Goal: Task Accomplishment & Management: Use online tool/utility

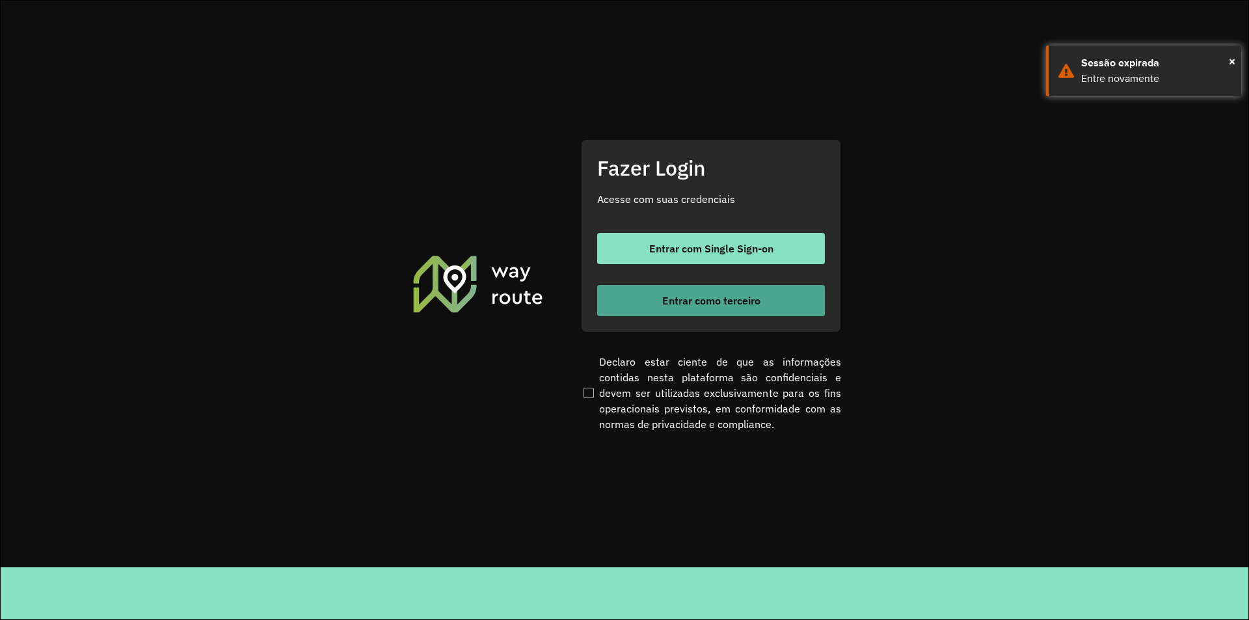
click at [698, 297] on span "Entrar como terceiro" at bounding box center [711, 300] width 98 height 10
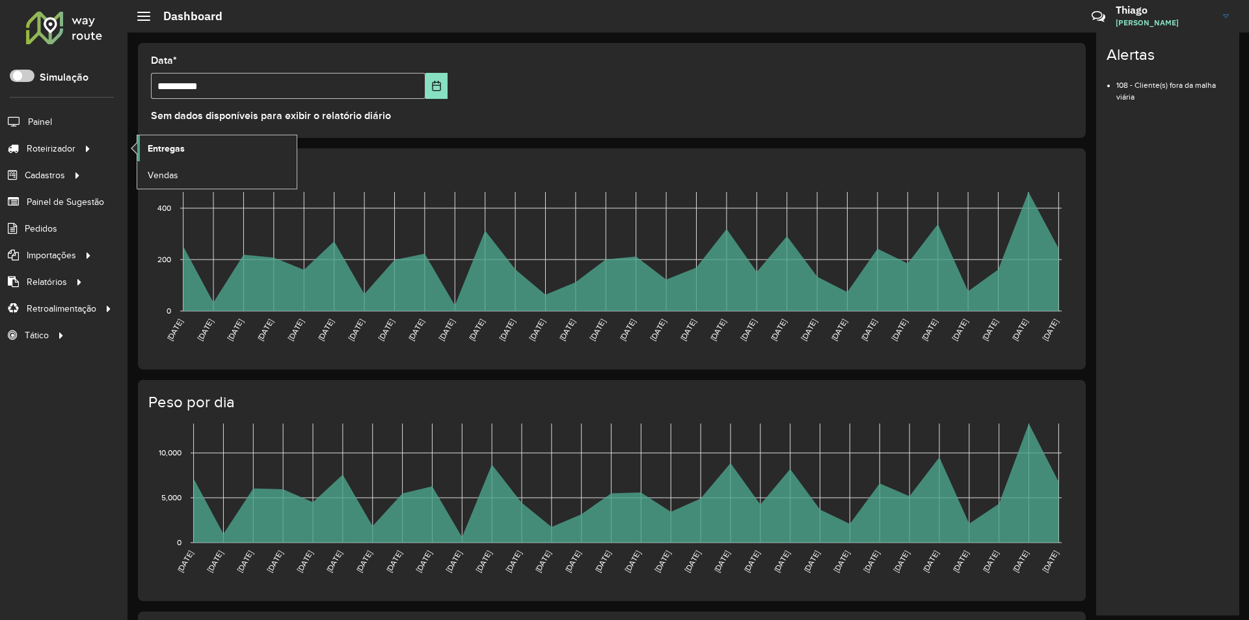
click at [184, 157] on link "Entregas" at bounding box center [216, 148] width 159 height 26
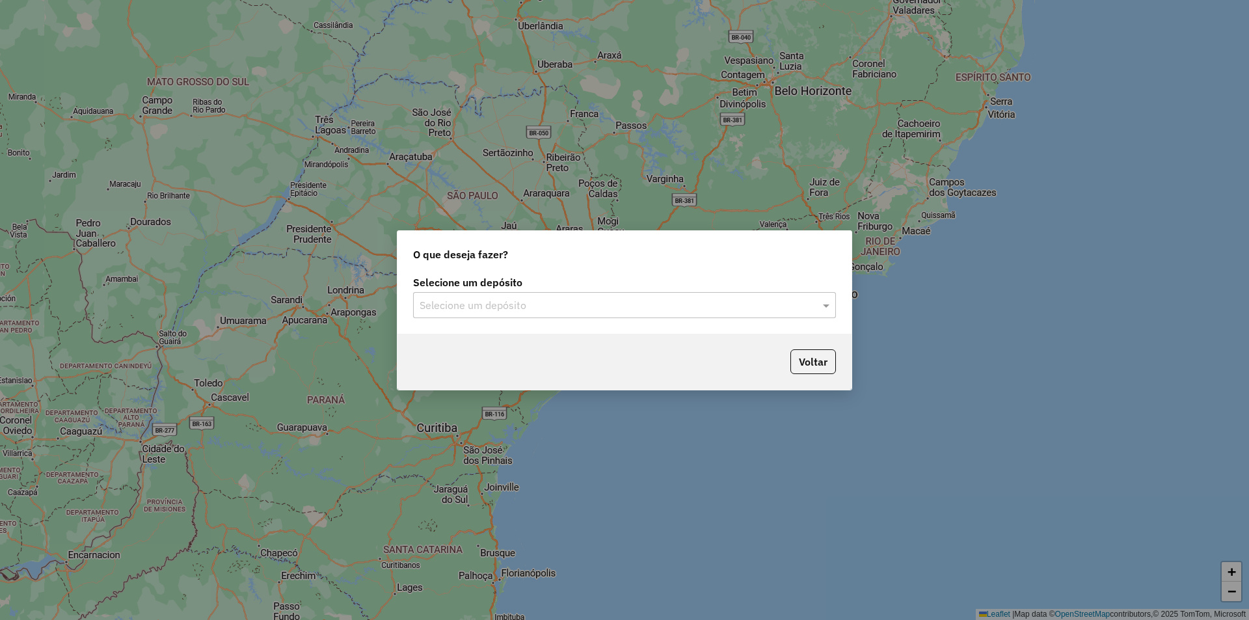
click at [604, 304] on input "text" at bounding box center [612, 306] width 384 height 16
click at [580, 332] on div "Juruá Tarauacá" at bounding box center [625, 343] width 422 height 22
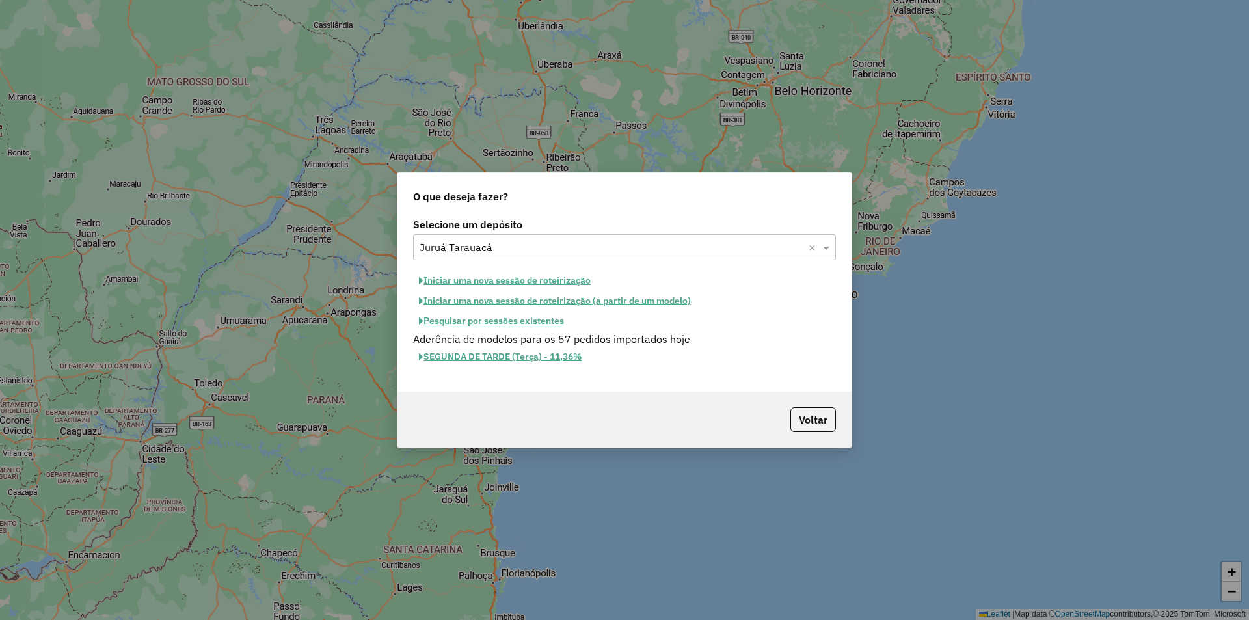
click at [485, 277] on button "Iniciar uma nova sessão de roteirização" at bounding box center [504, 281] width 183 height 20
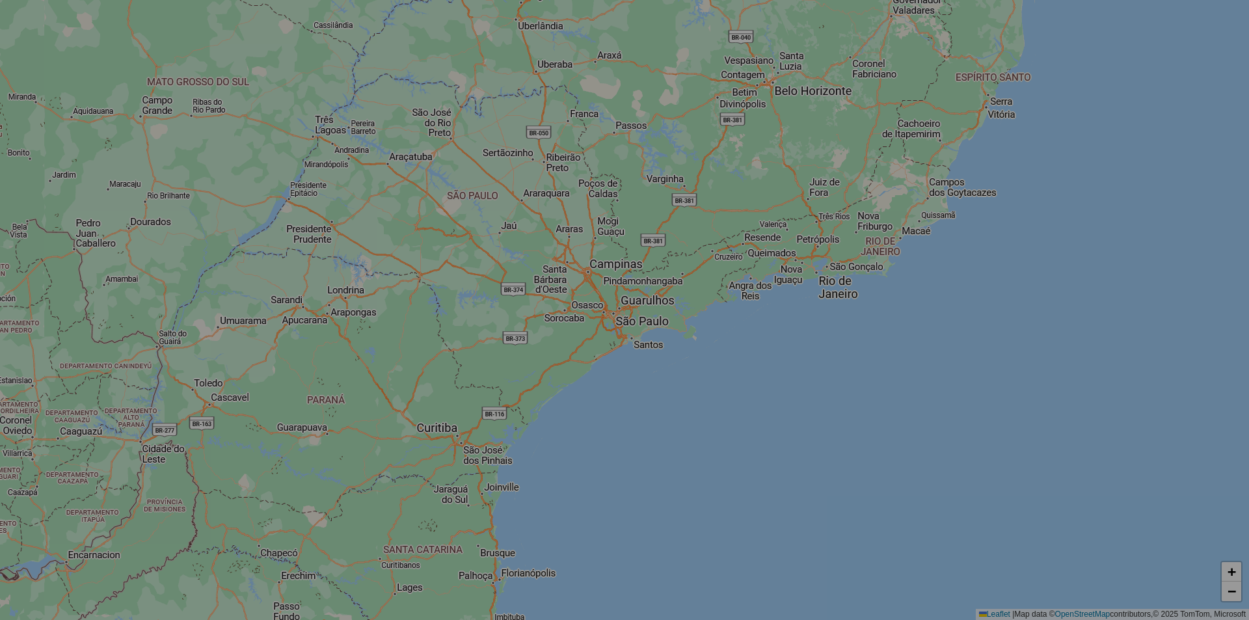
select select "*"
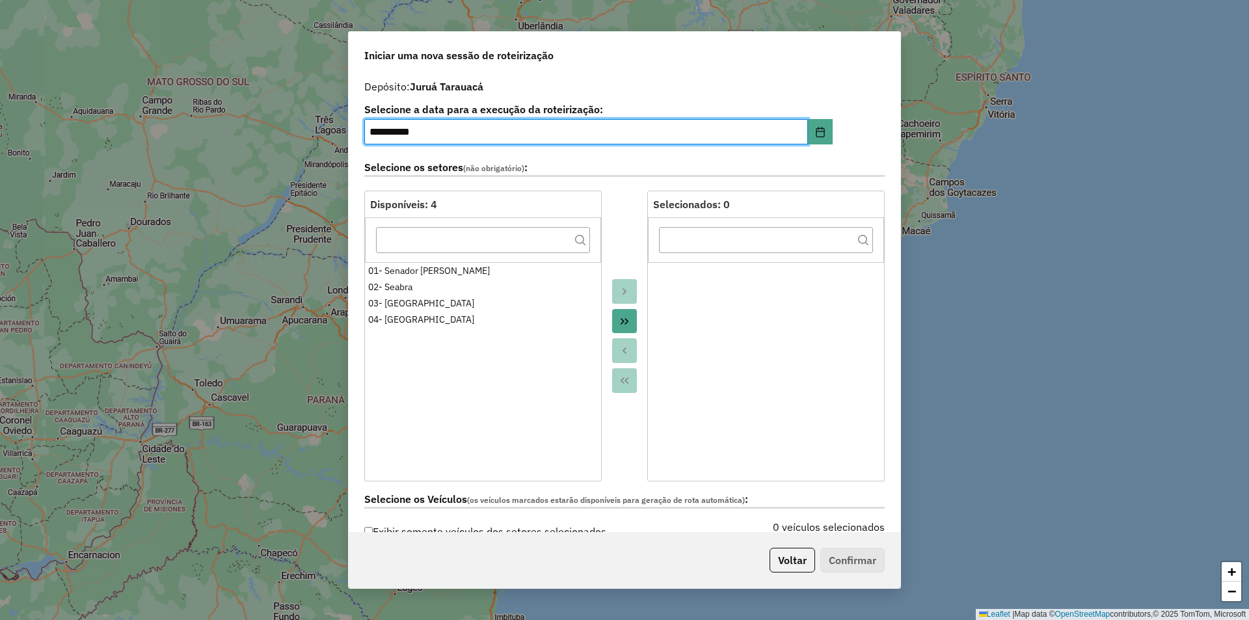
click at [623, 331] on button "Move All to Target" at bounding box center [624, 321] width 25 height 25
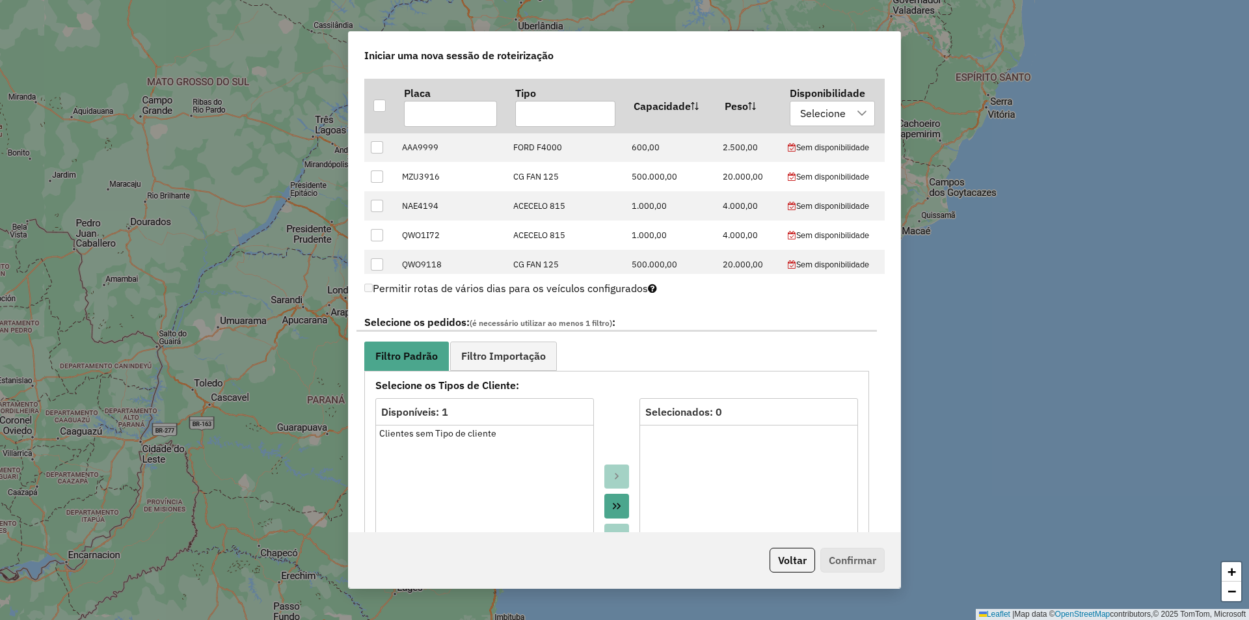
scroll to position [670, 0]
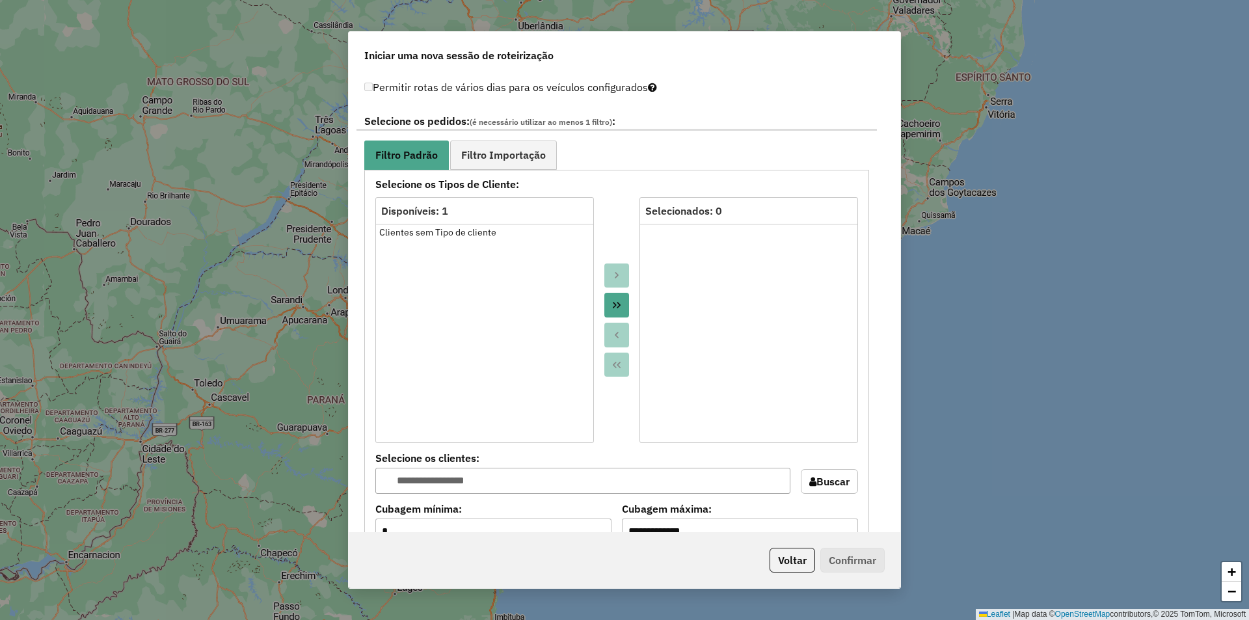
click at [604, 294] on button "Move All to Target" at bounding box center [616, 305] width 25 height 25
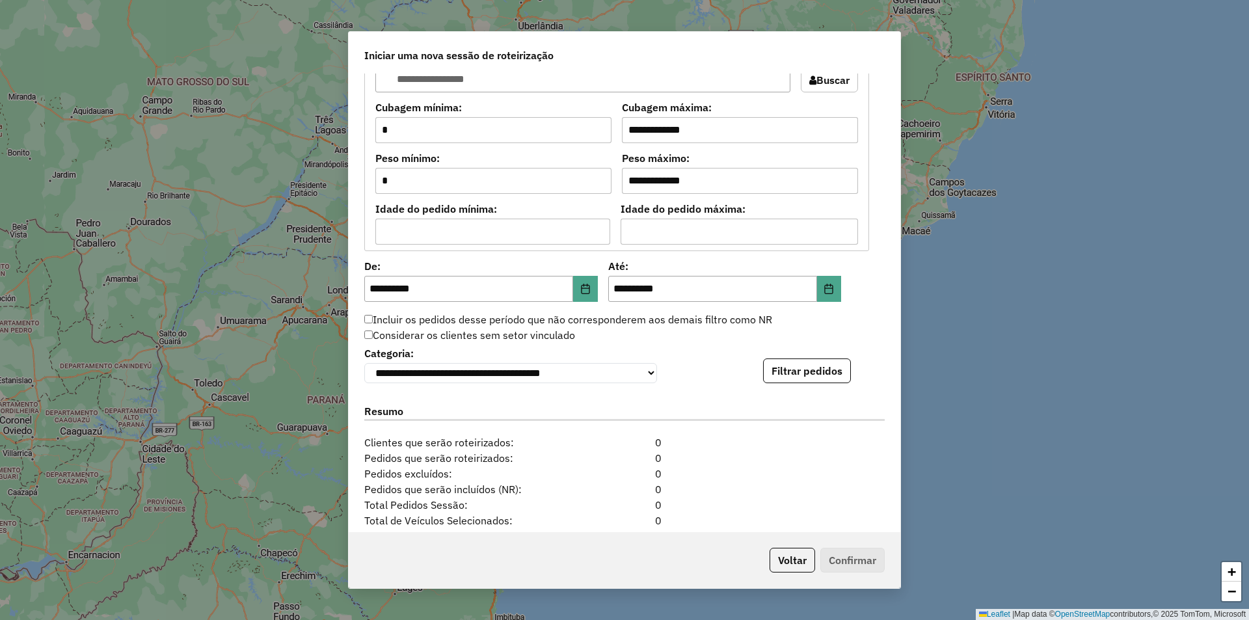
scroll to position [1092, 0]
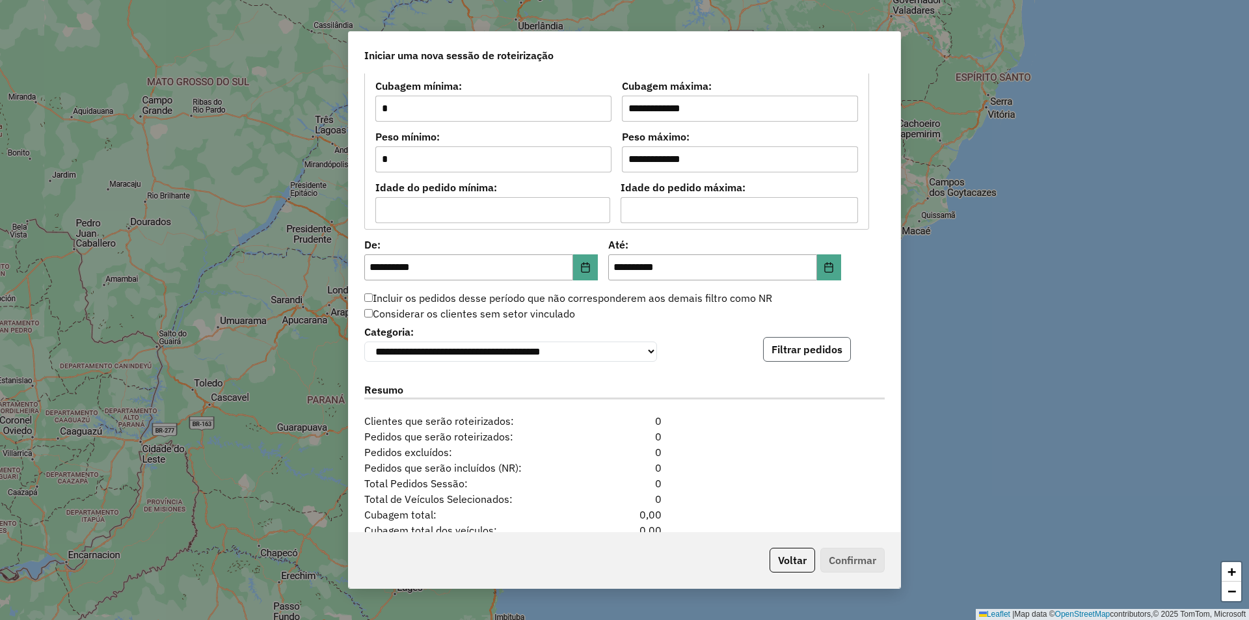
click at [810, 359] on button "Filtrar pedidos" at bounding box center [807, 349] width 88 height 25
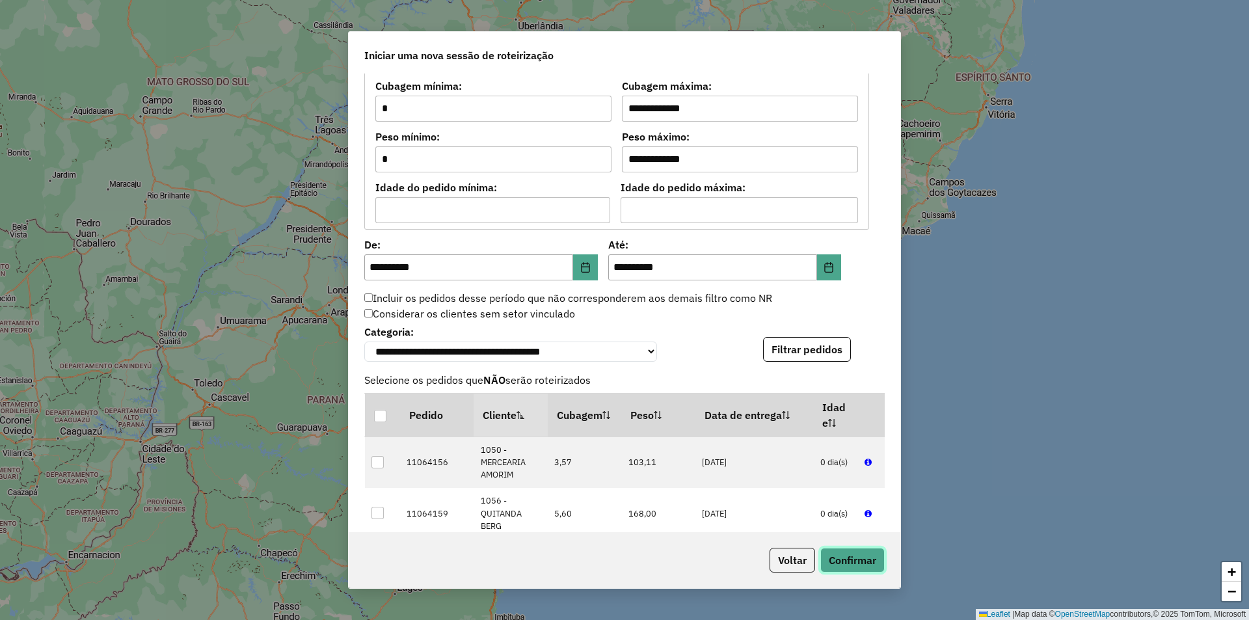
click at [848, 554] on button "Confirmar" at bounding box center [852, 560] width 64 height 25
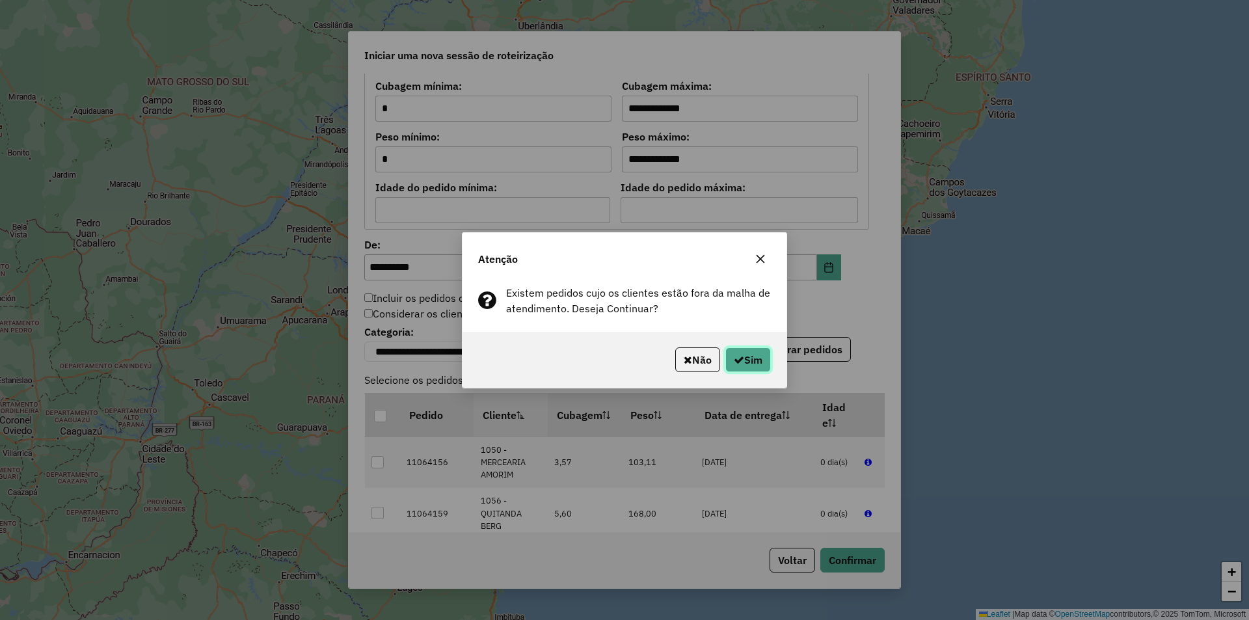
click at [742, 353] on button "Sim" at bounding box center [749, 359] width 46 height 25
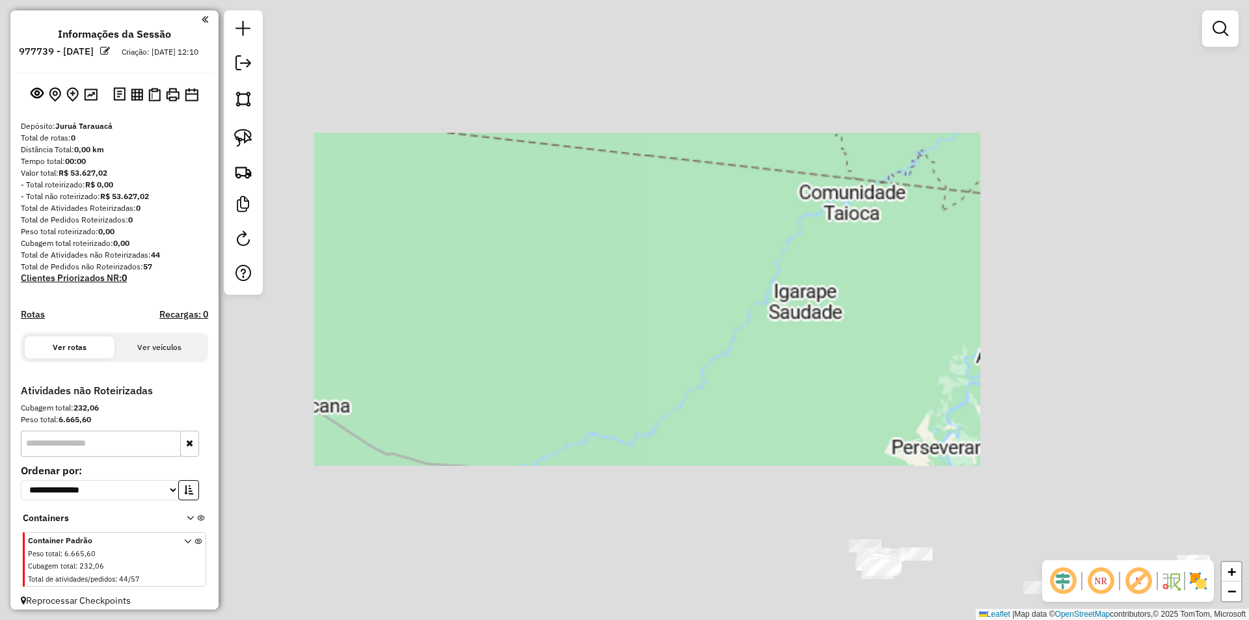
drag, startPoint x: 1154, startPoint y: 513, endPoint x: 818, endPoint y: 408, distance: 351.9
click at [819, 408] on div "Janela de atendimento Grade de atendimento Capacidade Transportadoras Veículos …" at bounding box center [624, 310] width 1249 height 620
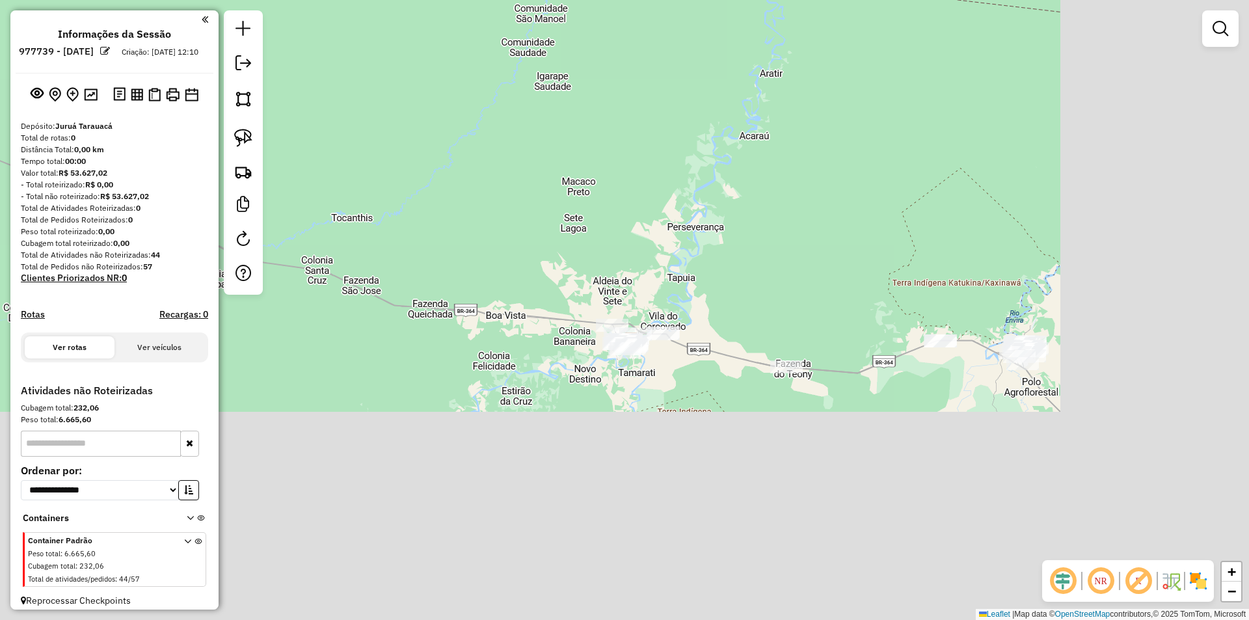
drag, startPoint x: 777, startPoint y: 301, endPoint x: 747, endPoint y: 178, distance: 125.9
click at [813, 137] on div "Janela de atendimento Grade de atendimento Capacidade Transportadoras Veículos …" at bounding box center [624, 310] width 1249 height 620
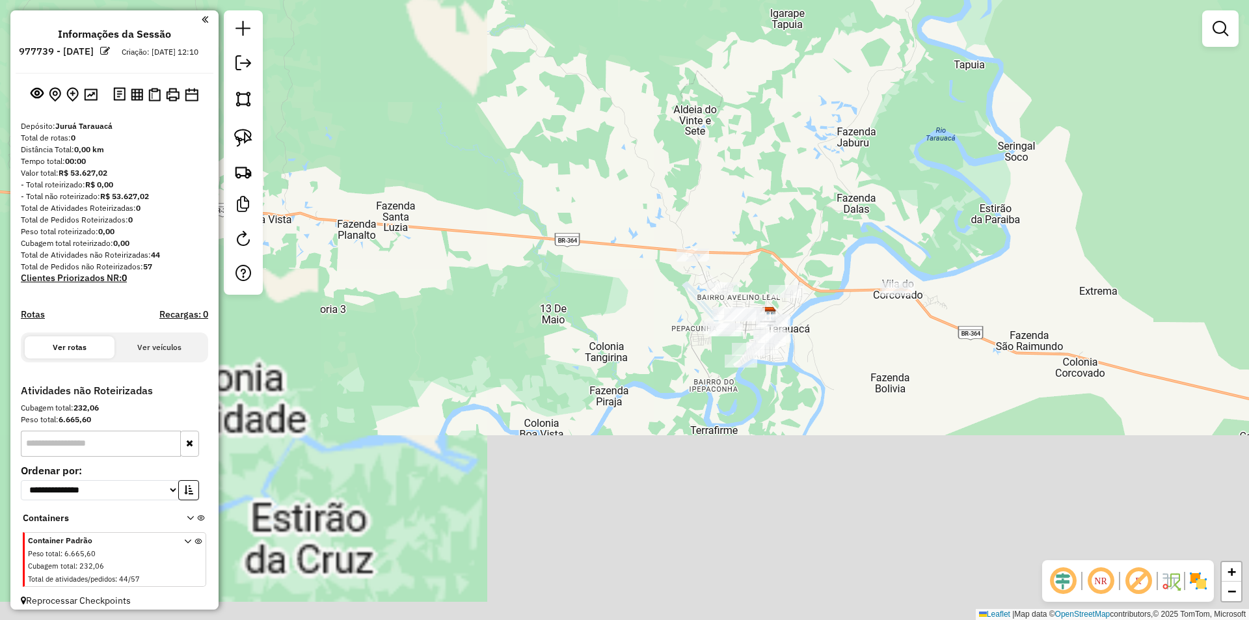
drag, startPoint x: 649, startPoint y: 415, endPoint x: 741, endPoint y: 224, distance: 212.2
click at [741, 224] on div "Janela de atendimento Grade de atendimento Capacidade Transportadoras Veículos …" at bounding box center [624, 310] width 1249 height 620
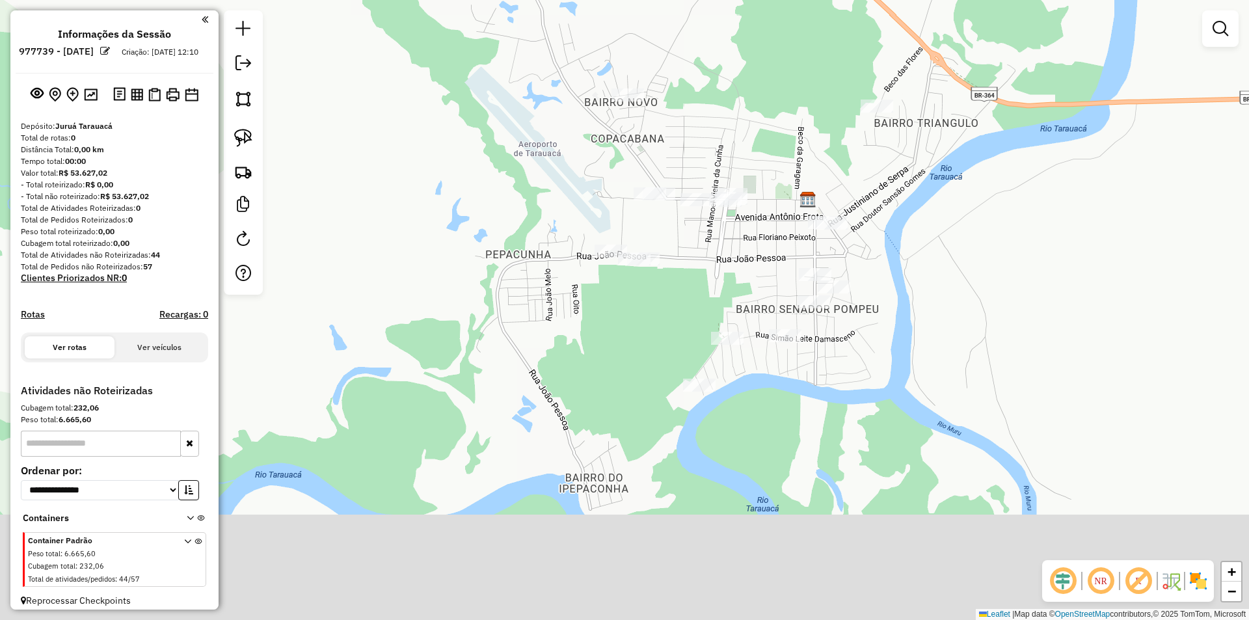
drag, startPoint x: 772, startPoint y: 299, endPoint x: 752, endPoint y: 186, distance: 115.0
click at [752, 186] on div "Janela de atendimento Grade de atendimento Capacidade Transportadoras Veículos …" at bounding box center [624, 310] width 1249 height 620
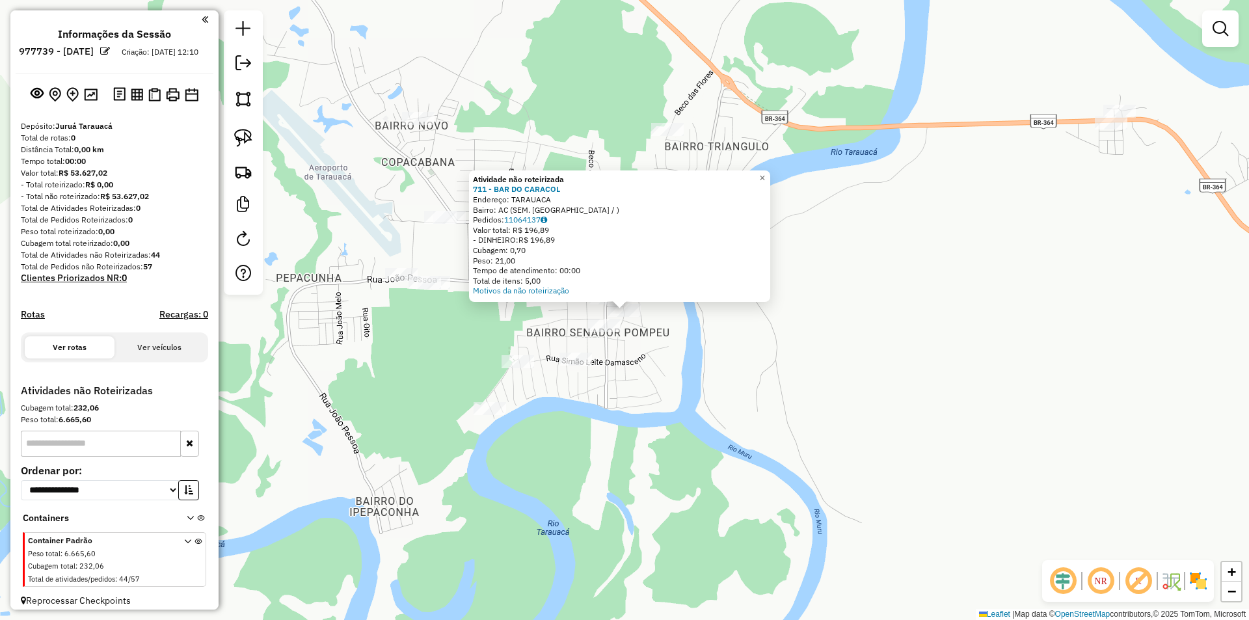
click at [633, 339] on div "Atividade não roteirizada 711 - BAR DO CARACOL Endereço: TARAUACA Bairro: AC (S…" at bounding box center [624, 310] width 1249 height 620
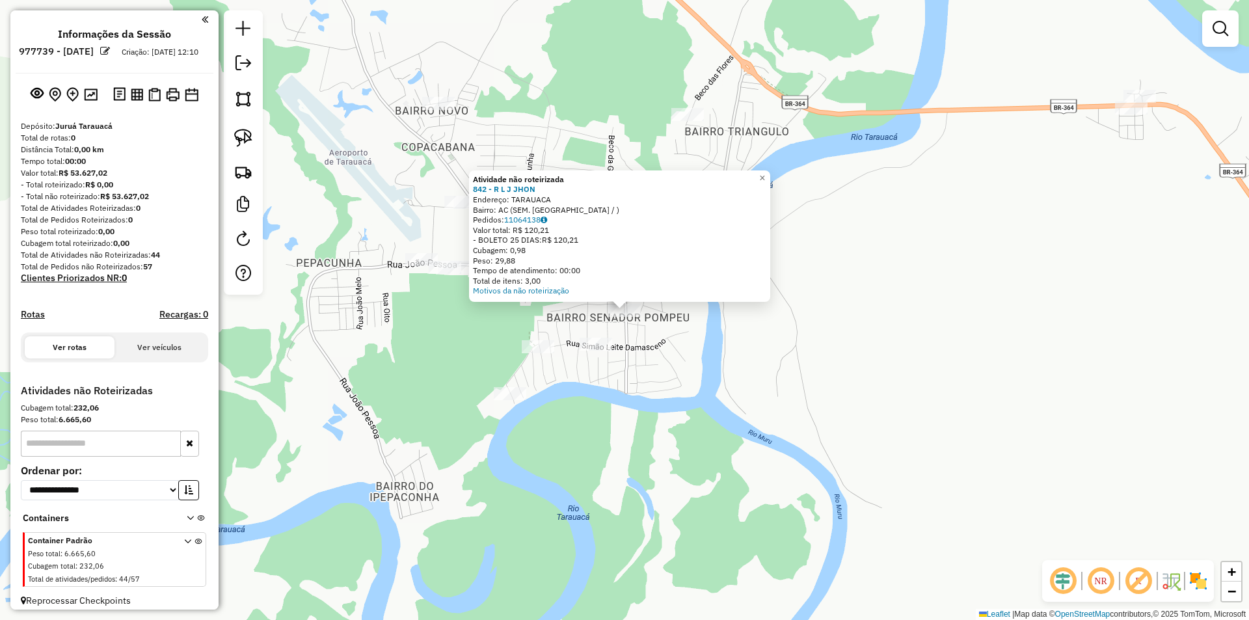
click at [642, 337] on div "Atividade não roteirizada 842 - R L J JHON Endereço: TARAUACA Bairro: AC (SEM. …" at bounding box center [624, 310] width 1249 height 620
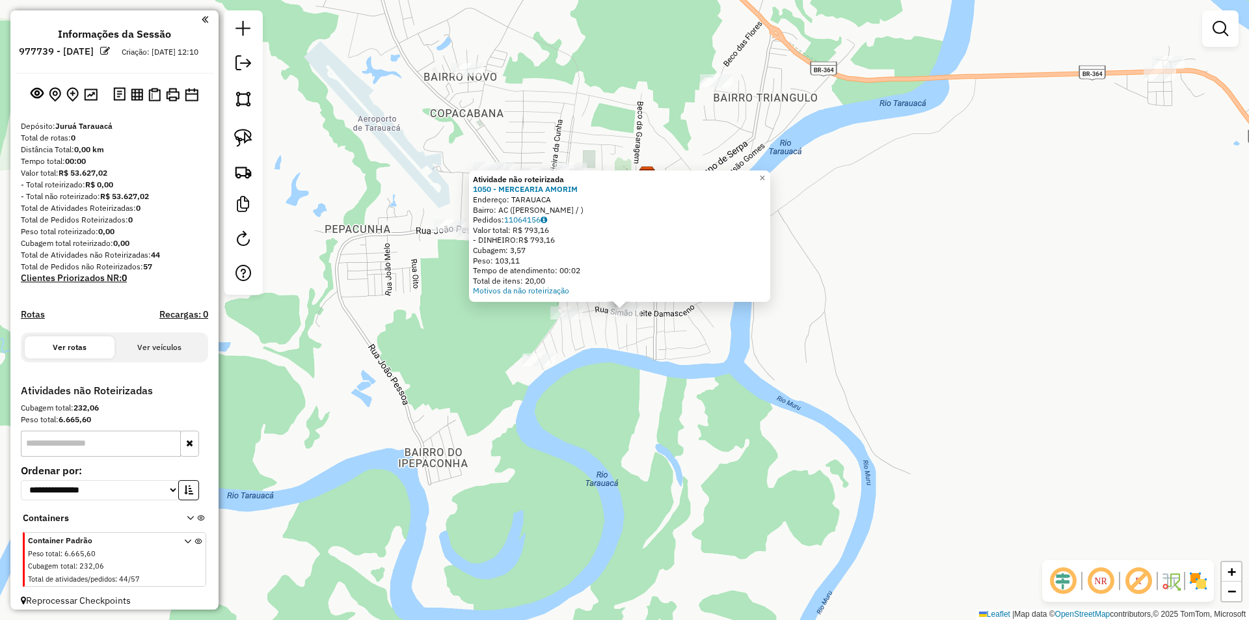
click at [648, 359] on div "Atividade não roteirizada 1050 - MERCEARIA AMORIM Endereço: TARAUACA Bairro: AC…" at bounding box center [624, 310] width 1249 height 620
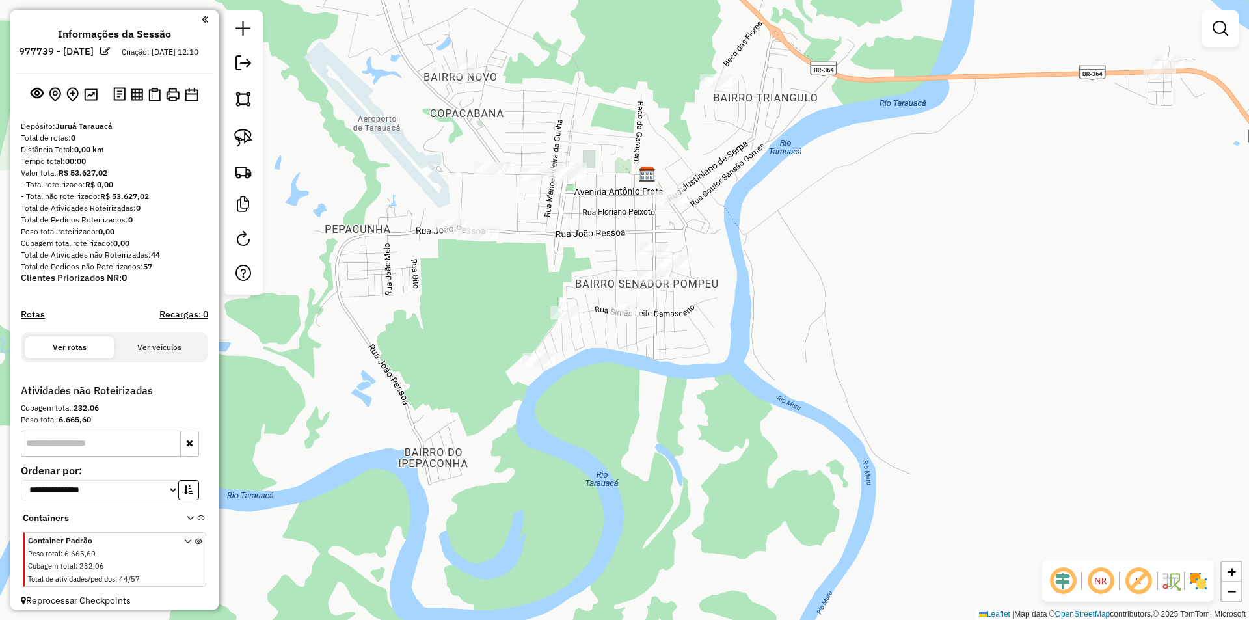
click at [579, 305] on div "Janela de atendimento Grade de atendimento Capacidade Transportadoras Veículos …" at bounding box center [624, 310] width 1249 height 620
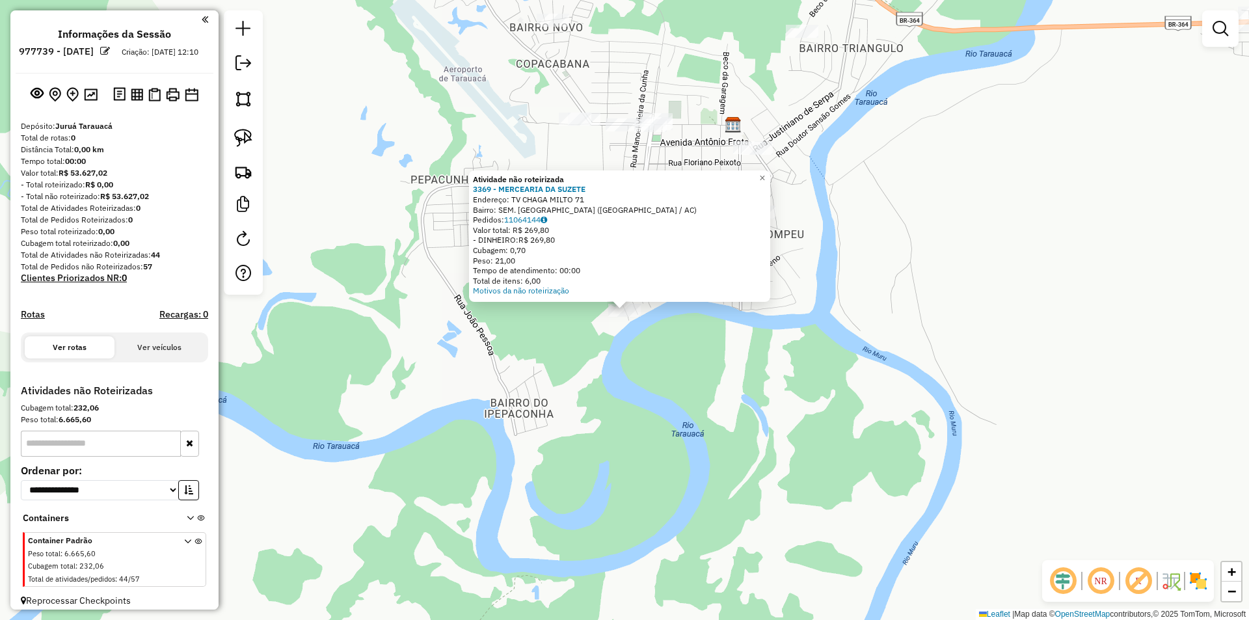
click at [637, 359] on div "Atividade não roteirizada 3369 - MERCEARIA DA SUZETE Endereço: TV CHAGA MILTO 7…" at bounding box center [624, 310] width 1249 height 620
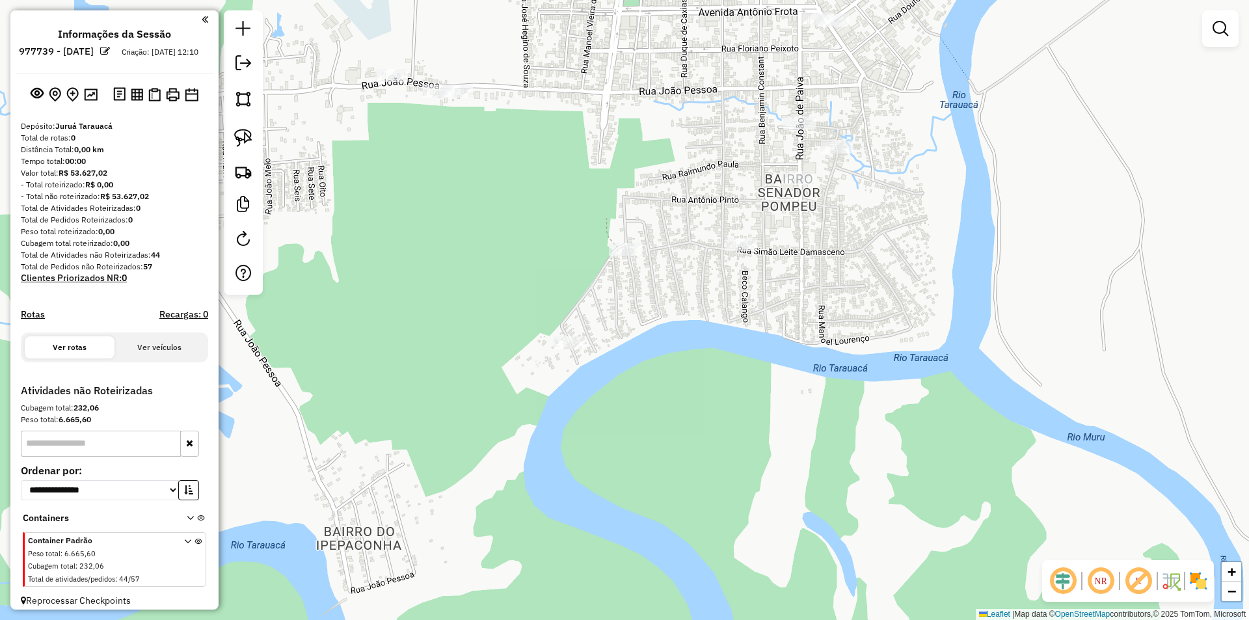
drag, startPoint x: 696, startPoint y: 296, endPoint x: 665, endPoint y: 370, distance: 80.2
click at [671, 369] on div "Janela de atendimento Grade de atendimento Capacidade Transportadoras Veículos …" at bounding box center [624, 310] width 1249 height 620
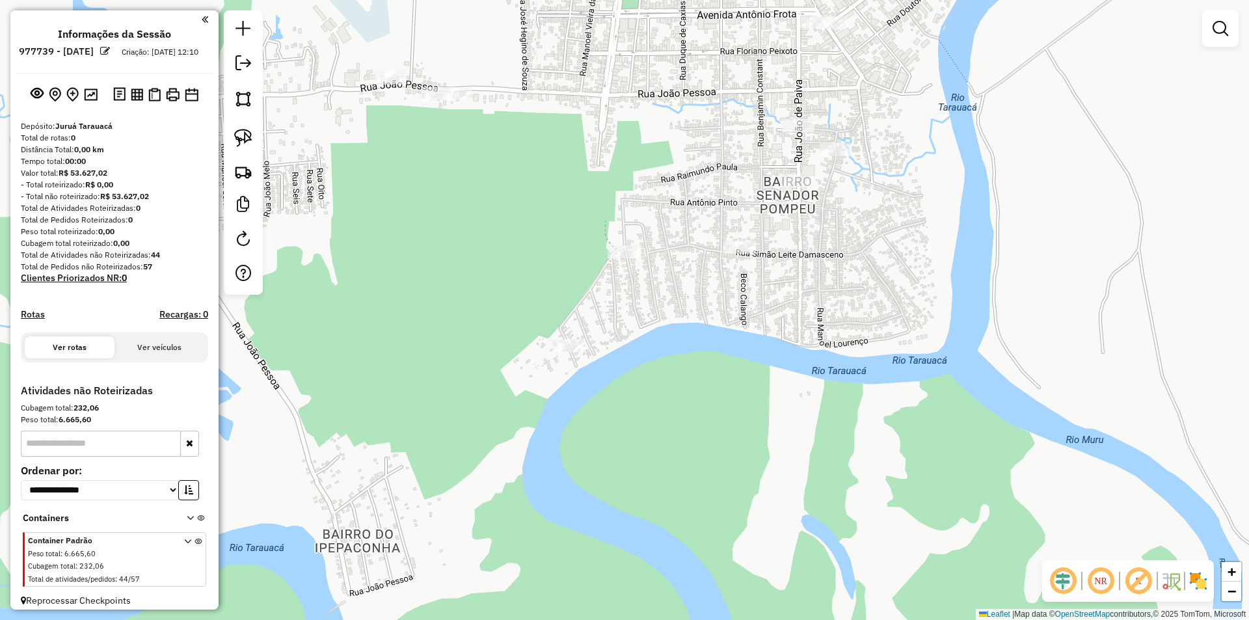
click at [228, 146] on div at bounding box center [243, 152] width 39 height 284
click at [237, 141] on img at bounding box center [243, 138] width 18 height 18
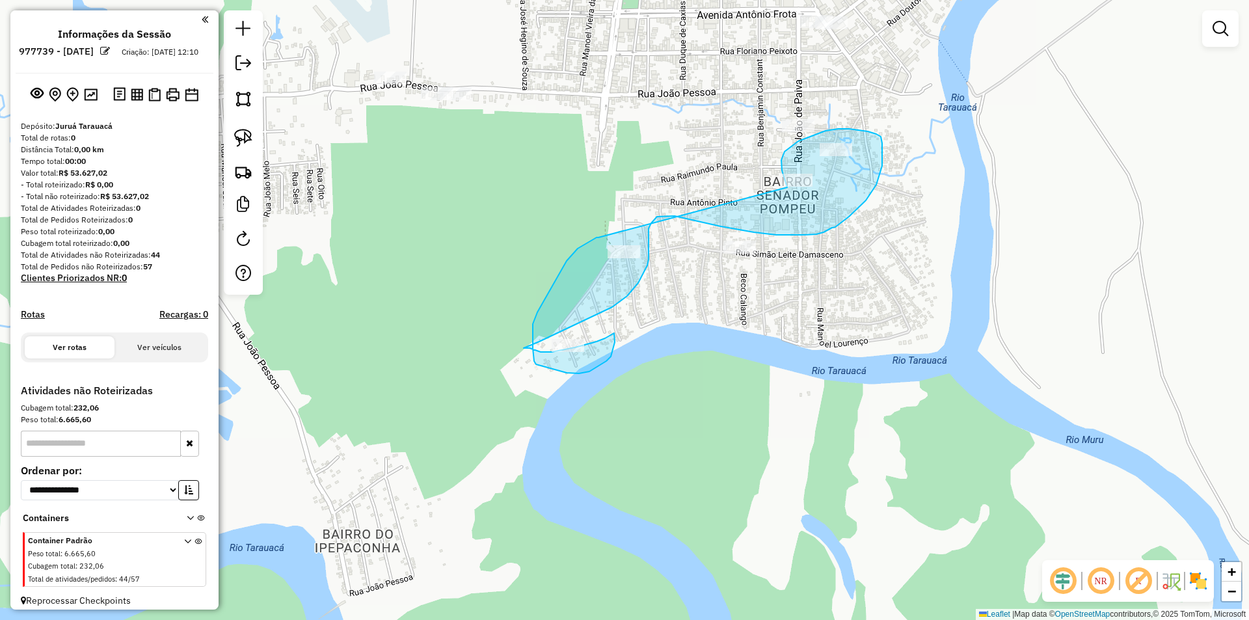
drag, startPoint x: 787, startPoint y: 187, endPoint x: 599, endPoint y: 237, distance: 195.2
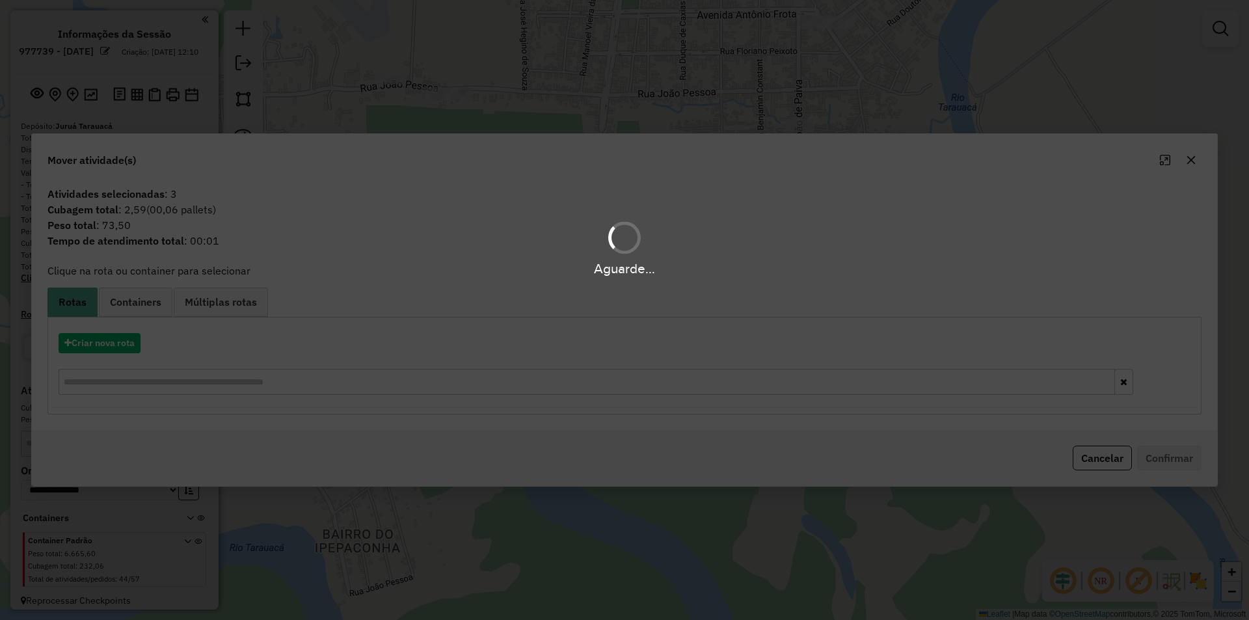
click at [85, 353] on div "Aguarde..." at bounding box center [624, 310] width 1249 height 620
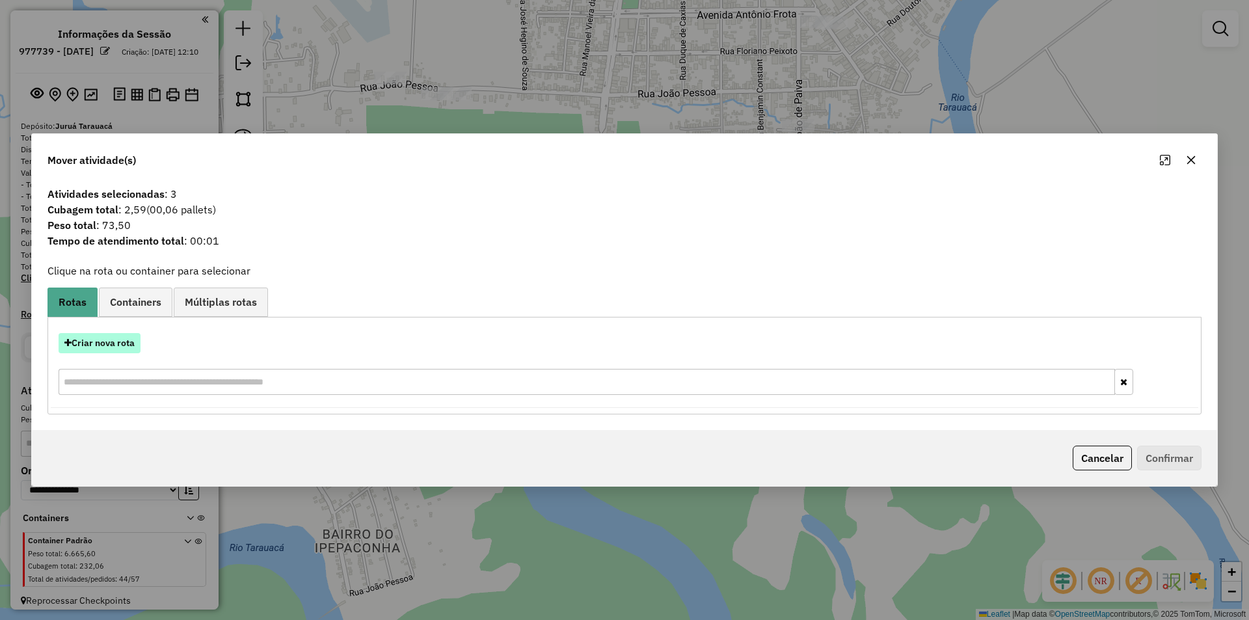
click at [88, 348] on button "Criar nova rota" at bounding box center [100, 343] width 82 height 20
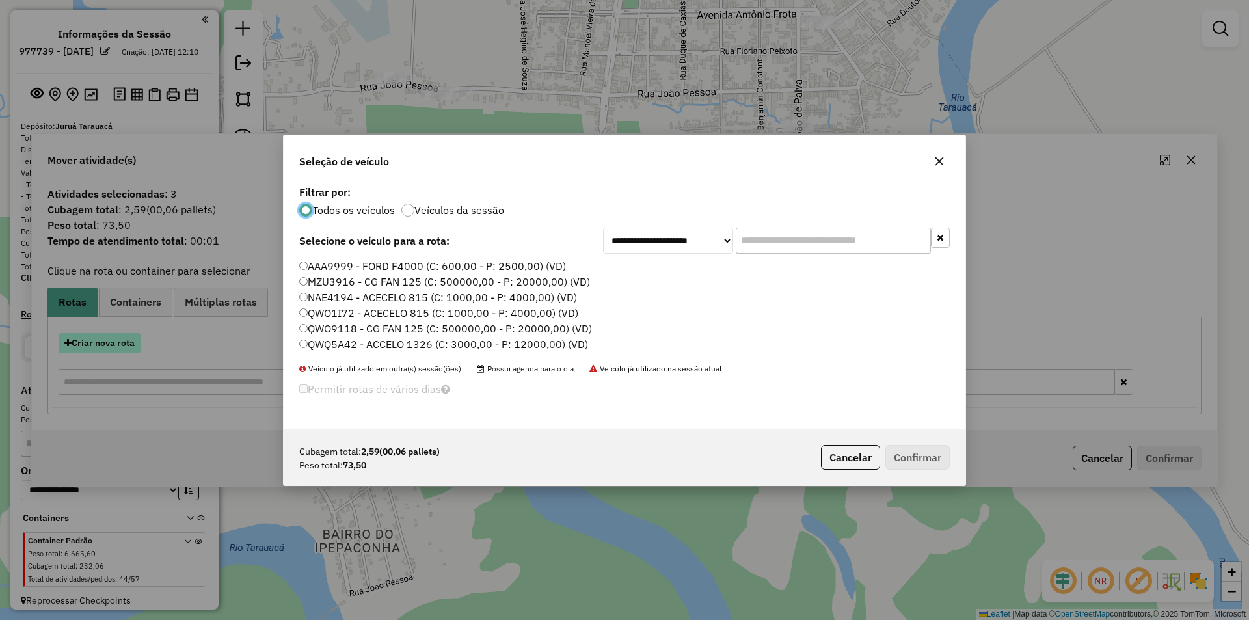
scroll to position [7, 4]
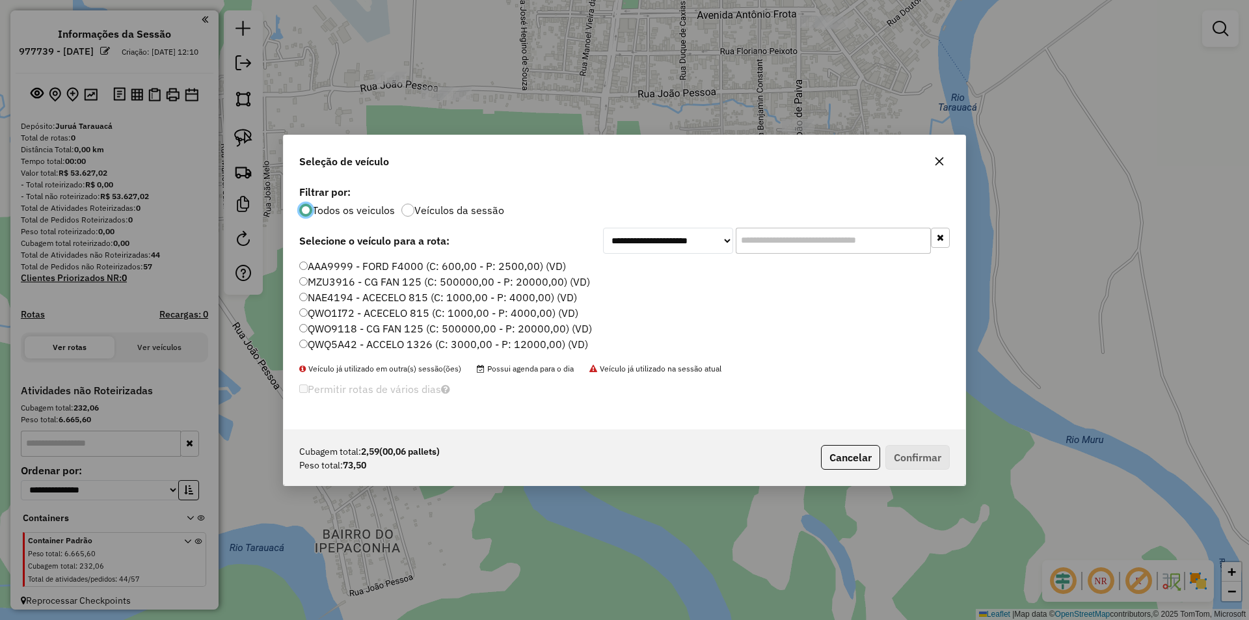
click at [330, 285] on label "MZU3916 - CG FAN 125 (C: 500000,00 - P: 20000,00) (VD)" at bounding box center [444, 282] width 291 height 16
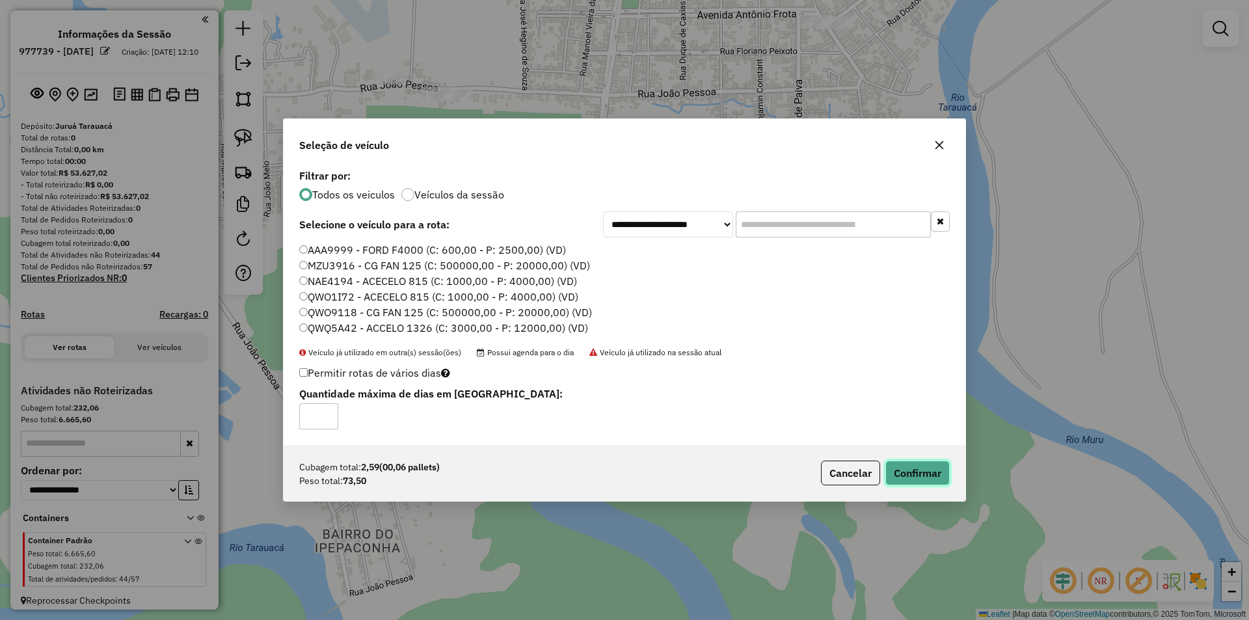
click at [921, 471] on button "Confirmar" at bounding box center [918, 473] width 64 height 25
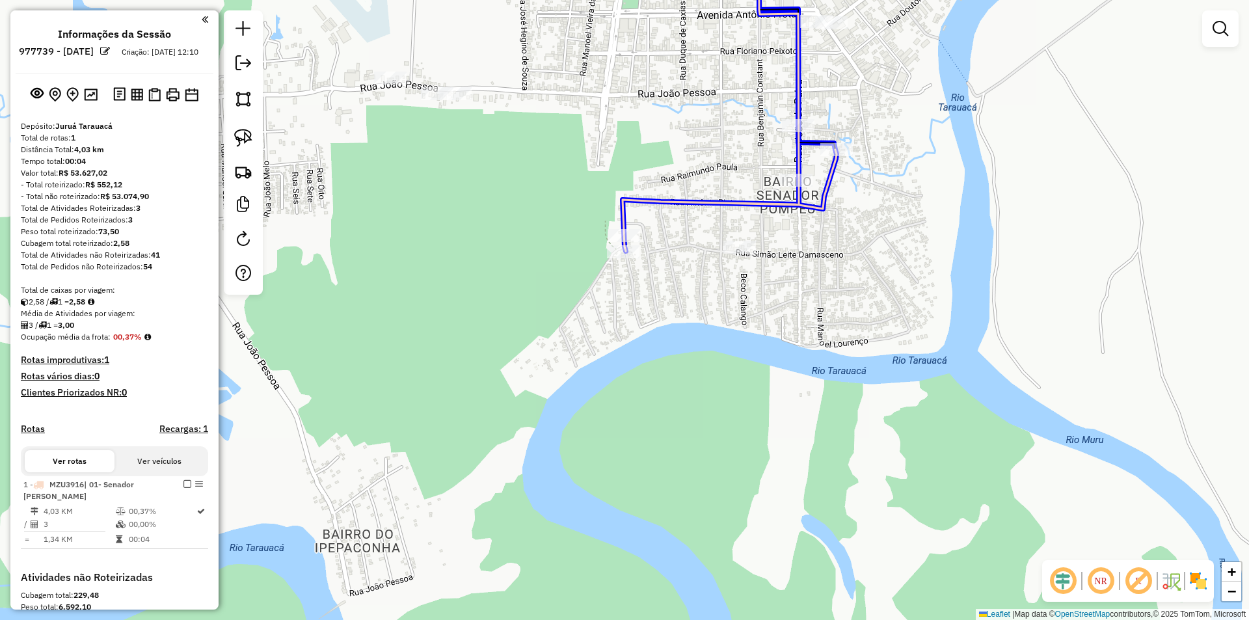
click at [635, 228] on div "Janela de atendimento Grade de atendimento Capacidade Transportadoras Veículos …" at bounding box center [624, 310] width 1249 height 620
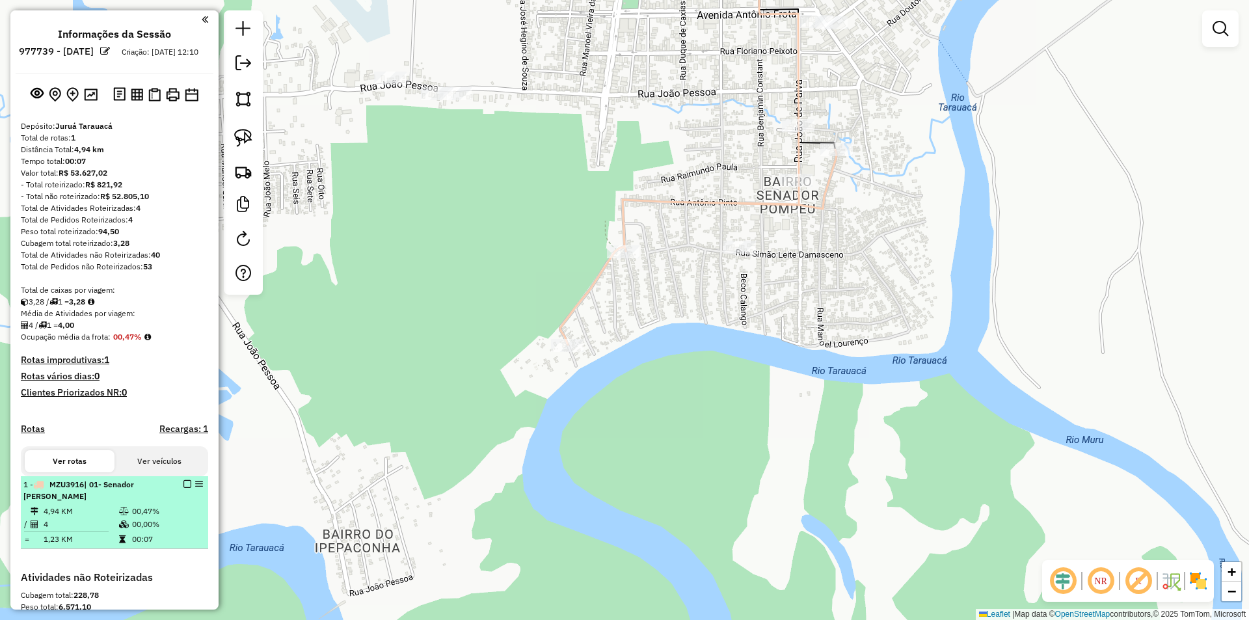
click at [72, 502] on div "1 - MZU3916 | 01- Senador Pompeu" at bounding box center [92, 490] width 138 height 23
select select "**********"
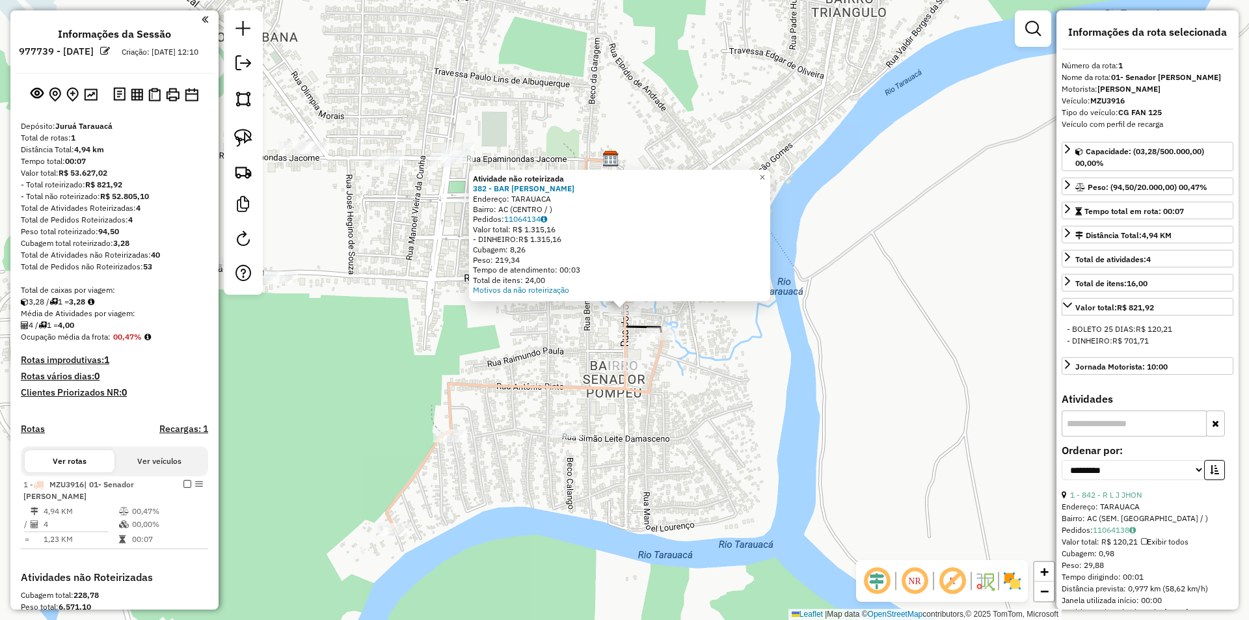
click at [625, 347] on icon at bounding box center [606, 261] width 40 height 205
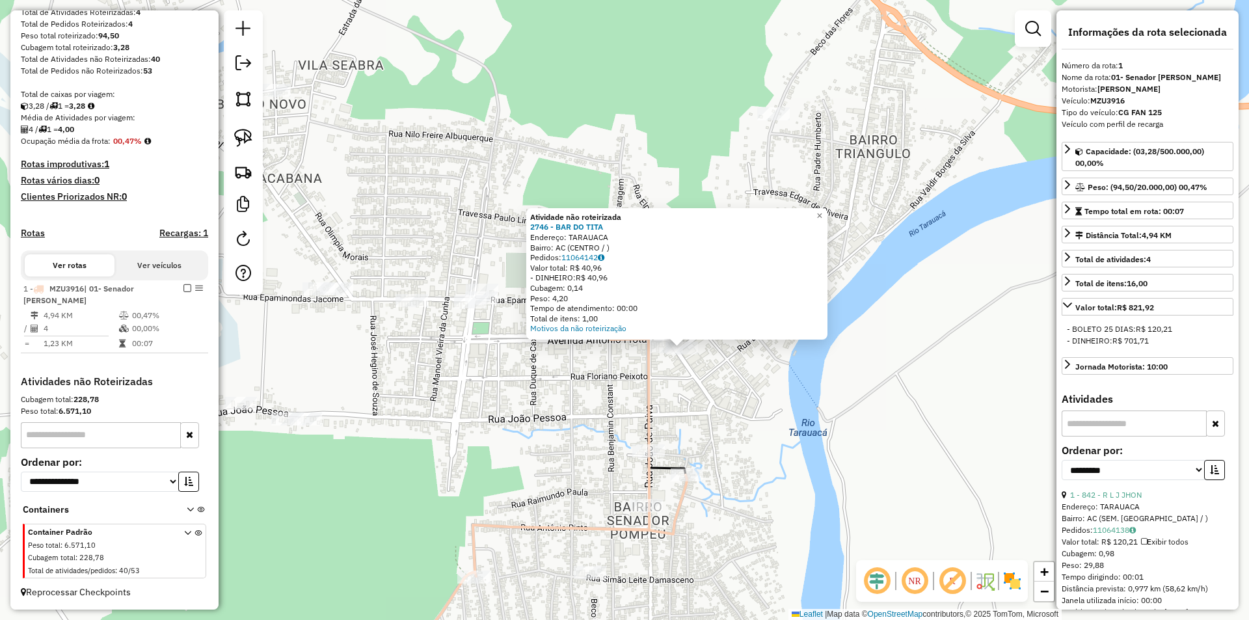
drag, startPoint x: 621, startPoint y: 323, endPoint x: 678, endPoint y: 360, distance: 68.2
click at [678, 360] on div "Atividade não roteirizada 2746 - BAR DO TITA Endereço: TARAUACA Bairro: AC (CEN…" at bounding box center [624, 310] width 1249 height 620
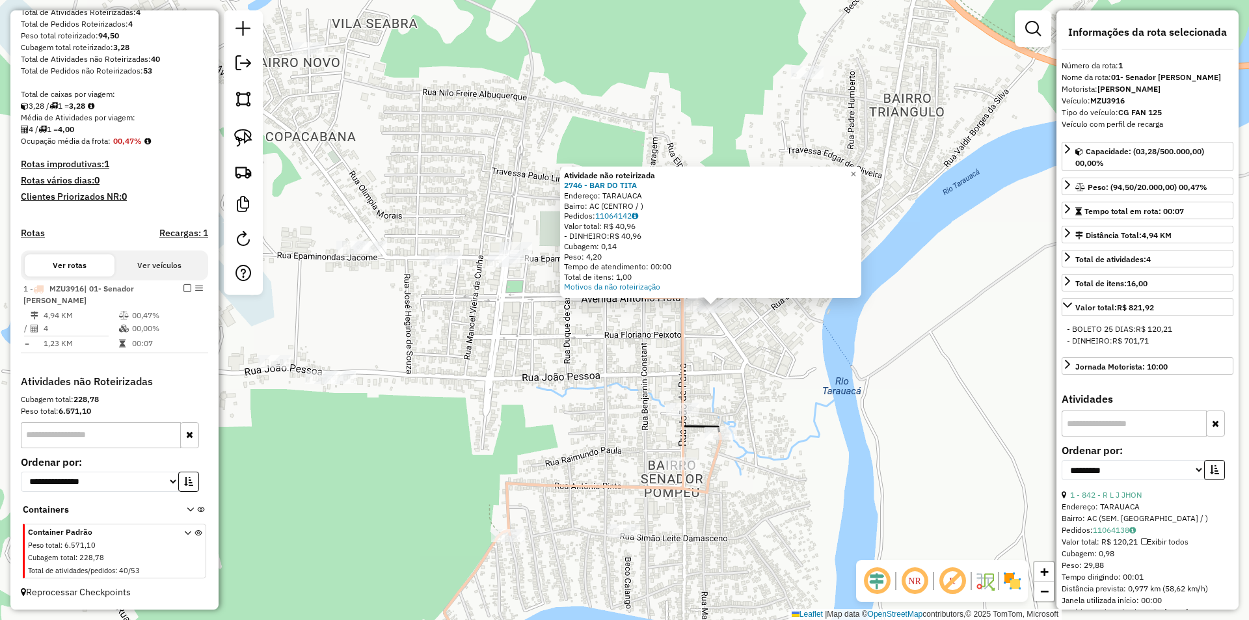
drag, startPoint x: 675, startPoint y: 361, endPoint x: 710, endPoint y: 319, distance: 54.6
click at [709, 319] on div "Atividade não roteirizada 2746 - BAR DO TITA Endereço: TARAUACA Bairro: AC (CEN…" at bounding box center [624, 310] width 1249 height 620
click at [701, 371] on div "Atividade não roteirizada 2746 - BAR DO TITA Endereço: TARAUACA Bairro: AC (CEN…" at bounding box center [624, 310] width 1249 height 620
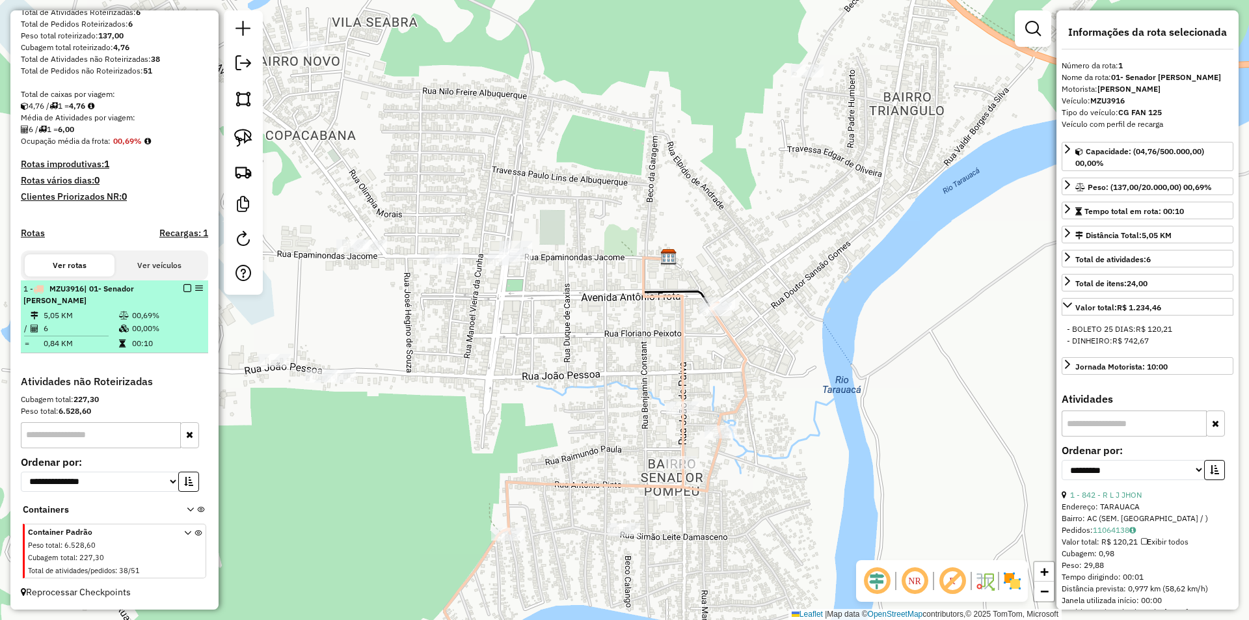
click at [116, 353] on li "1 - MZU3916 | 01- Senador Pompeu 5,05 KM 00,69% / 6 00,00% = 0,84 KM 00:10" at bounding box center [114, 316] width 187 height 73
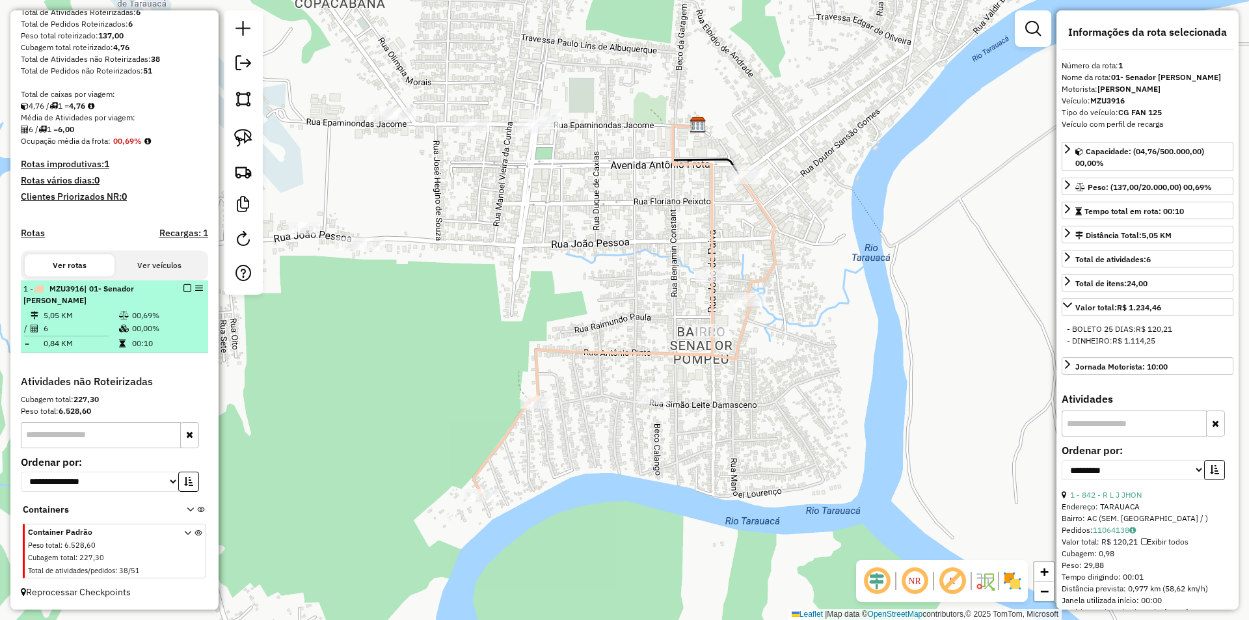
click at [184, 283] on div "1 - MZU3916 | 01- Senador Pompeu" at bounding box center [114, 294] width 182 height 23
click at [183, 288] on em at bounding box center [187, 288] width 8 height 8
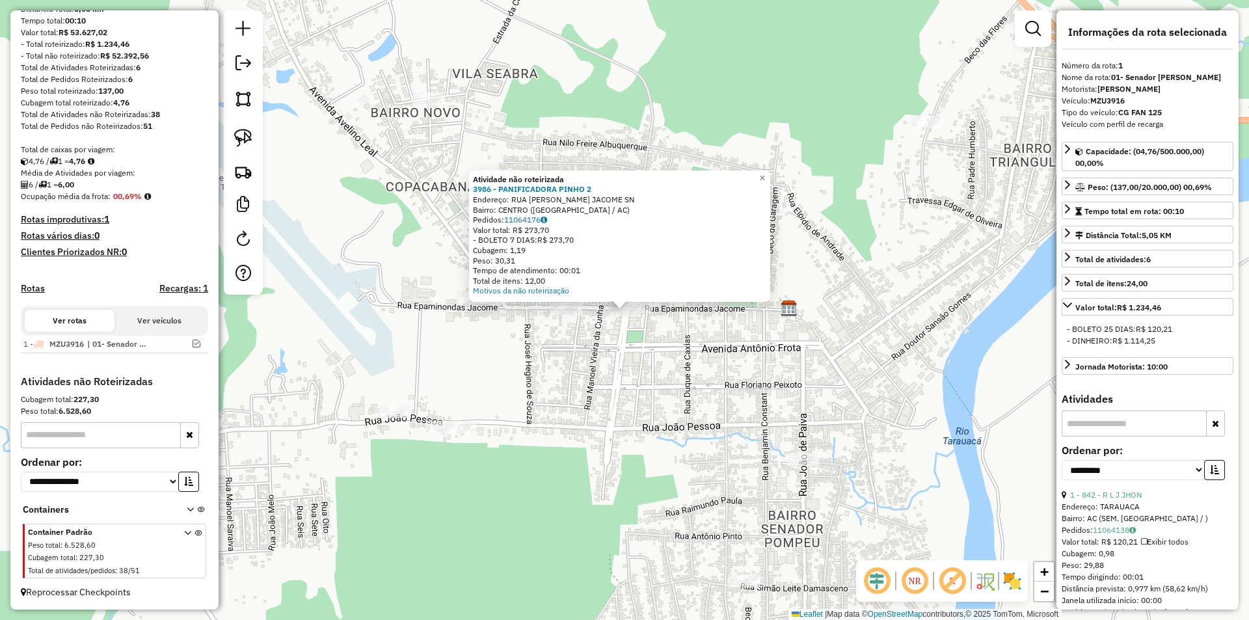
click at [643, 318] on div "Atividade não roteirizada 3986 - PANIFICADORA PINHO 2 Endereço: RUA EPAMINONDAS…" at bounding box center [624, 310] width 1249 height 620
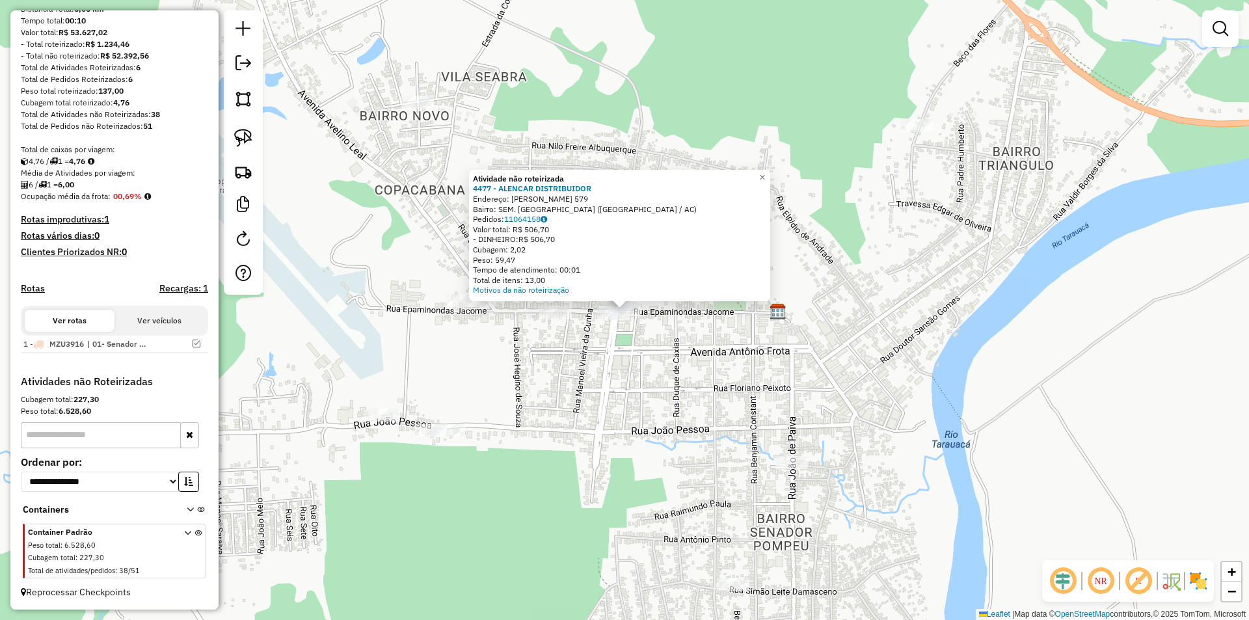
click at [627, 332] on div "Atividade não roteirizada 4477 - ALENCAR DISTRIBUIDOR Endereço: MARIA ANALIA 57…" at bounding box center [624, 310] width 1249 height 620
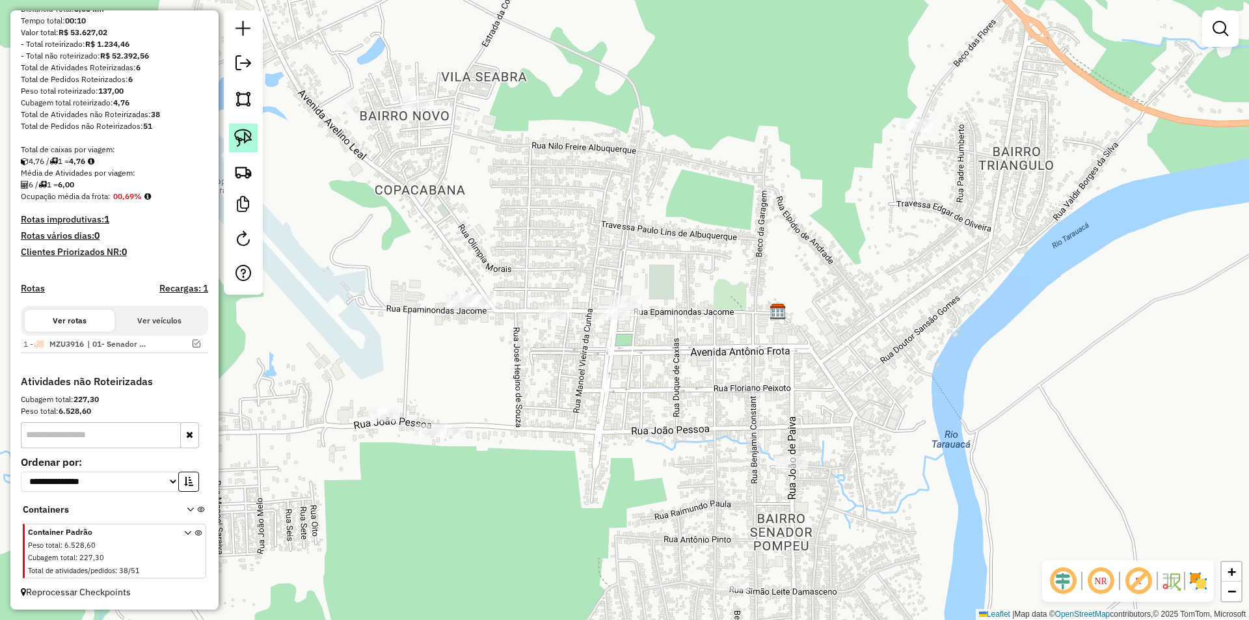
click at [235, 131] on img at bounding box center [243, 138] width 18 height 18
drag, startPoint x: 621, startPoint y: 274, endPoint x: 608, endPoint y: 323, distance: 50.3
click at [608, 323] on div "Janela de atendimento Grade de atendimento Capacidade Transportadoras Veículos …" at bounding box center [624, 310] width 1249 height 620
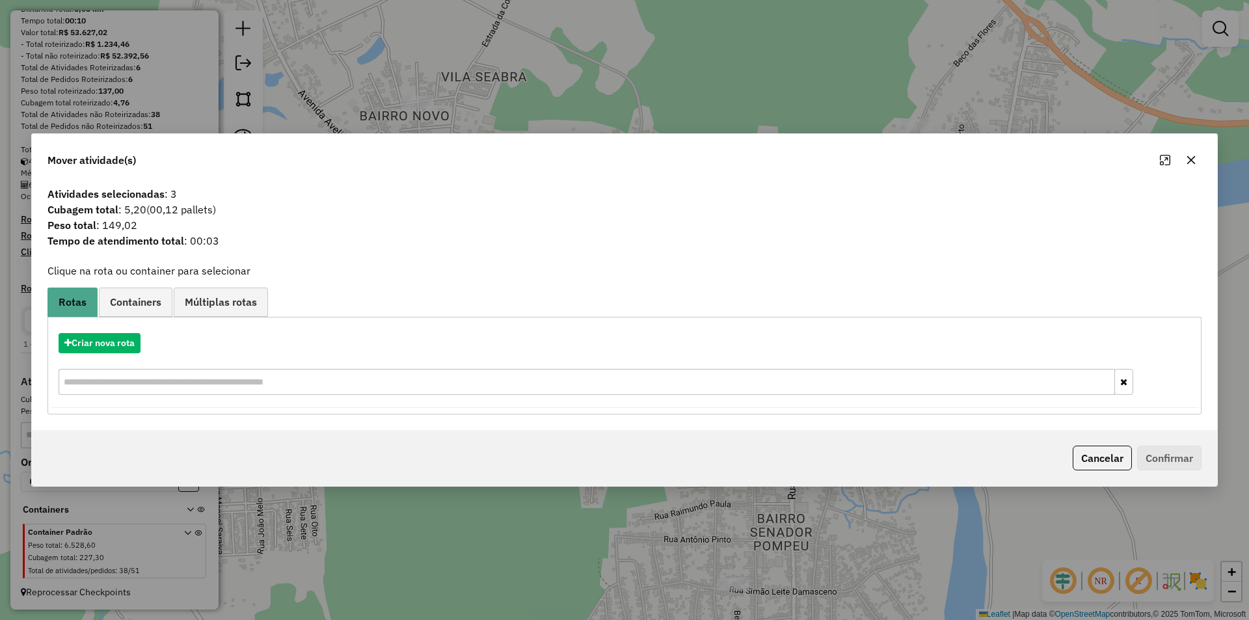
click at [95, 354] on div "Criar nova rota" at bounding box center [625, 365] width 1148 height 85
click at [105, 349] on button "Criar nova rota" at bounding box center [100, 343] width 82 height 20
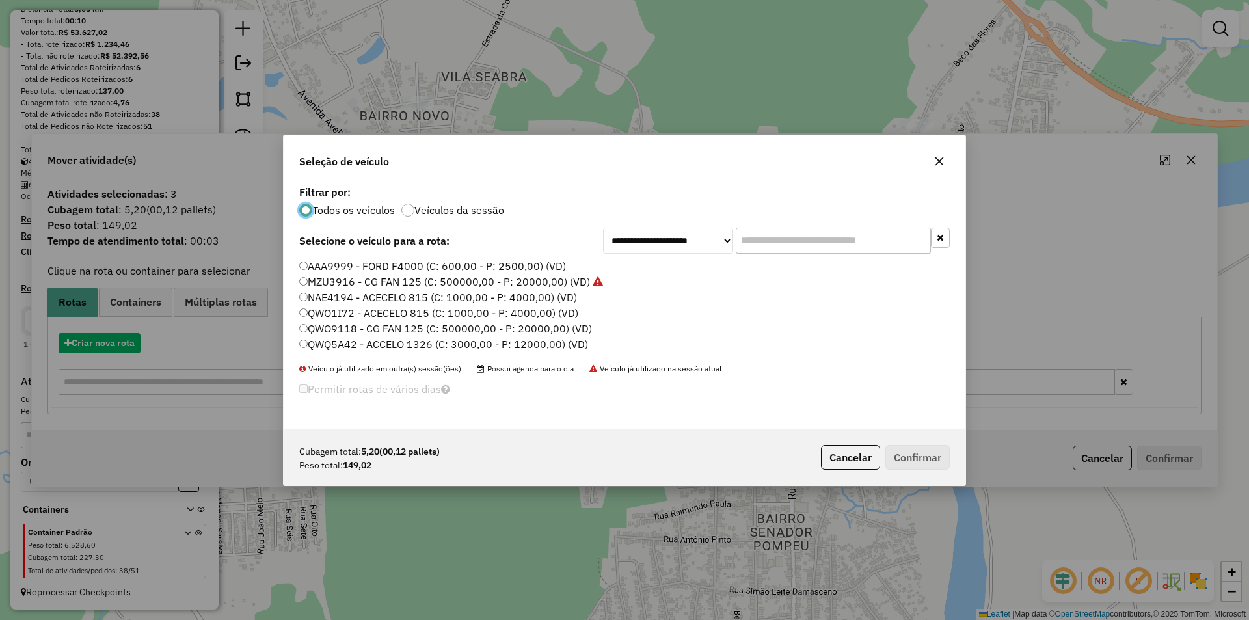
scroll to position [7, 4]
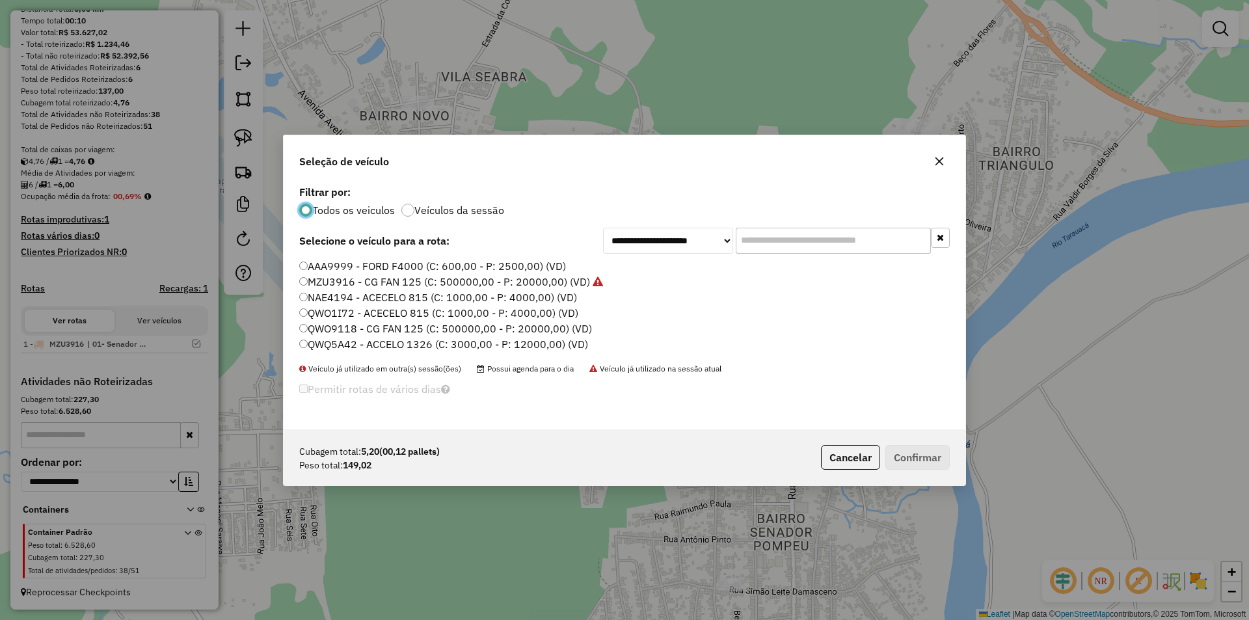
click at [302, 334] on label "QWO9118 - CG FAN 125 (C: 500000,00 - P: 20000,00) (VD)" at bounding box center [445, 329] width 293 height 16
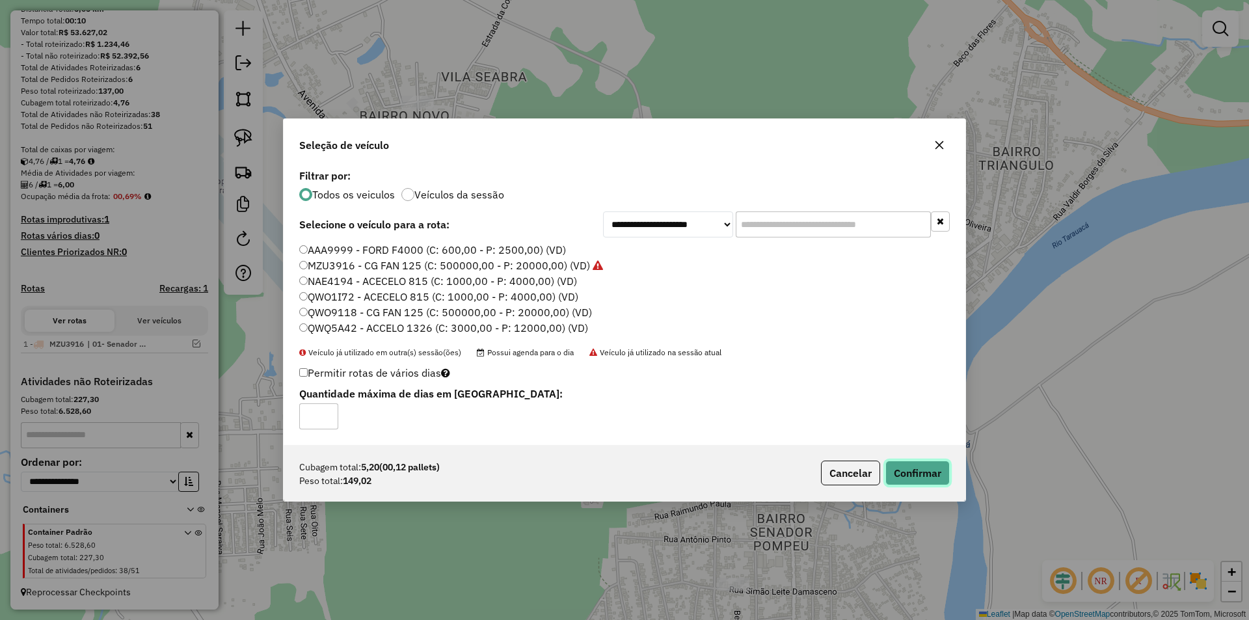
click at [922, 467] on button "Confirmar" at bounding box center [918, 473] width 64 height 25
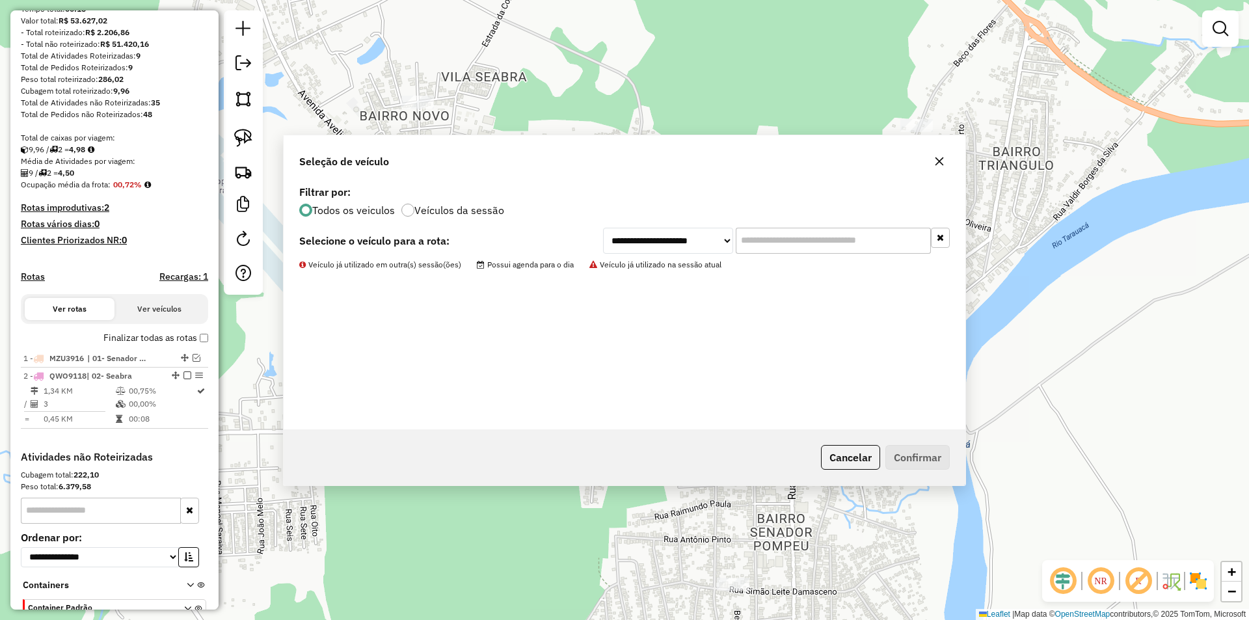
scroll to position [208, 0]
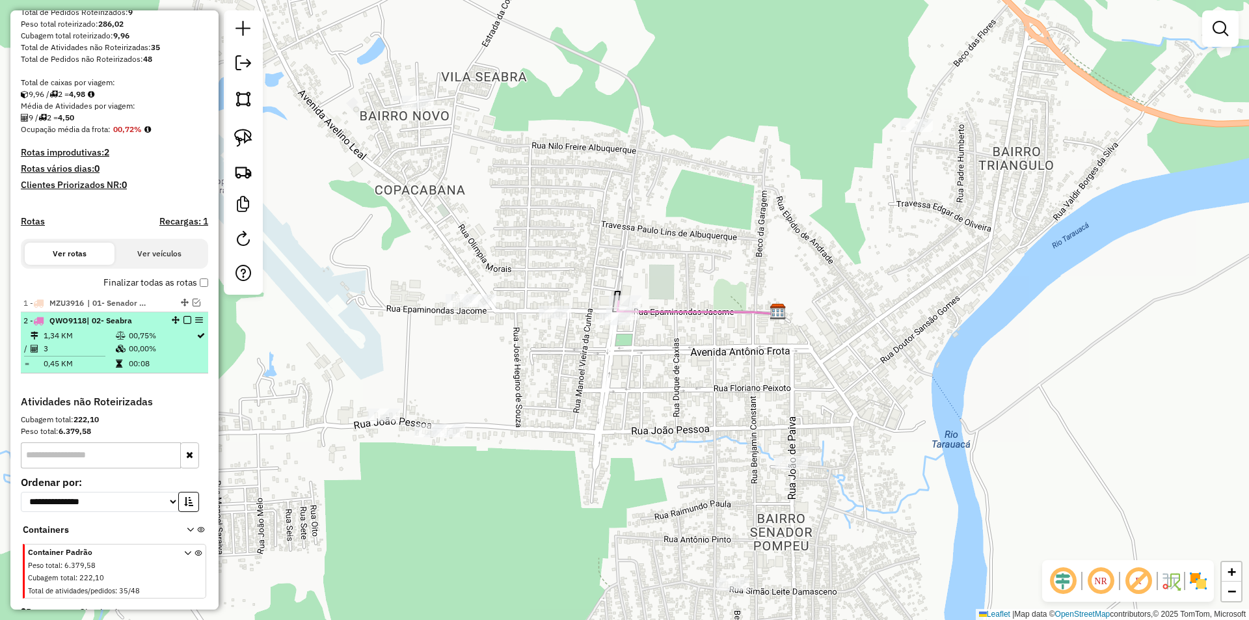
click at [100, 373] on li "2 - QWO9118 | 02- Seabra 1,34 KM 00,75% / 3 00,00% = 0,45 KM 00:08" at bounding box center [114, 342] width 187 height 61
select select "**********"
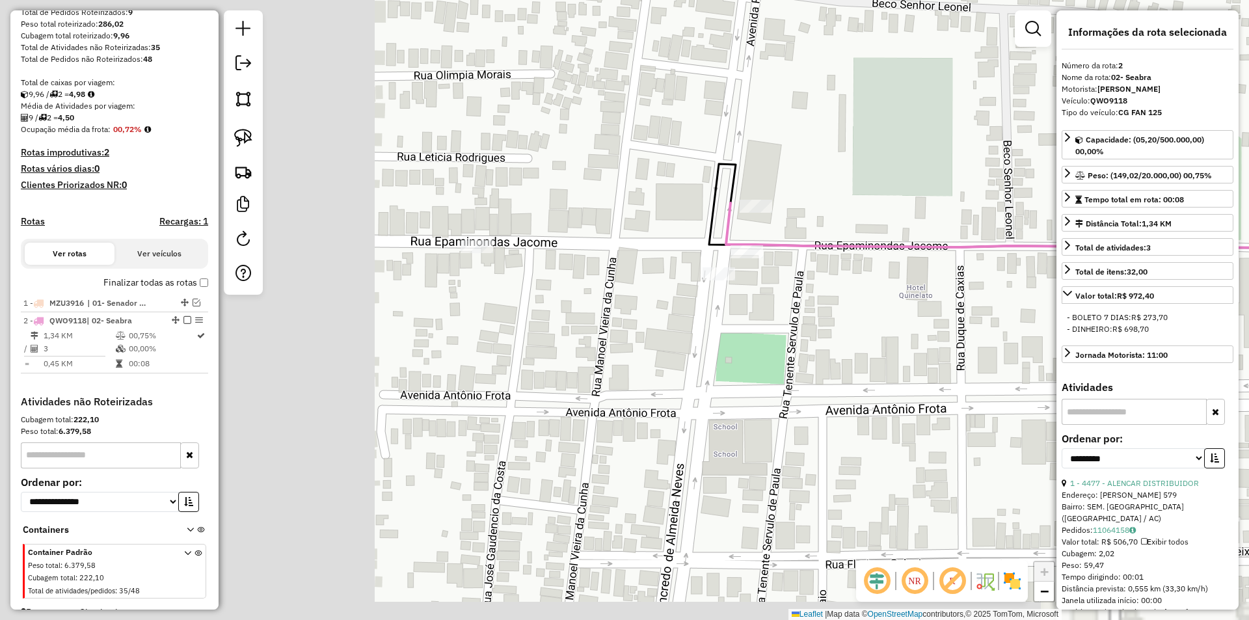
drag, startPoint x: 478, startPoint y: 436, endPoint x: 896, endPoint y: 294, distance: 441.2
click at [923, 303] on div "Janela de atendimento Grade de atendimento Capacidade Transportadoras Veículos …" at bounding box center [624, 310] width 1249 height 620
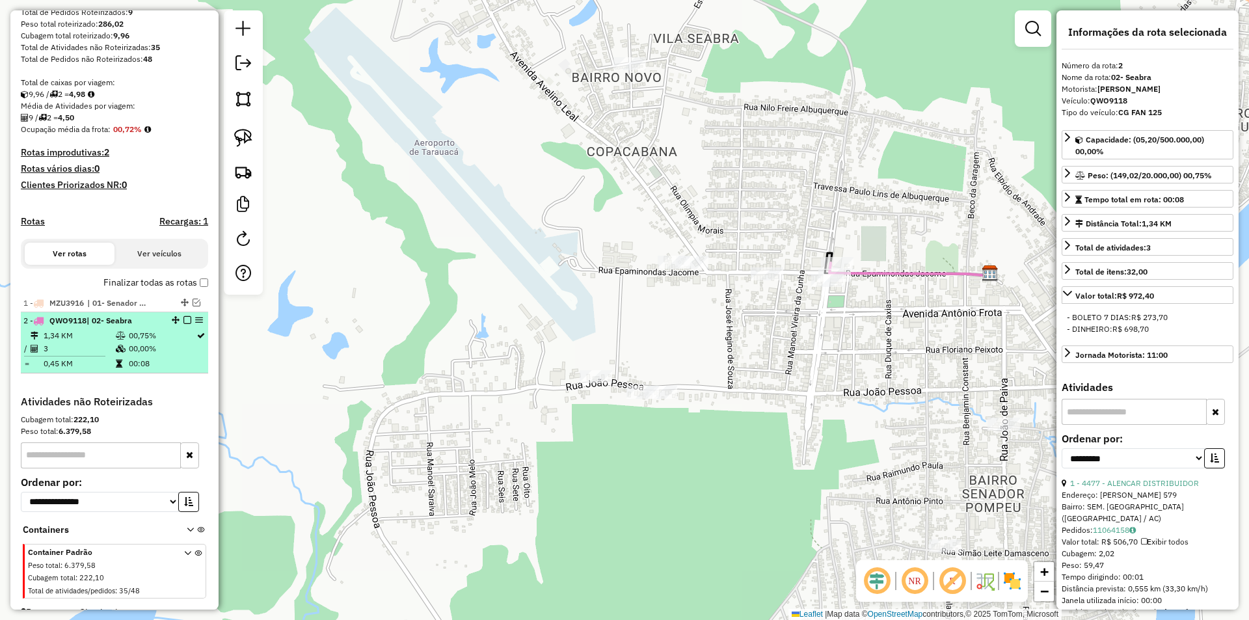
click at [180, 327] on div "2 - QWO9118 | 02- Seabra" at bounding box center [114, 321] width 182 height 12
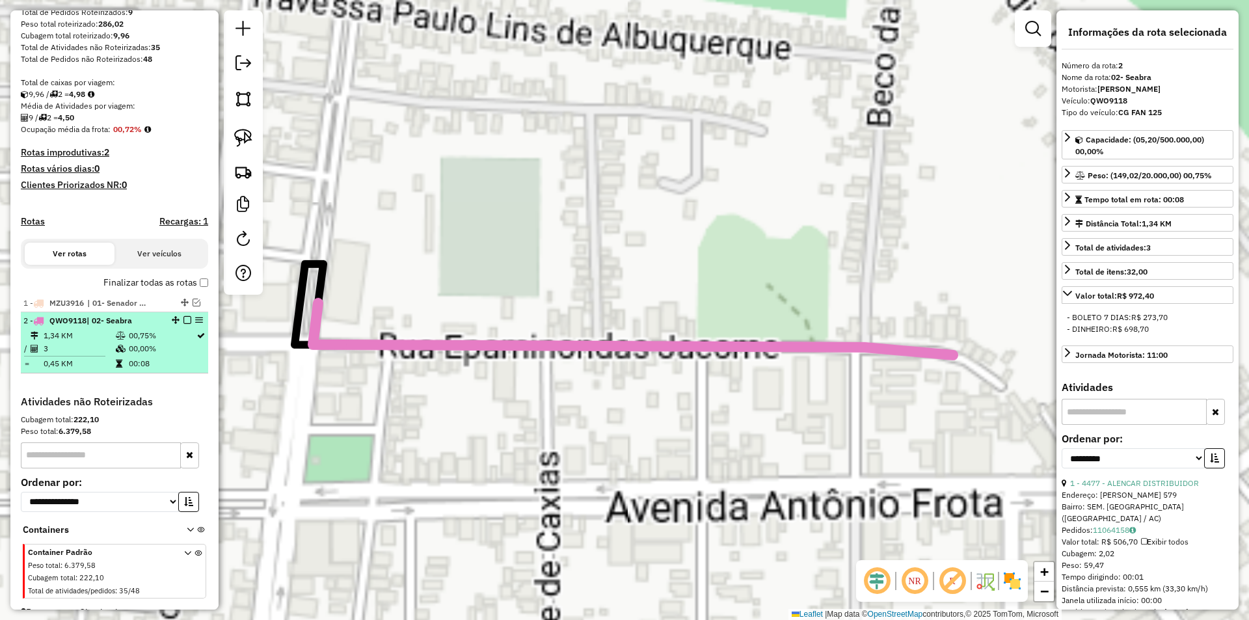
click at [183, 324] on em at bounding box center [187, 320] width 8 height 8
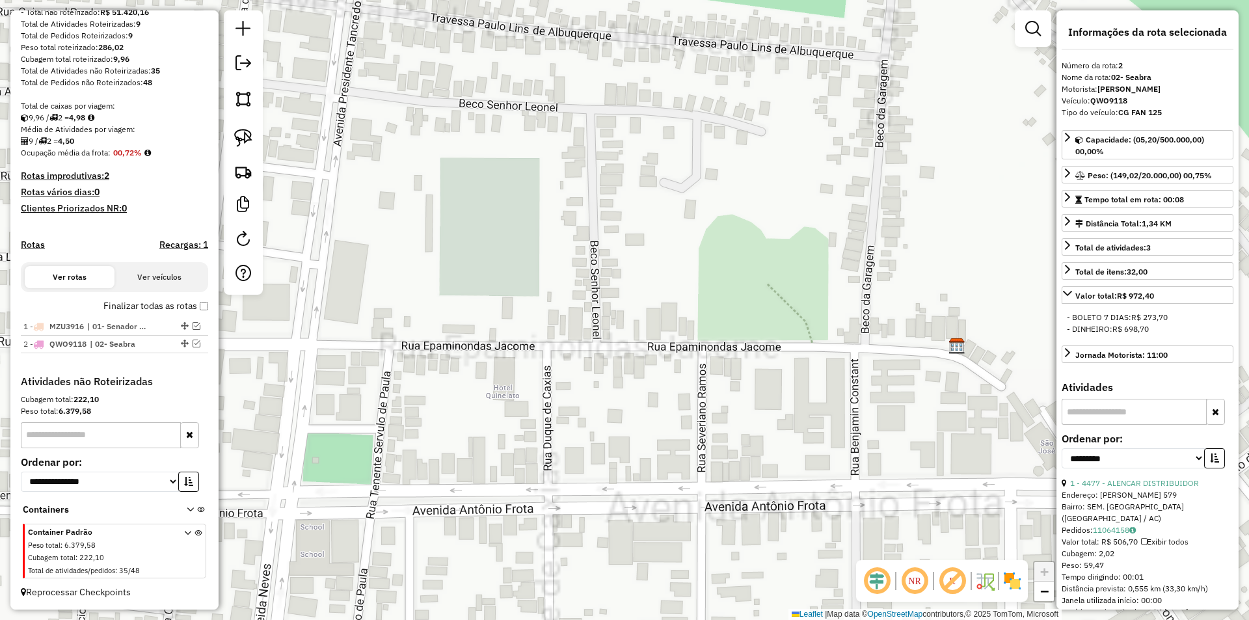
scroll to position [196, 0]
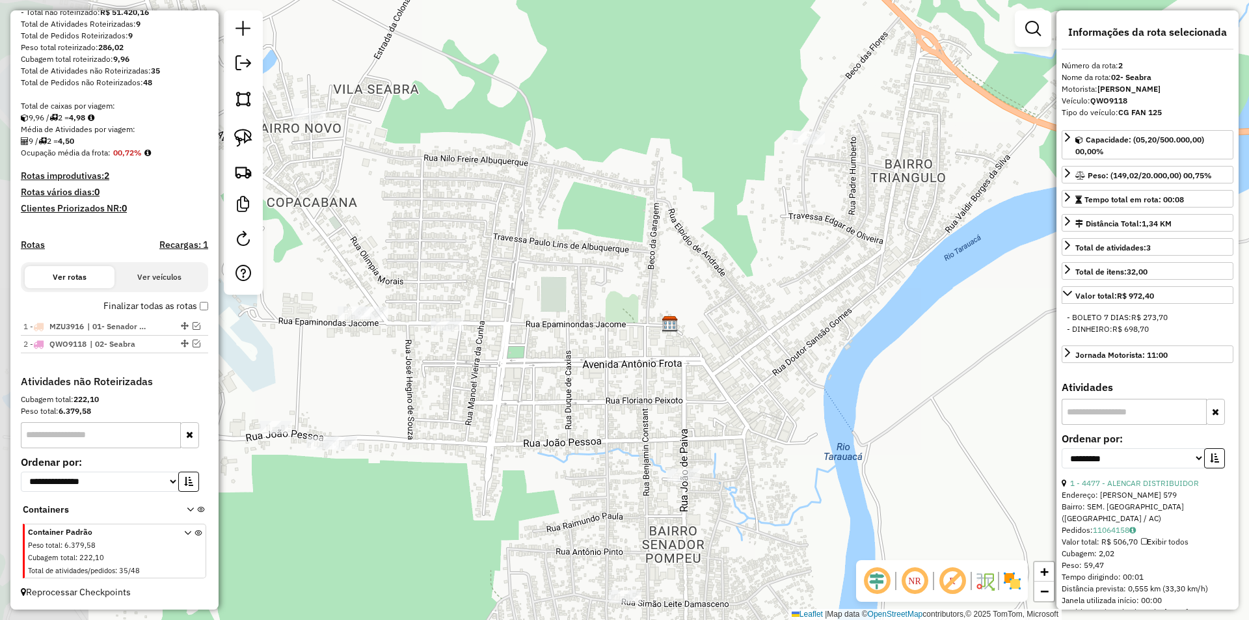
drag, startPoint x: 421, startPoint y: 338, endPoint x: 539, endPoint y: 336, distance: 118.4
click at [539, 336] on div "Janela de atendimento Grade de atendimento Capacidade Transportadoras Veículos …" at bounding box center [624, 310] width 1249 height 620
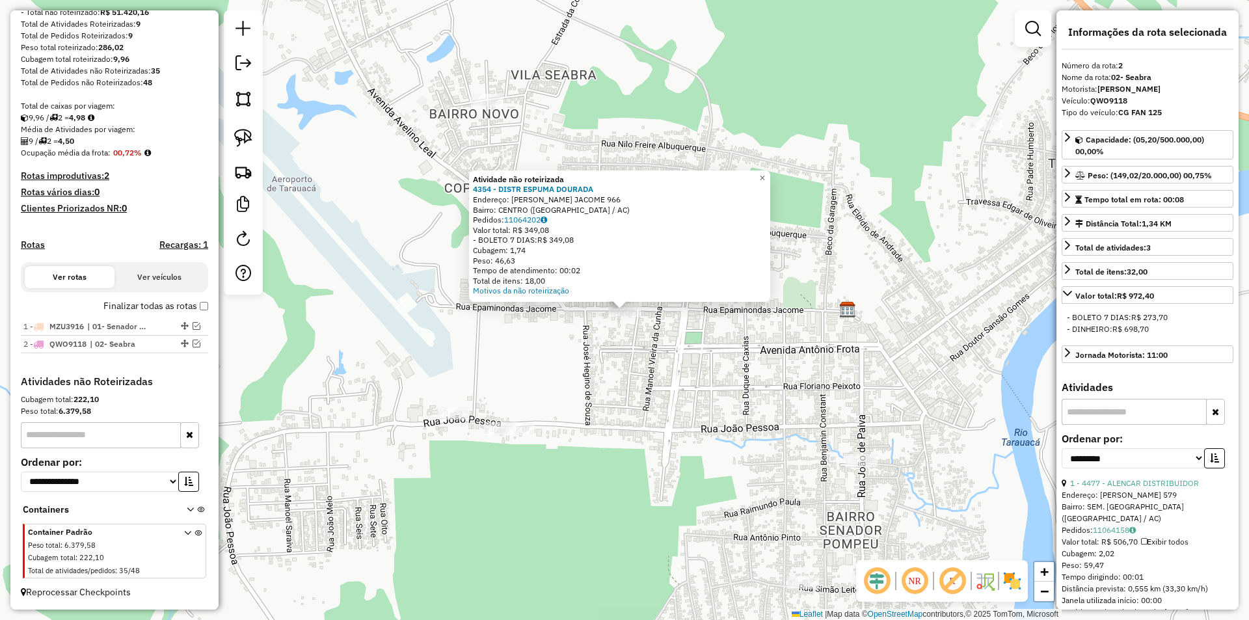
click at [517, 342] on div "Atividade não roteirizada 4354 - DISTR ESPUMA DOURADA Endereço: EPAMINONDAS JAC…" at bounding box center [624, 310] width 1249 height 620
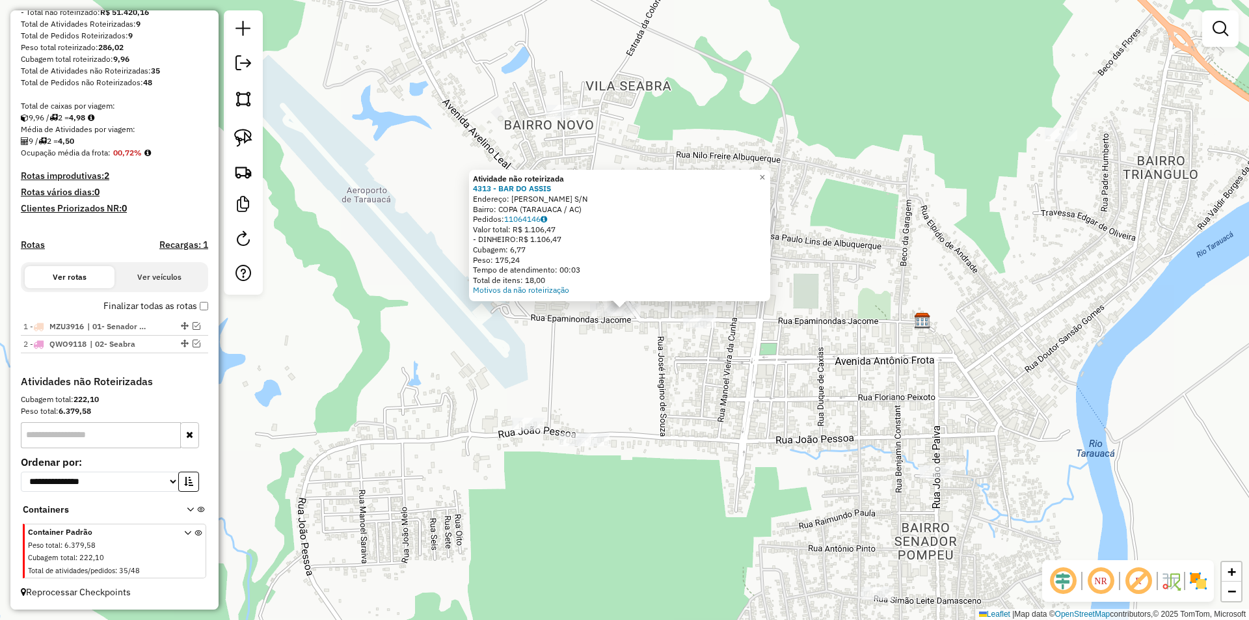
click at [673, 316] on div "Atividade não roteirizada 4313 - BAR DO ASSIS Endereço: AVELINO LEAL S/N Bairro…" at bounding box center [624, 310] width 1249 height 620
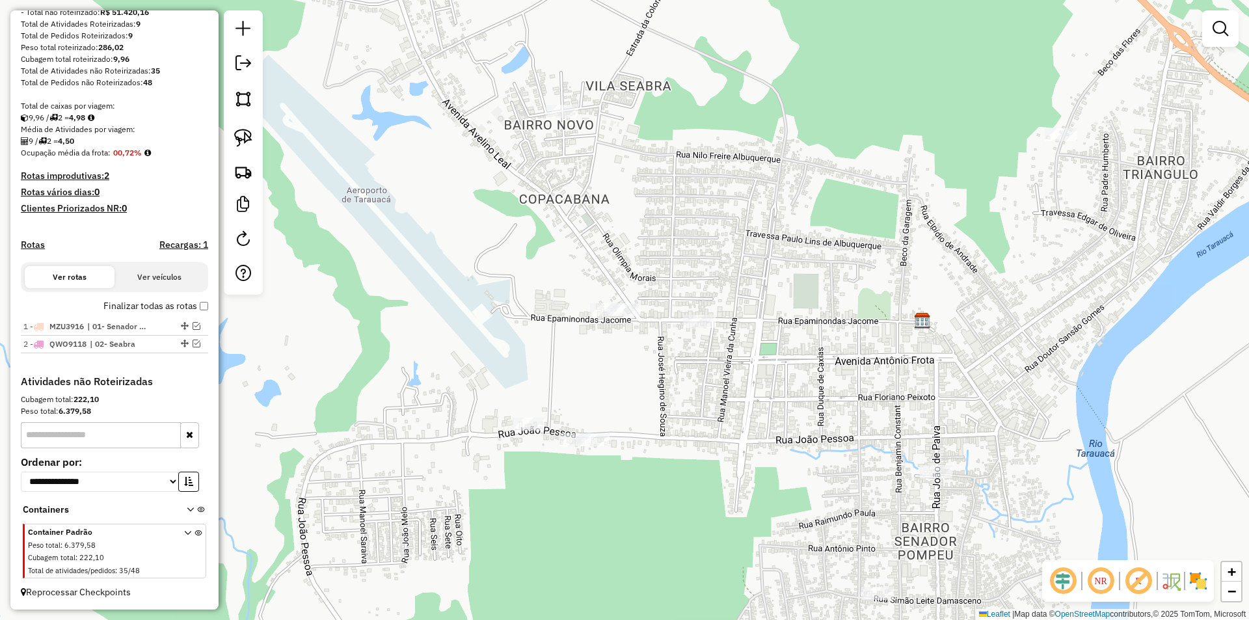
click at [679, 321] on div "Janela de atendimento Grade de atendimento Capacidade Transportadoras Veículos …" at bounding box center [624, 310] width 1249 height 620
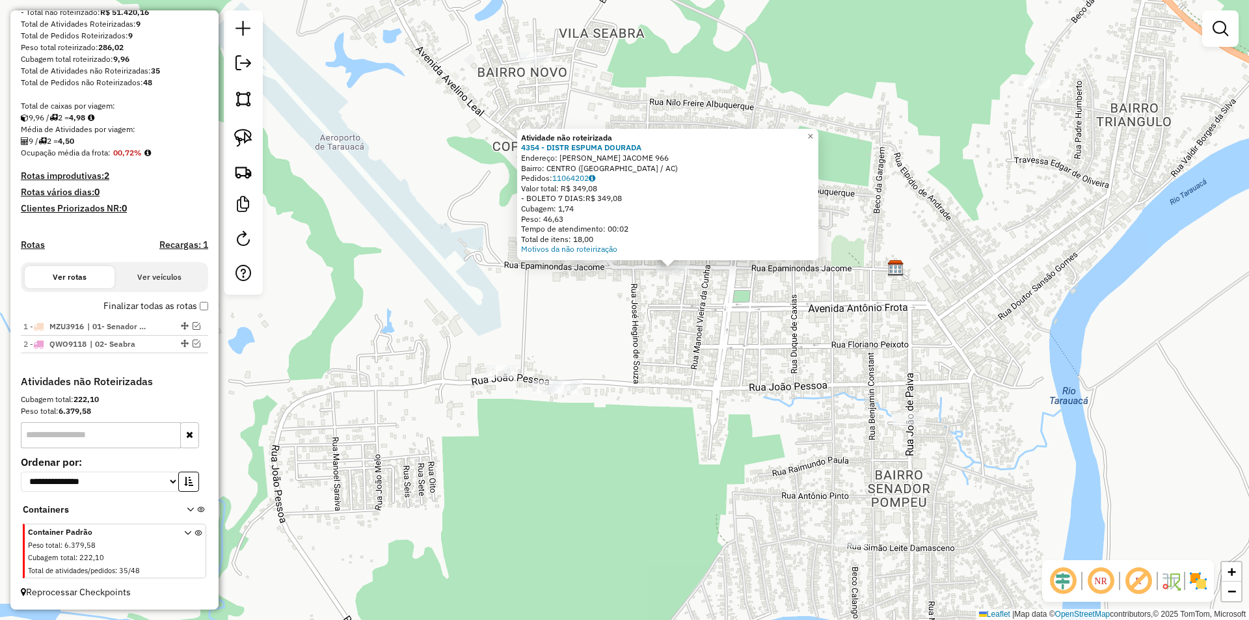
click at [617, 331] on div "Atividade não roteirizada 4354 - DISTR ESPUMA DOURADA Endereço: EPAMINONDAS JAC…" at bounding box center [624, 310] width 1249 height 620
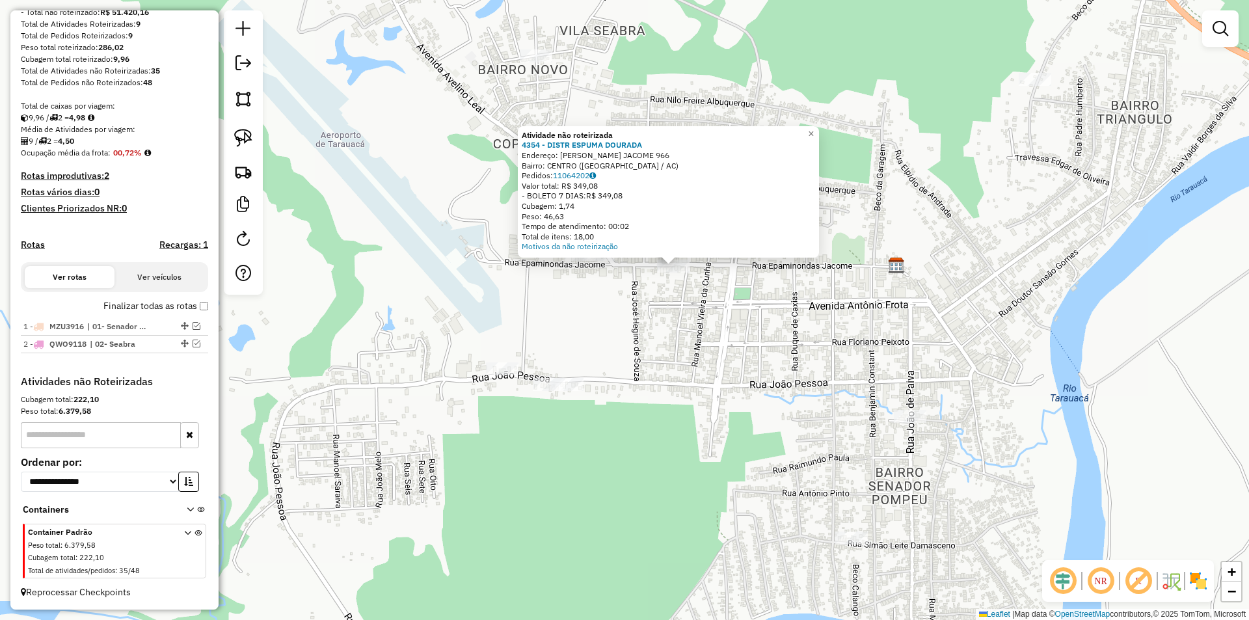
click at [562, 391] on div at bounding box center [549, 384] width 33 height 13
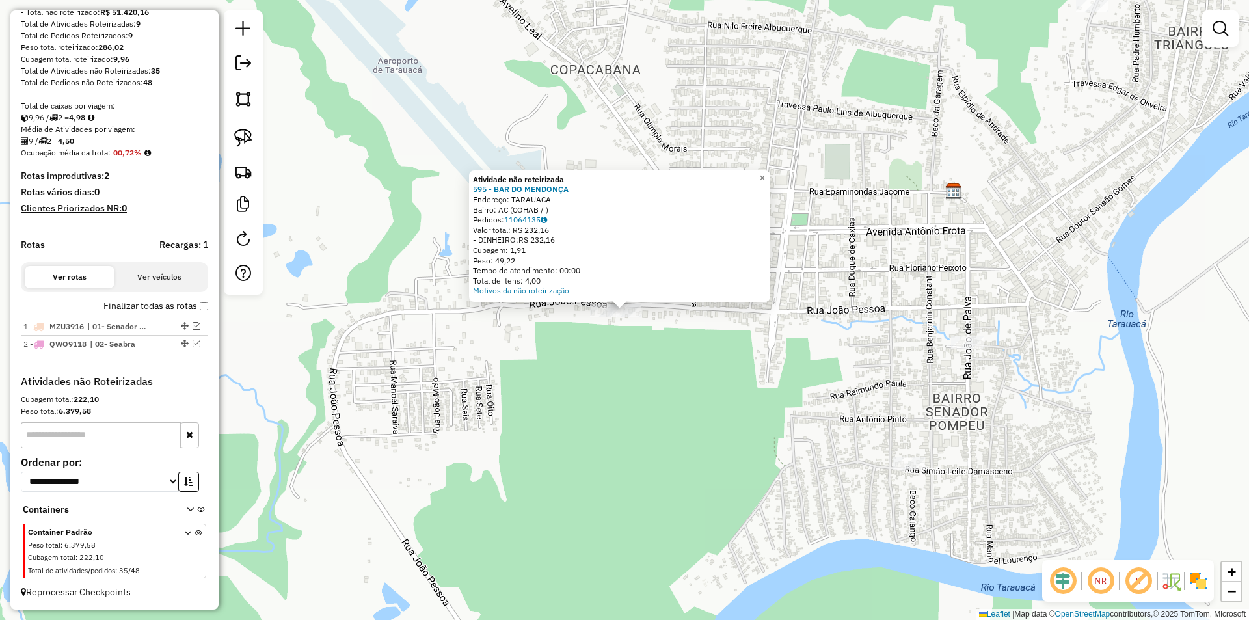
drag, startPoint x: 604, startPoint y: 334, endPoint x: 579, endPoint y: 331, distance: 25.7
click at [602, 334] on div "Atividade não roteirizada 595 - BAR DO MENDONÇA Endereço: TARAUACA Bairro: AC (…" at bounding box center [624, 310] width 1249 height 620
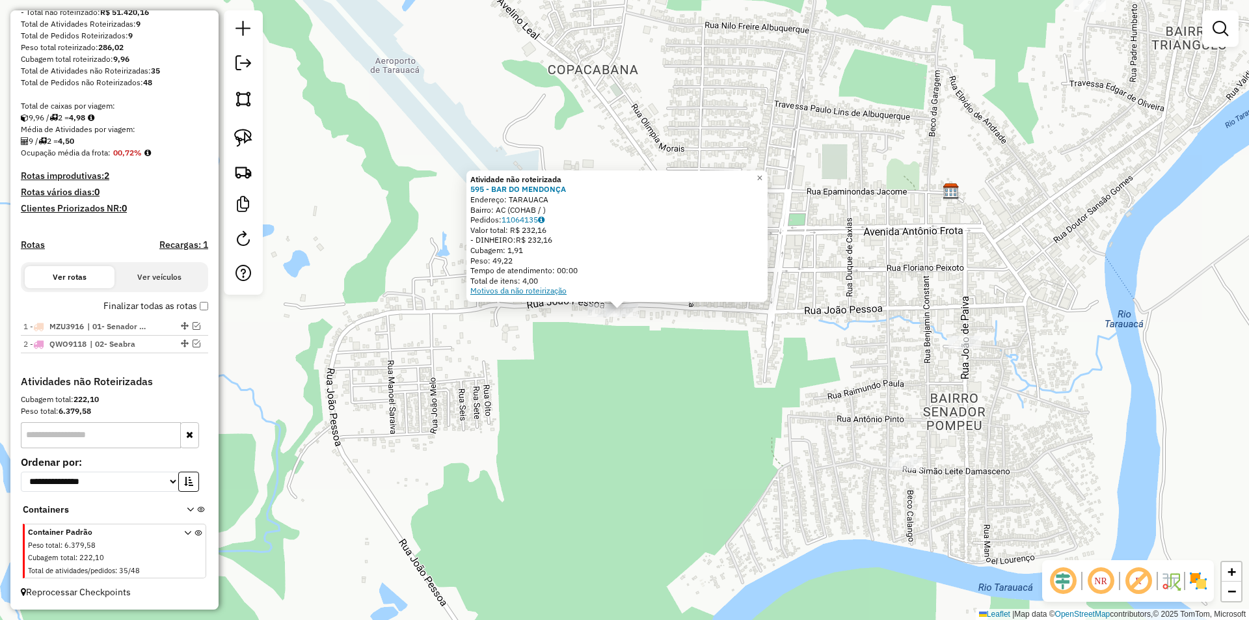
click at [503, 286] on link "Motivos da não roteirização" at bounding box center [518, 291] width 96 height 10
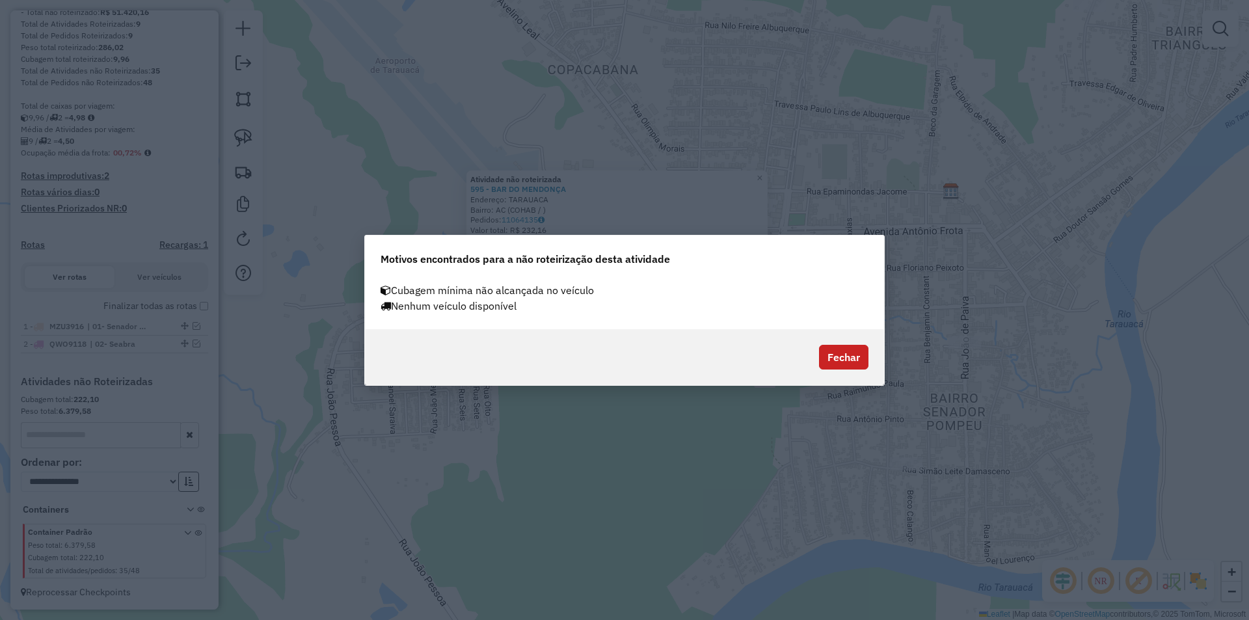
click at [833, 363] on button "Fechar" at bounding box center [843, 357] width 49 height 25
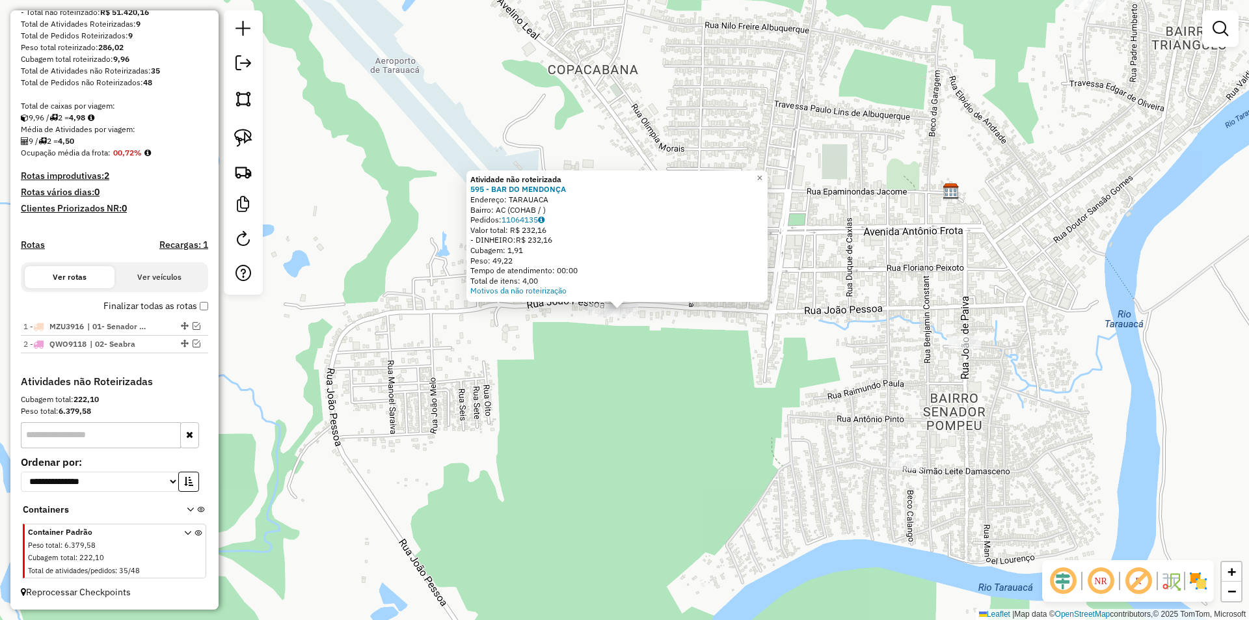
click at [569, 379] on div "Atividade não roteirizada 595 - BAR DO MENDONÇA Endereço: TARAUACA Bairro: AC (…" at bounding box center [624, 310] width 1249 height 620
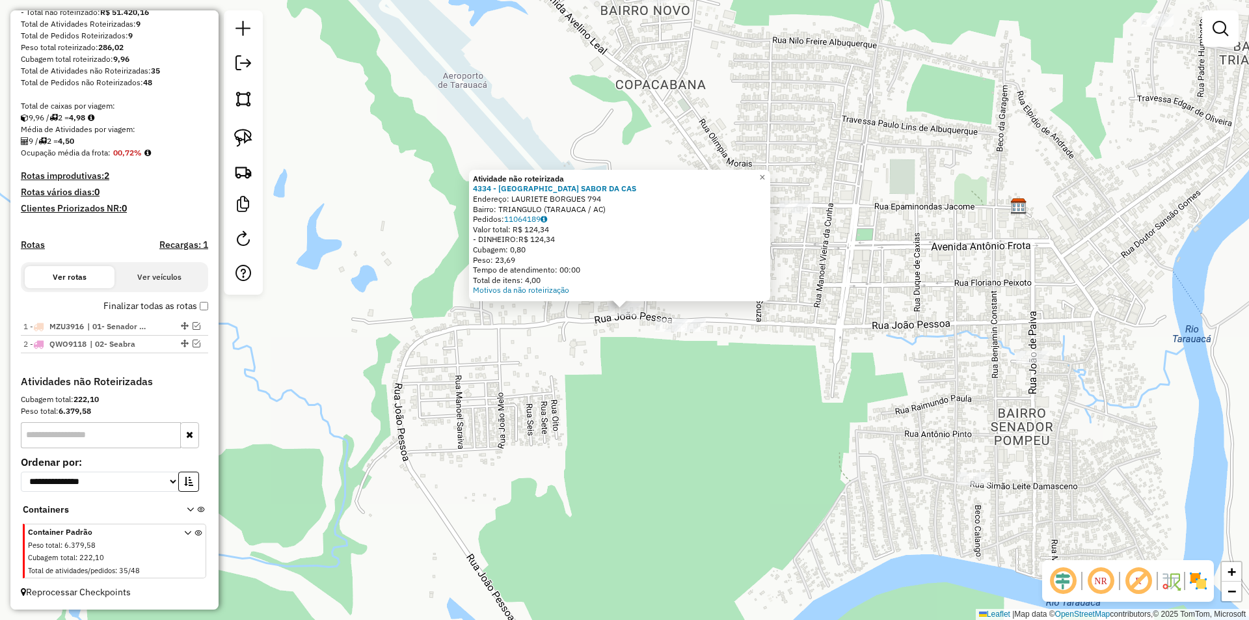
click at [644, 406] on div "Atividade não roteirizada 4334 - HAMBURG SABOR DA CAS Endereço: LAURIETE BORGUE…" at bounding box center [624, 310] width 1249 height 620
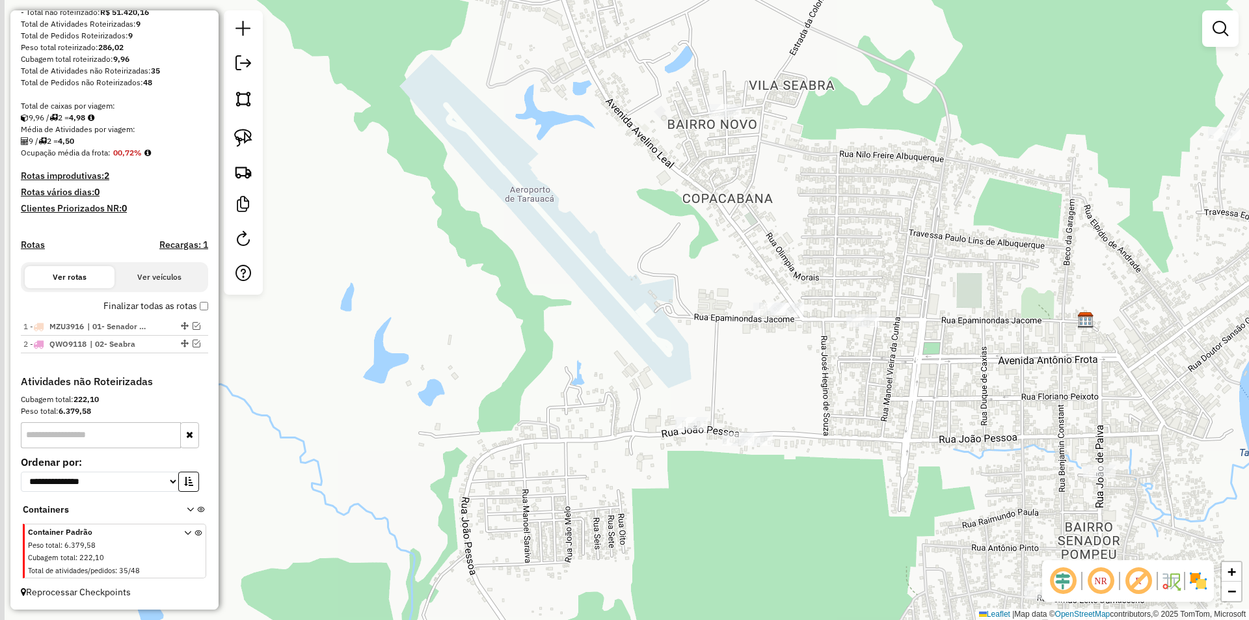
drag, startPoint x: 408, startPoint y: 326, endPoint x: 425, endPoint y: 328, distance: 17.0
click at [421, 335] on div "Janela de atendimento Grade de atendimento Capacidade Transportadoras Veículos …" at bounding box center [624, 310] width 1249 height 620
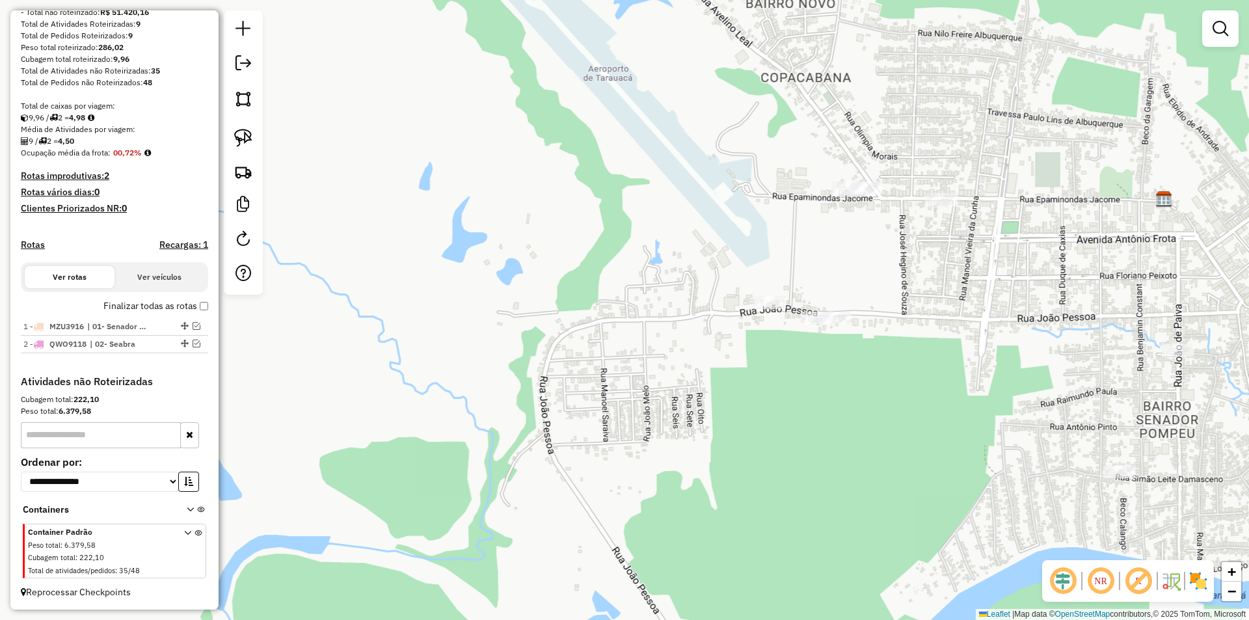
drag, startPoint x: 733, startPoint y: 47, endPoint x: 666, endPoint y: 183, distance: 151.3
click at [666, 183] on div "Janela de atendimento Grade de atendimento Capacidade Transportadoras Veículos …" at bounding box center [624, 310] width 1249 height 620
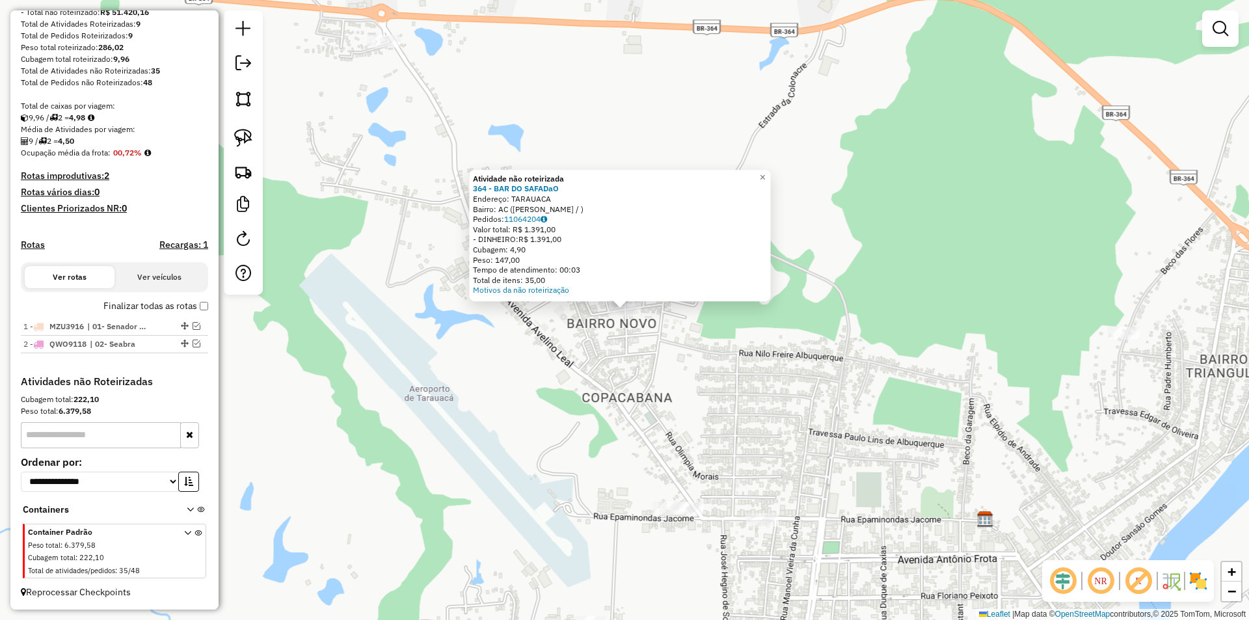
click at [510, 388] on div "Atividade não roteirizada 364 - BAR DO SAFADaO Endereço: TARAUACA Bairro: AC (A…" at bounding box center [624, 310] width 1249 height 620
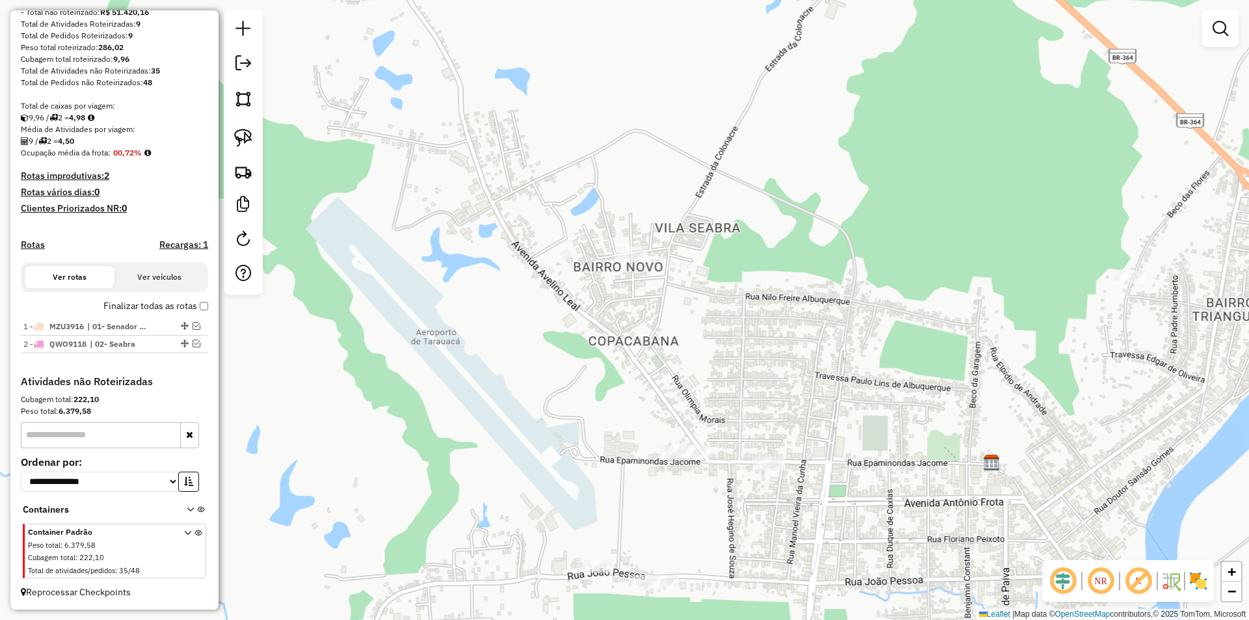
drag, startPoint x: 514, startPoint y: 358, endPoint x: 511, endPoint y: 277, distance: 80.7
click at [511, 277] on div "Janela de atendimento Grade de atendimento Capacidade Transportadoras Veículos …" at bounding box center [624, 310] width 1249 height 620
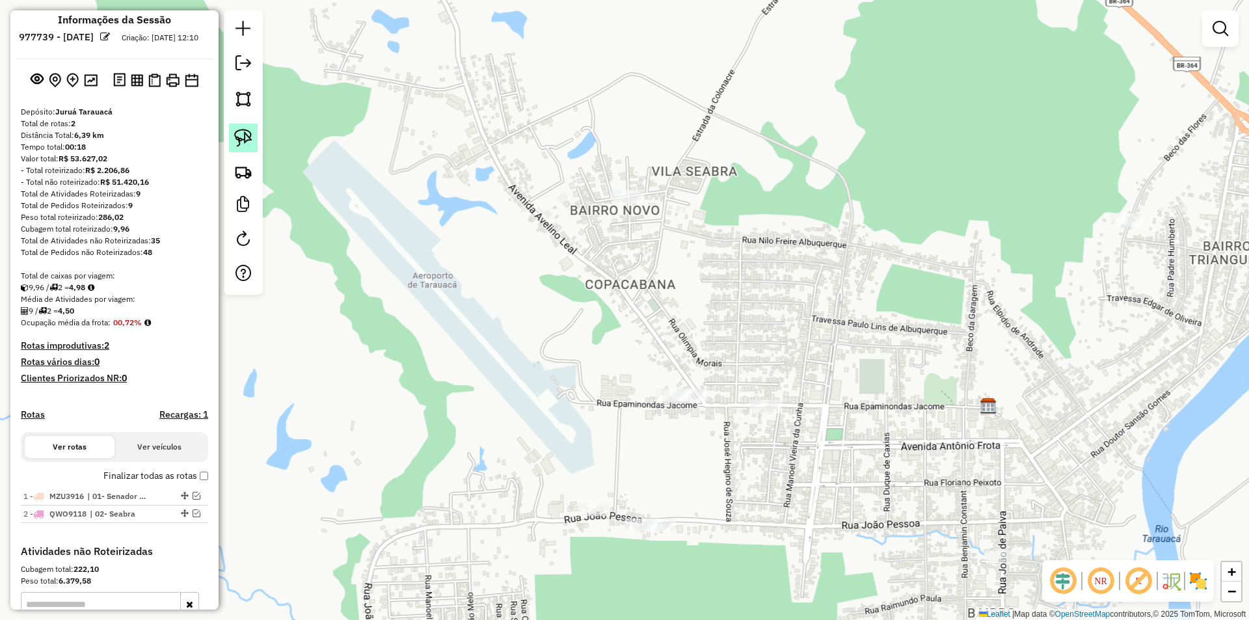
scroll to position [0, 0]
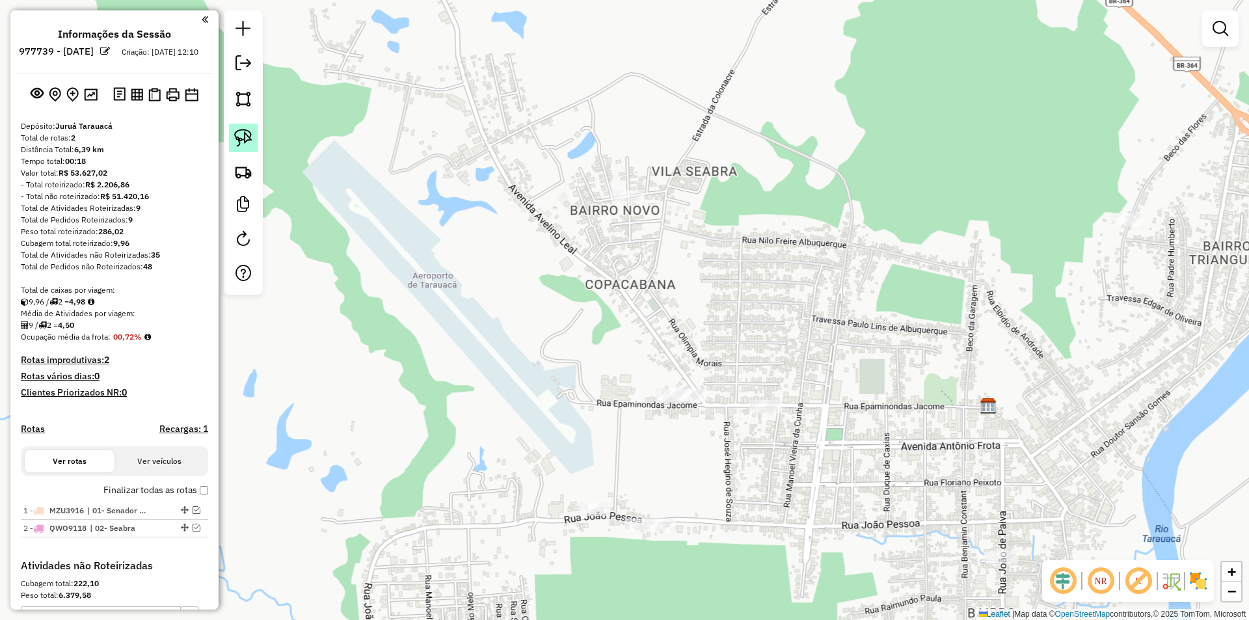
click at [234, 139] on img at bounding box center [243, 138] width 18 height 18
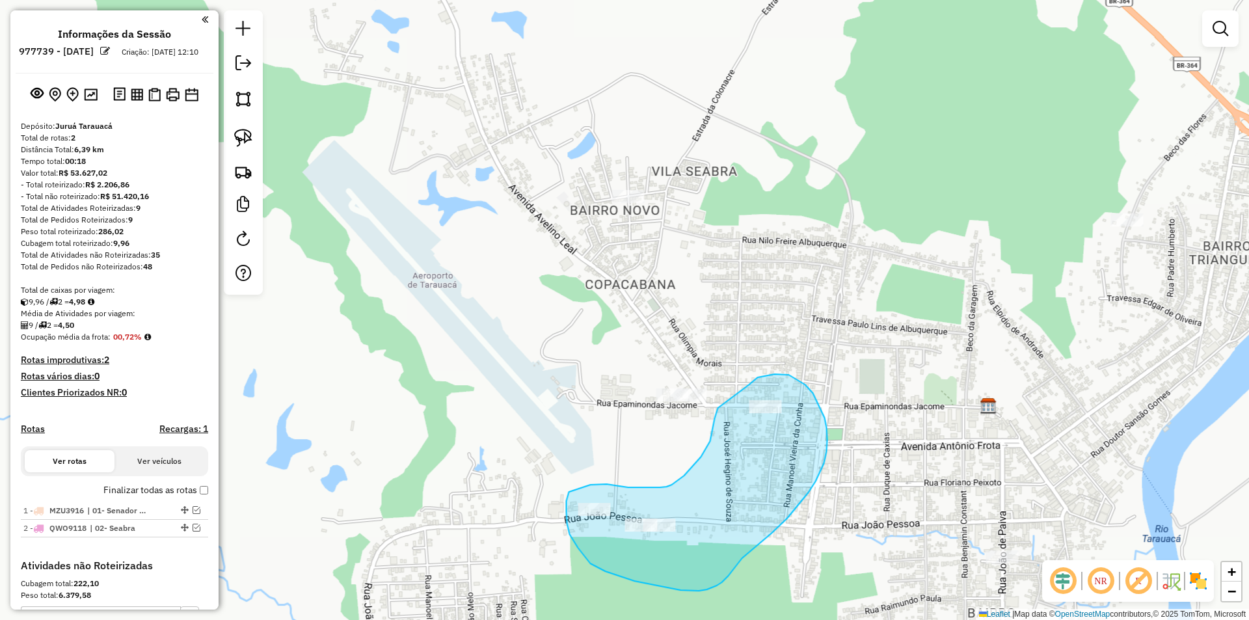
drag, startPoint x: 749, startPoint y: 385, endPoint x: 854, endPoint y: 370, distance: 106.5
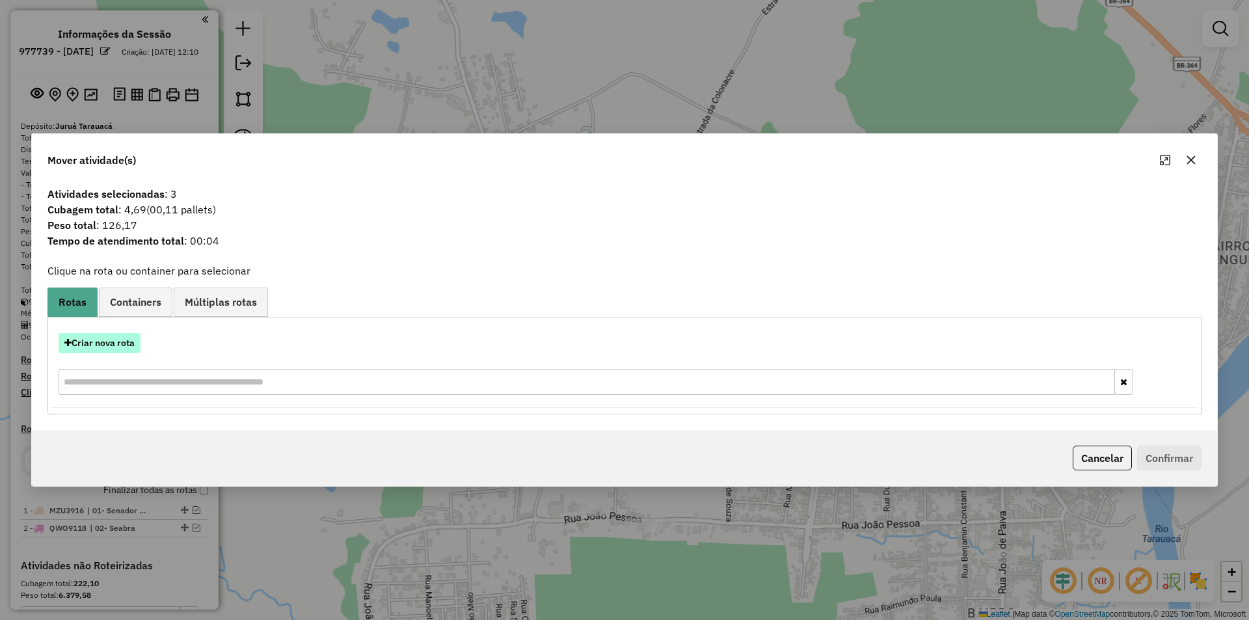
click at [115, 339] on button "Criar nova rota" at bounding box center [100, 343] width 82 height 20
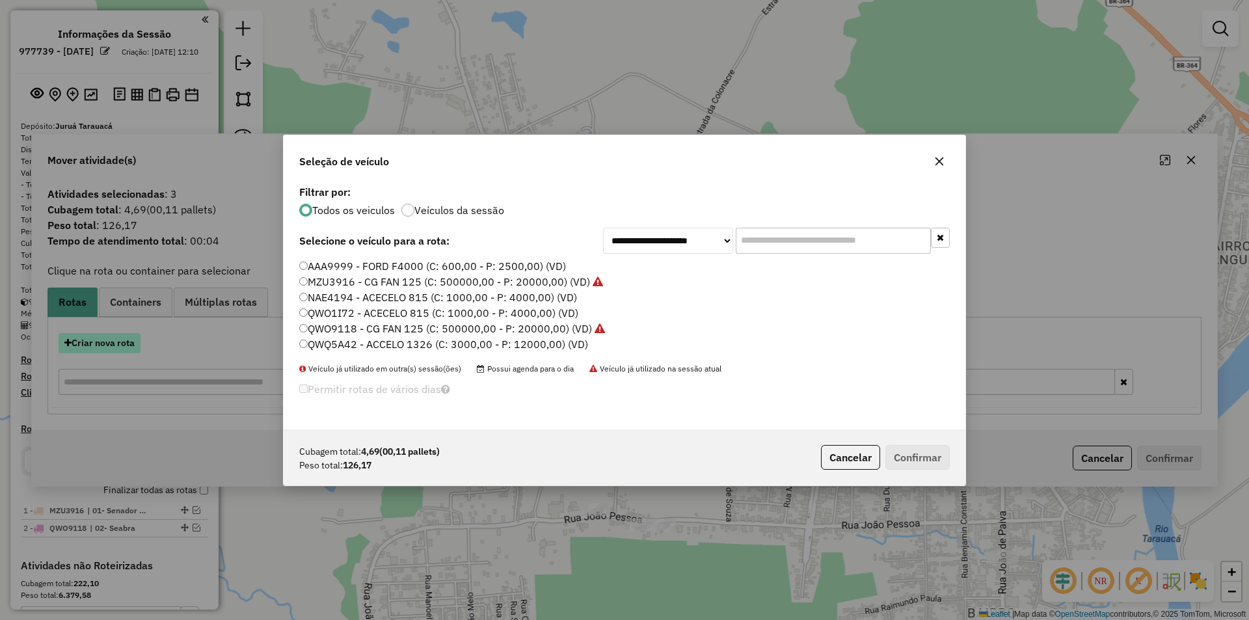
scroll to position [7, 4]
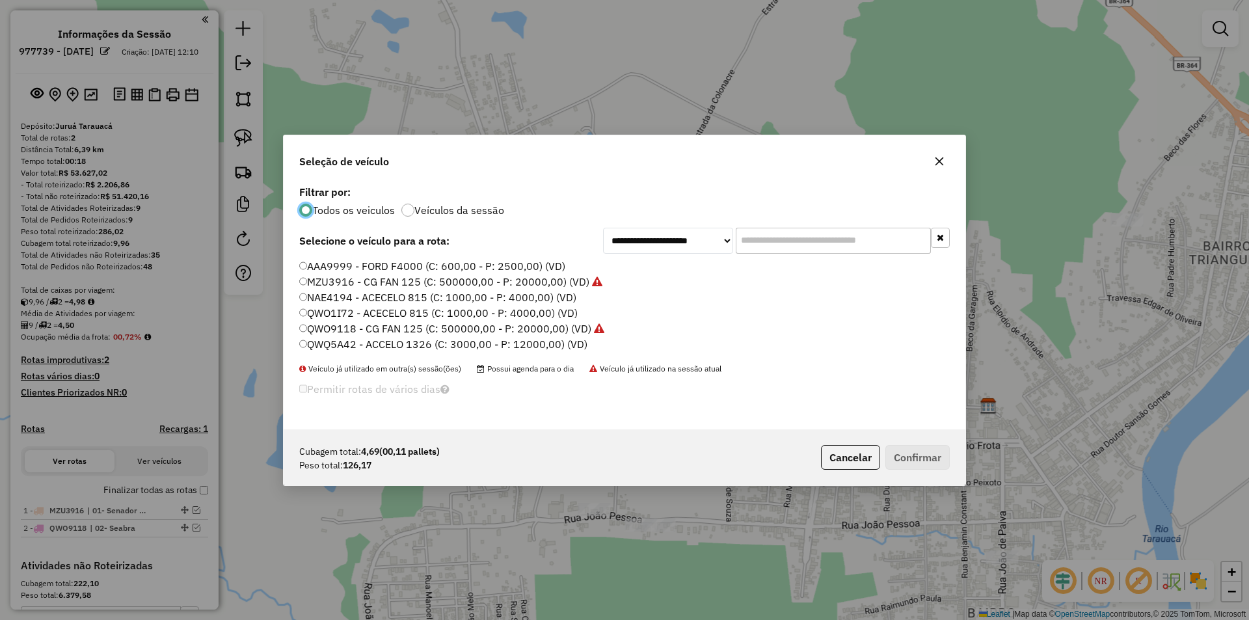
click at [321, 329] on label "QWO9118 - CG FAN 125 (C: 500000,00 - P: 20000,00) (VD)" at bounding box center [451, 329] width 305 height 16
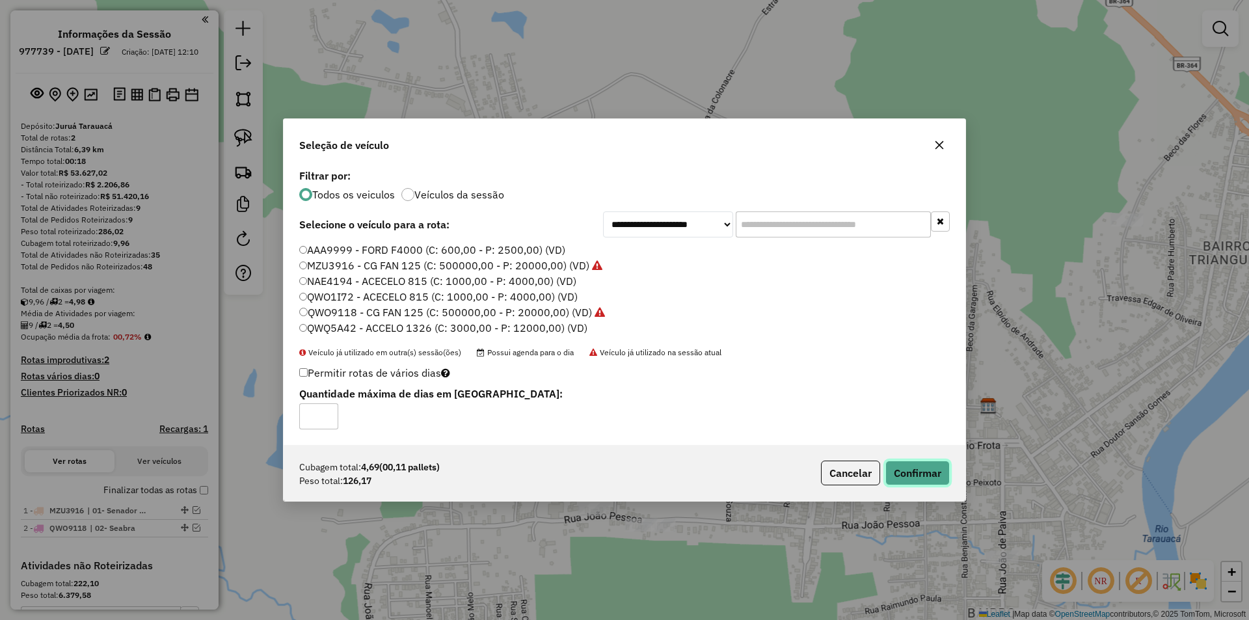
click at [907, 485] on button "Confirmar" at bounding box center [918, 473] width 64 height 25
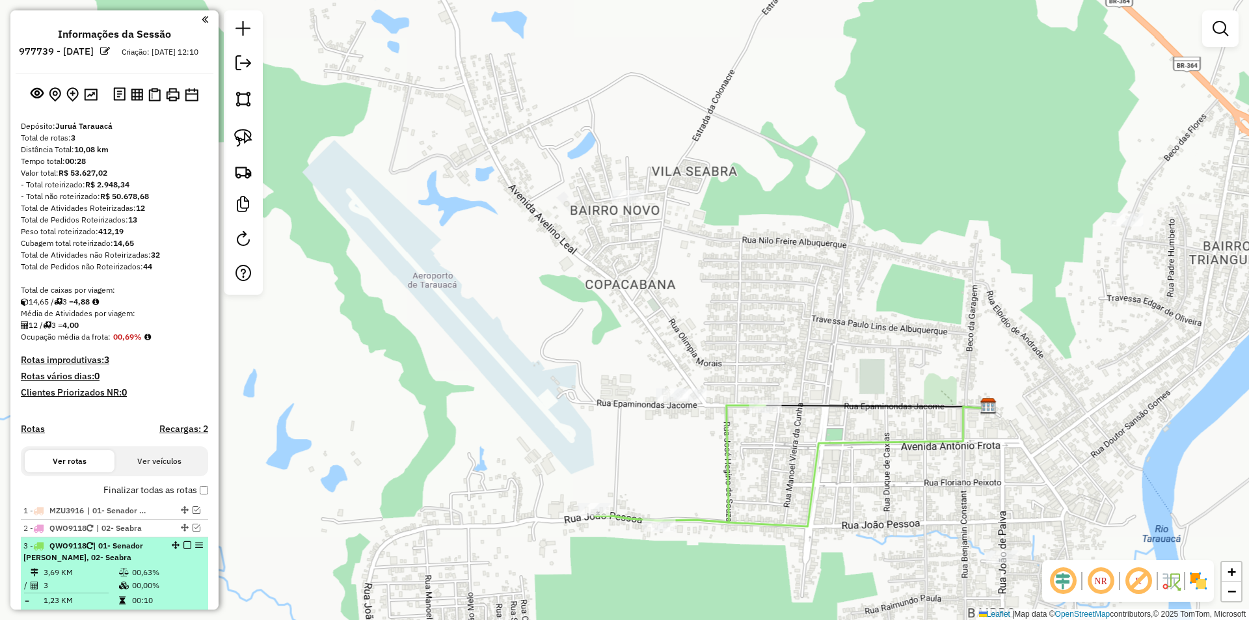
click at [128, 552] on span "| 01- Senador Pompeu, 02- Seabra" at bounding box center [83, 551] width 120 height 21
select select "**********"
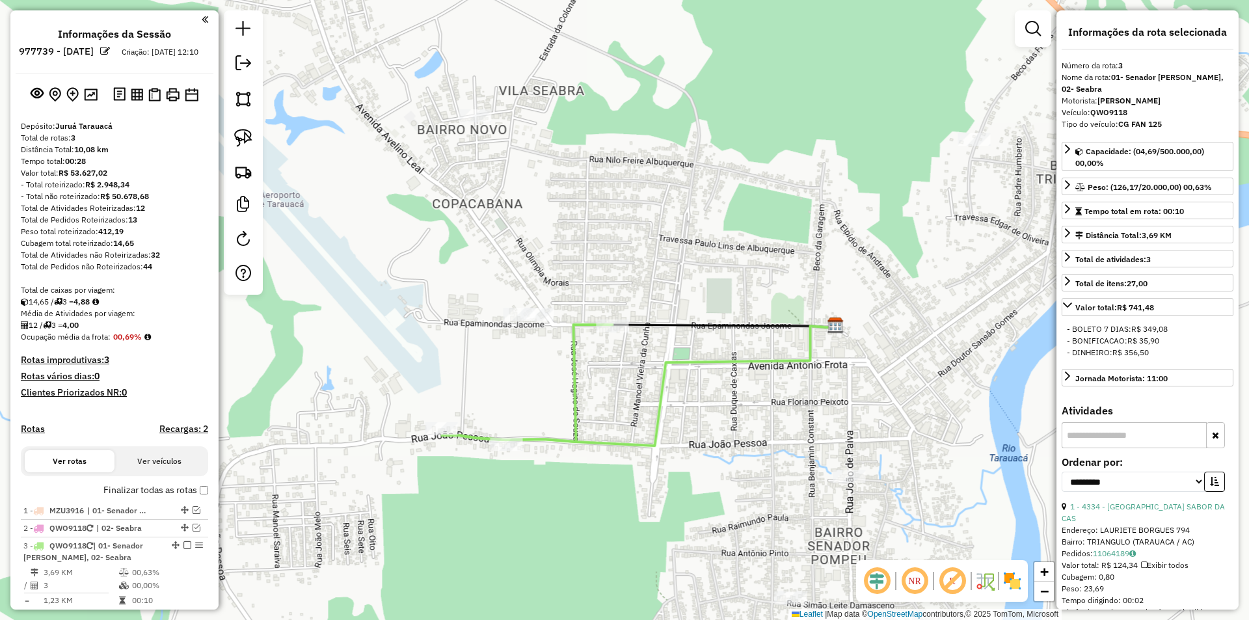
drag, startPoint x: 602, startPoint y: 494, endPoint x: 681, endPoint y: 594, distance: 127.8
click at [682, 605] on div "Janela de atendimento Grade de atendimento Capacidade Transportadoras Veículos …" at bounding box center [624, 310] width 1249 height 620
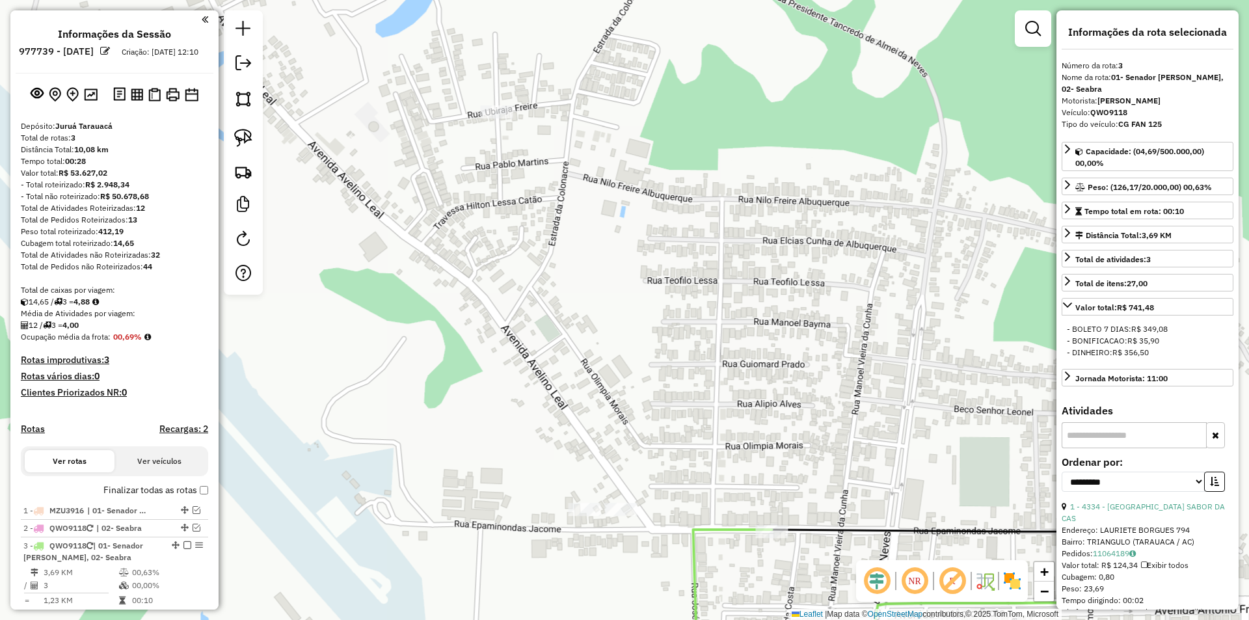
drag, startPoint x: 531, startPoint y: 373, endPoint x: 571, endPoint y: 382, distance: 40.7
click at [573, 398] on div "Janela de atendimento Grade de atendimento Capacidade Transportadoras Veículos …" at bounding box center [624, 310] width 1249 height 620
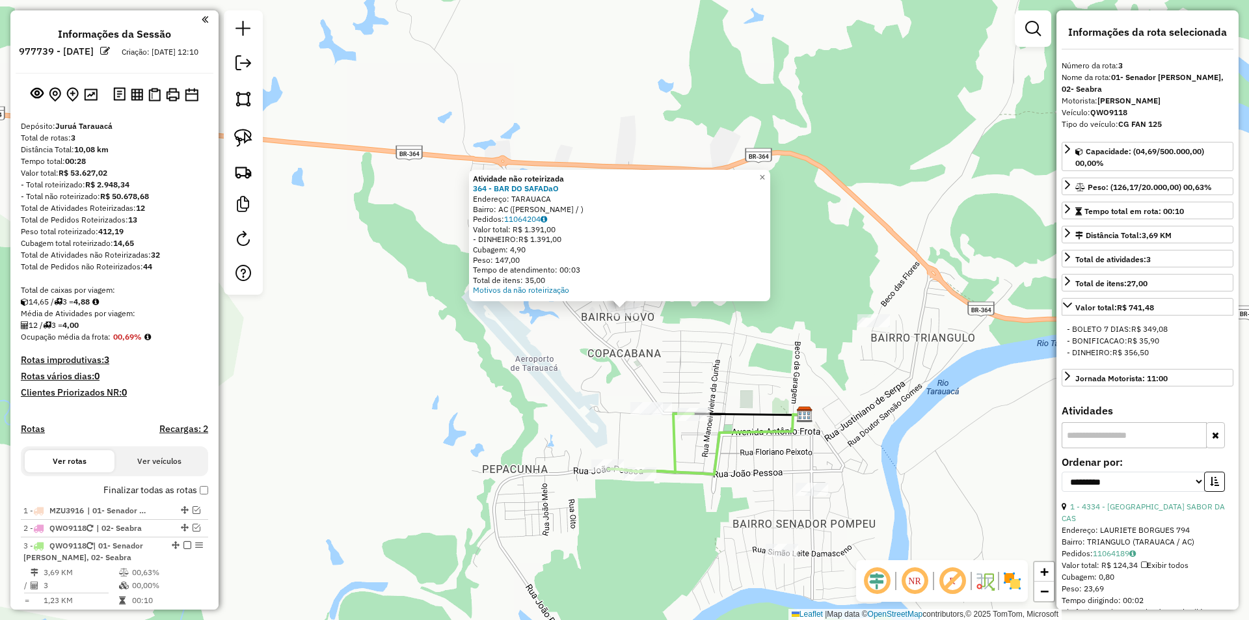
click at [451, 329] on div "Atividade não roteirizada 364 - BAR DO SAFADaO Endereço: TARAUACA Bairro: AC (A…" at bounding box center [624, 310] width 1249 height 620
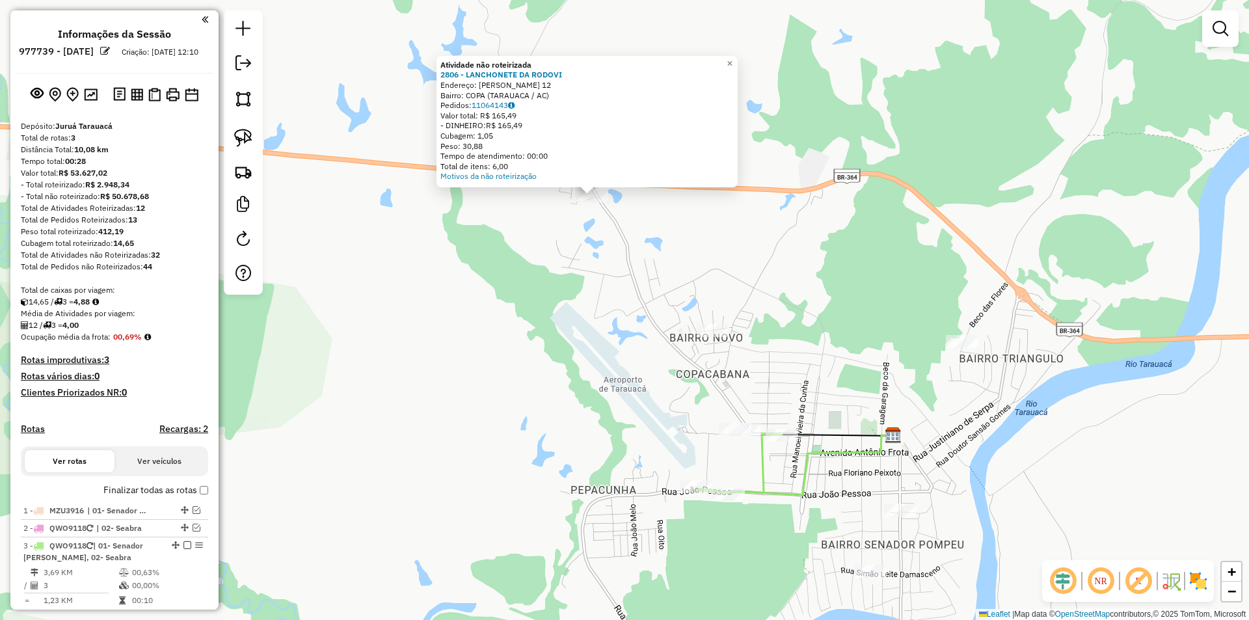
drag, startPoint x: 617, startPoint y: 475, endPoint x: 584, endPoint y: 359, distance: 120.3
click at [584, 360] on div "Atividade não roteirizada 2806 - LANCHONETE DA RODOVI Endereço: AVELINO LEAL 12…" at bounding box center [624, 310] width 1249 height 620
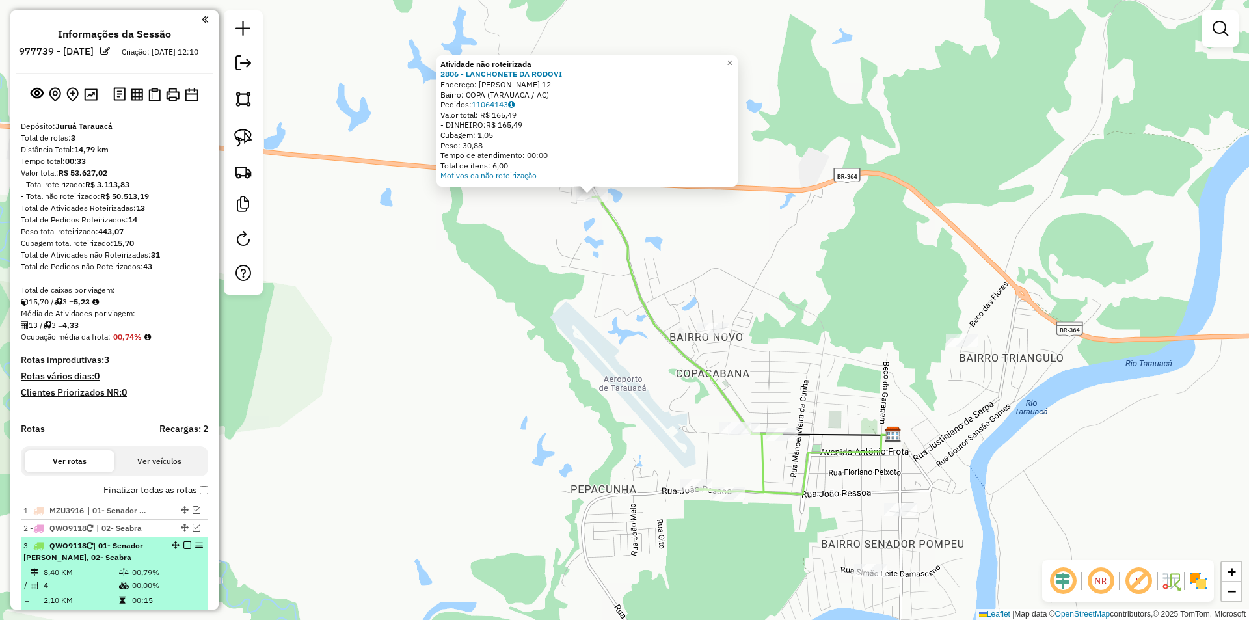
click at [91, 578] on td "8,40 KM" at bounding box center [80, 572] width 75 height 13
select select "**********"
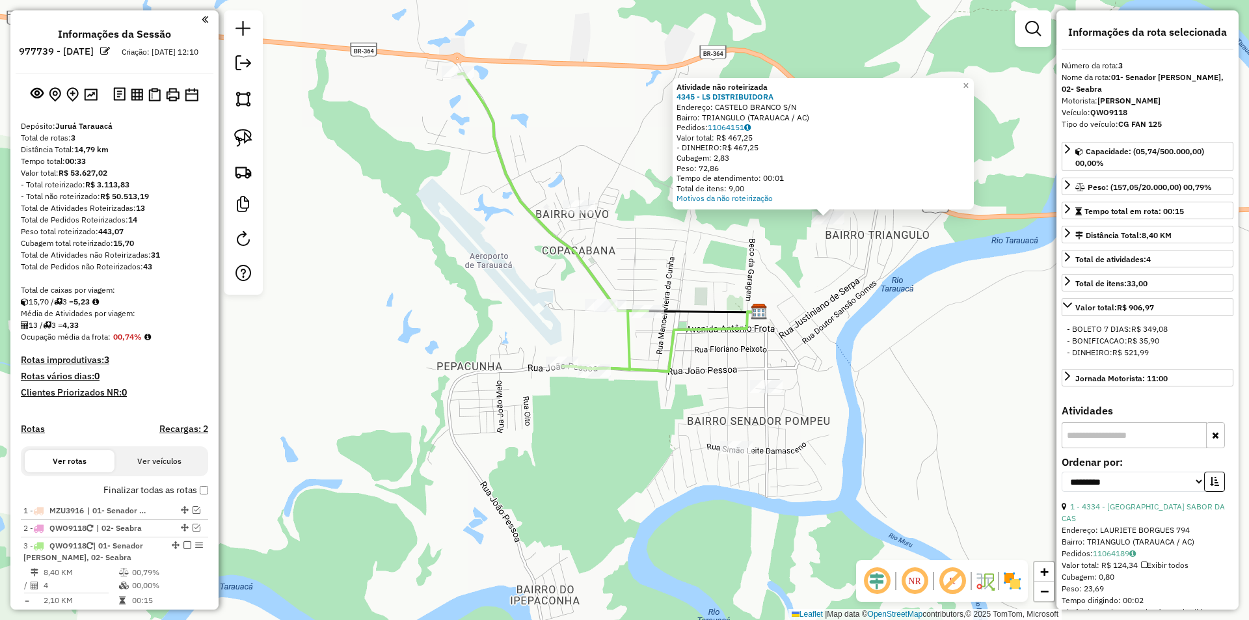
drag, startPoint x: 763, startPoint y: 381, endPoint x: 850, endPoint y: 329, distance: 101.9
click at [850, 329] on div "Atividade não roteirizada 4345 - LS DISTRIBUIDORA Endereço: CASTELO BRANCO S/N …" at bounding box center [624, 310] width 1249 height 620
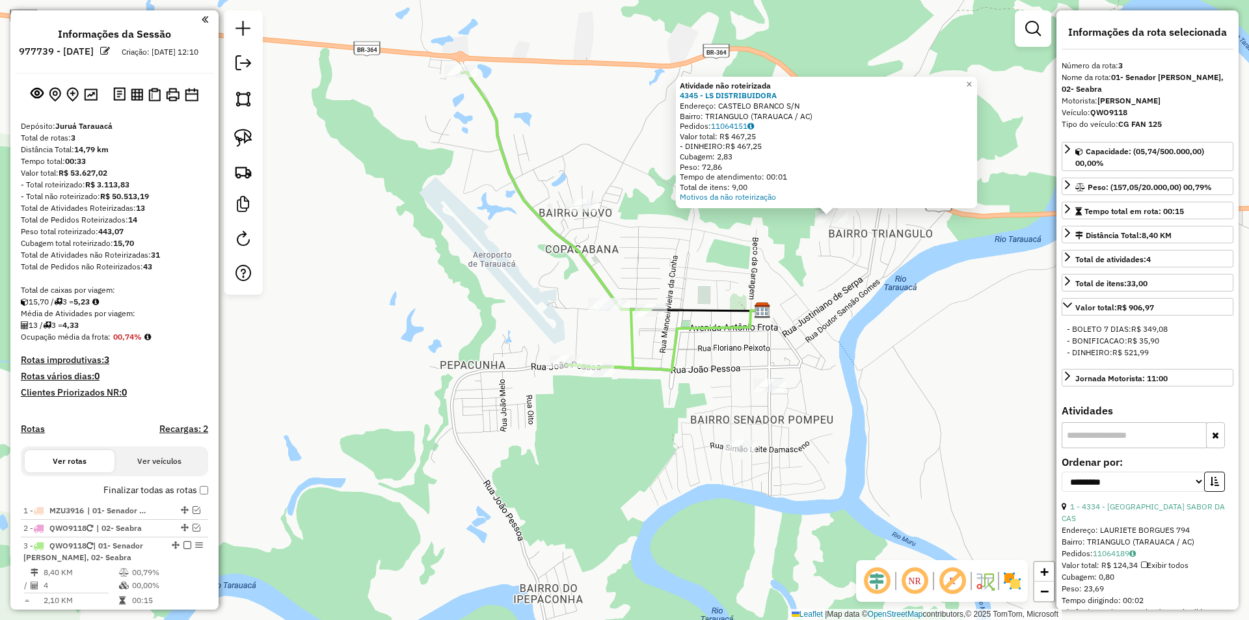
click at [850, 329] on div "Atividade não roteirizada 4345 - LS DISTRIBUIDORA Endereço: CASTELO BRANCO S/N …" at bounding box center [624, 310] width 1249 height 620
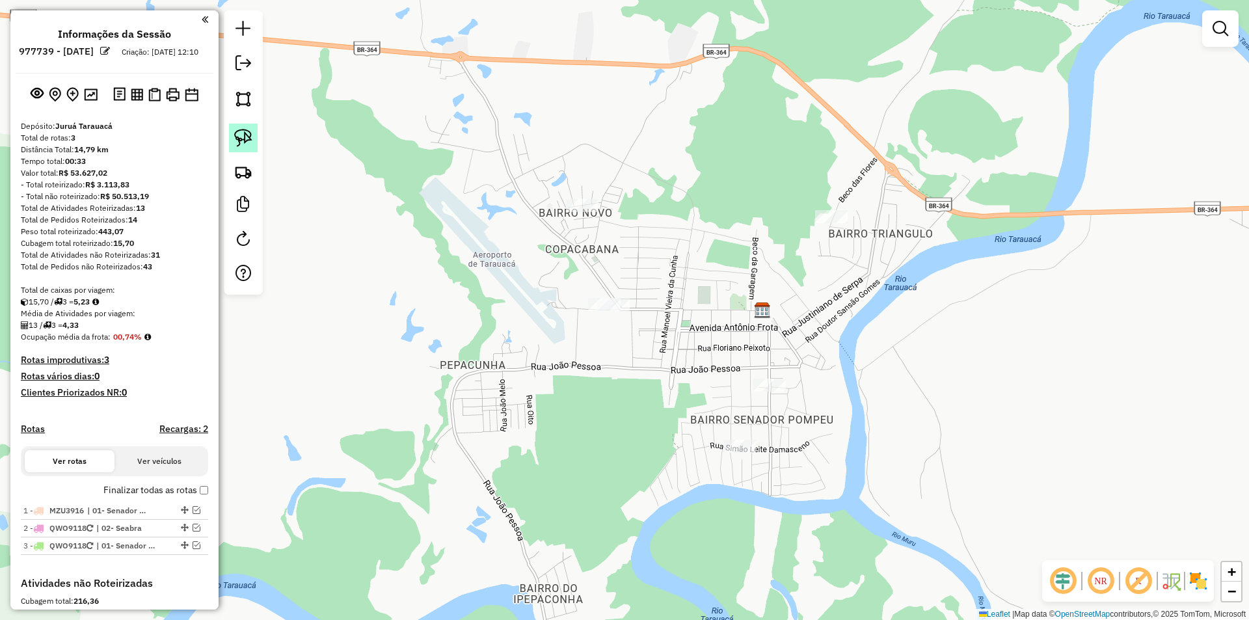
click at [257, 141] on link at bounding box center [243, 138] width 29 height 29
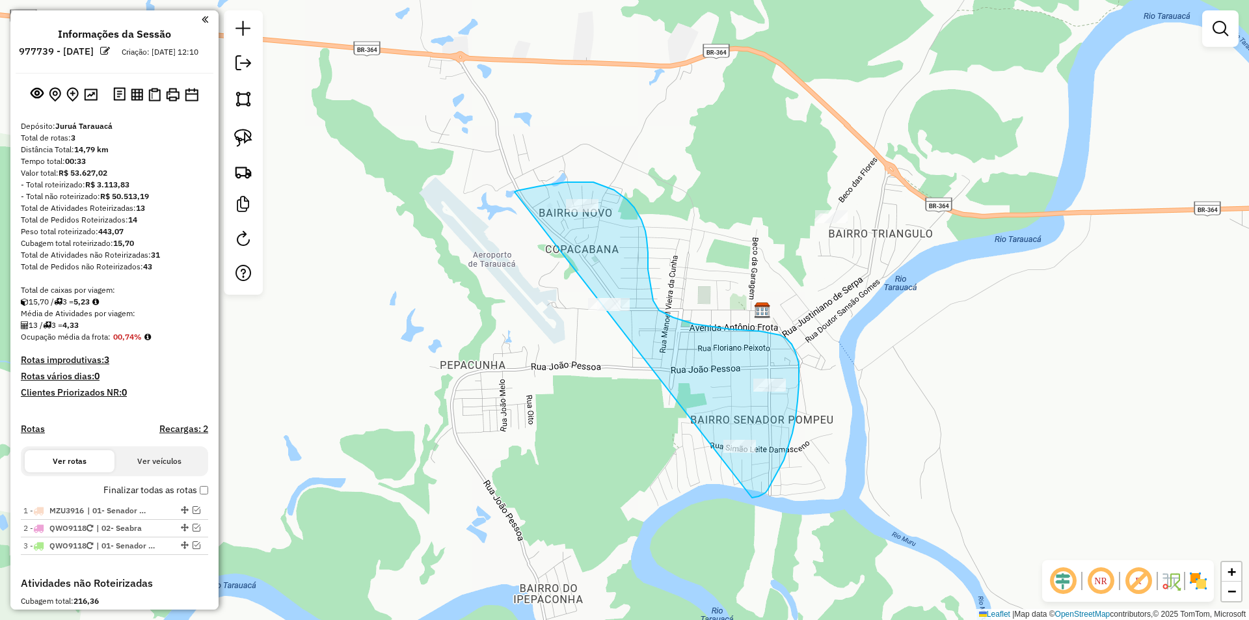
drag, startPoint x: 515, startPoint y: 192, endPoint x: 720, endPoint y: 506, distance: 375.2
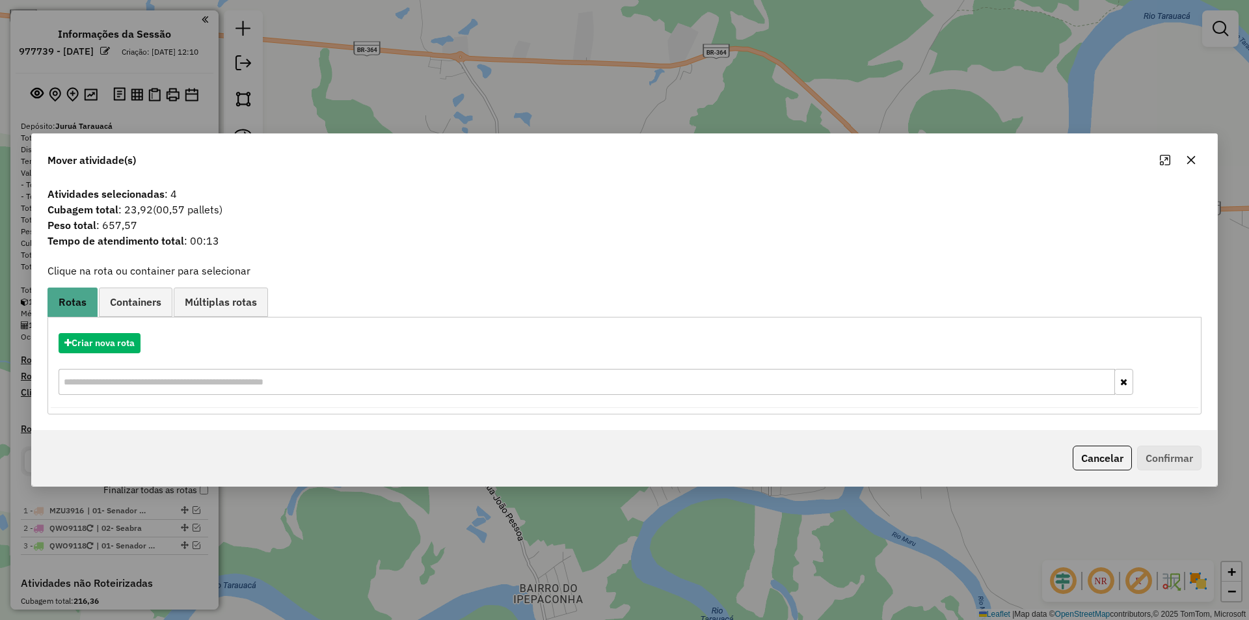
click at [116, 356] on div "Criar nova rota" at bounding box center [625, 365] width 1148 height 85
click at [124, 343] on button "Criar nova rota" at bounding box center [100, 343] width 82 height 20
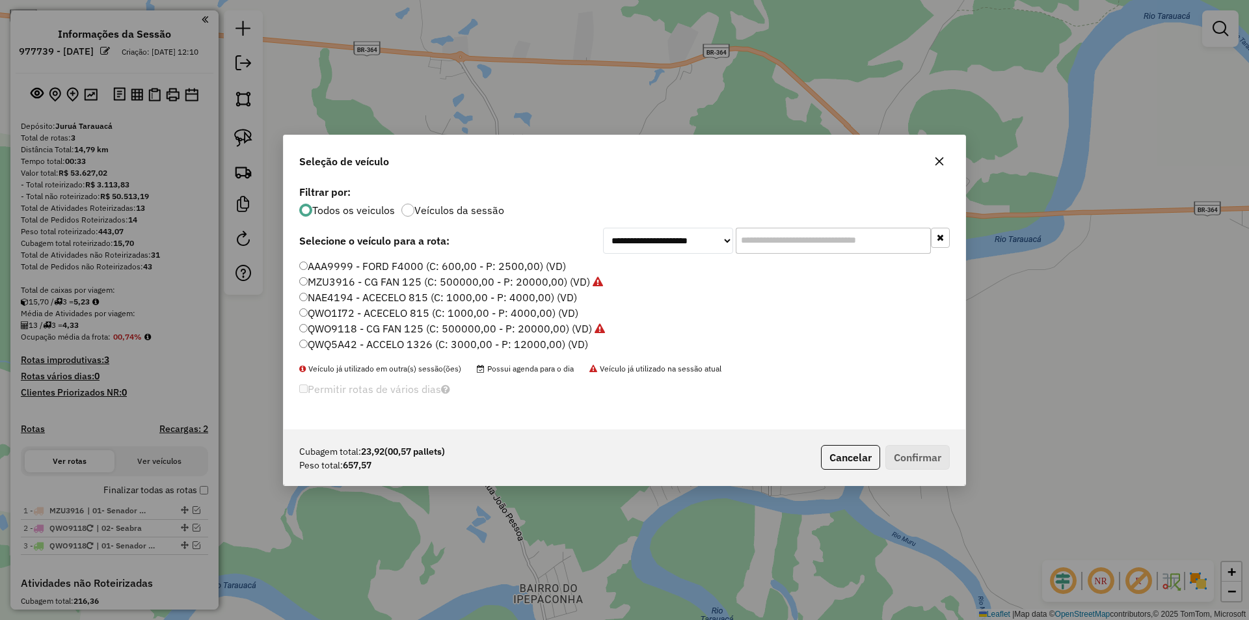
click at [331, 299] on label "NAE4194 - ACECELO 815 (C: 1000,00 - P: 4000,00) (VD)" at bounding box center [438, 298] width 278 height 16
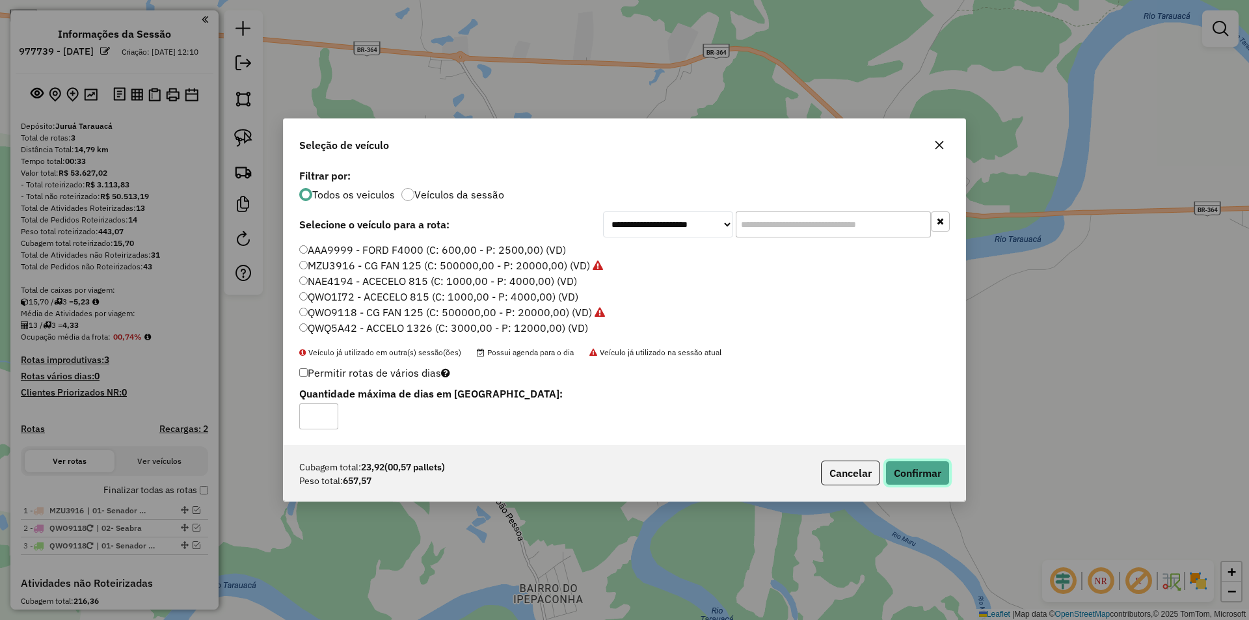
click at [905, 477] on button "Confirmar" at bounding box center [918, 473] width 64 height 25
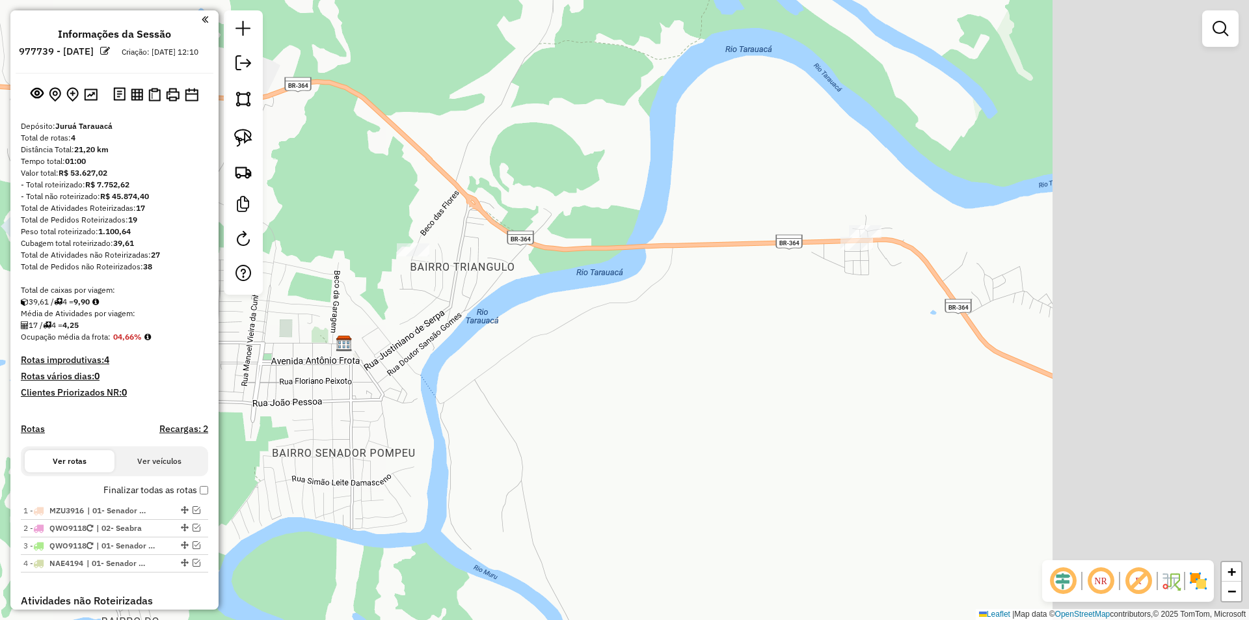
drag, startPoint x: 1173, startPoint y: 421, endPoint x: 681, endPoint y: 439, distance: 492.2
click at [678, 446] on div "Janela de atendimento Grade de atendimento Capacidade Transportadoras Veículos …" at bounding box center [624, 310] width 1249 height 620
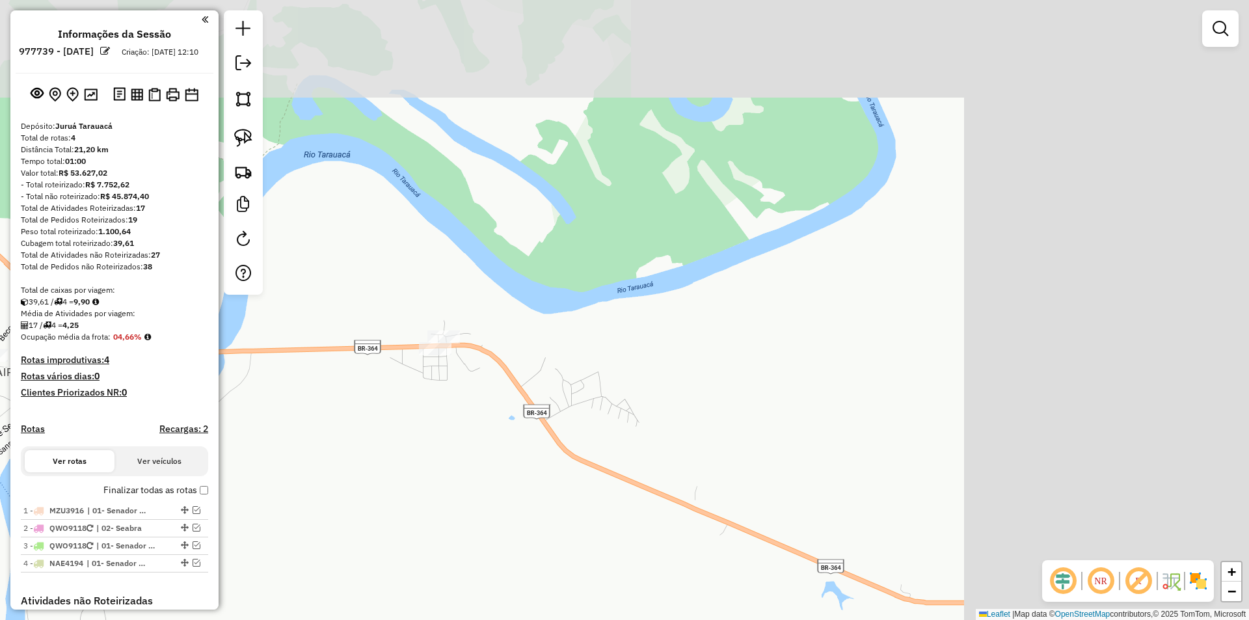
drag, startPoint x: 1026, startPoint y: 302, endPoint x: 557, endPoint y: 426, distance: 485.2
click at [557, 427] on div "Janela de atendimento Grade de atendimento Capacidade Transportadoras Veículos …" at bounding box center [624, 310] width 1249 height 620
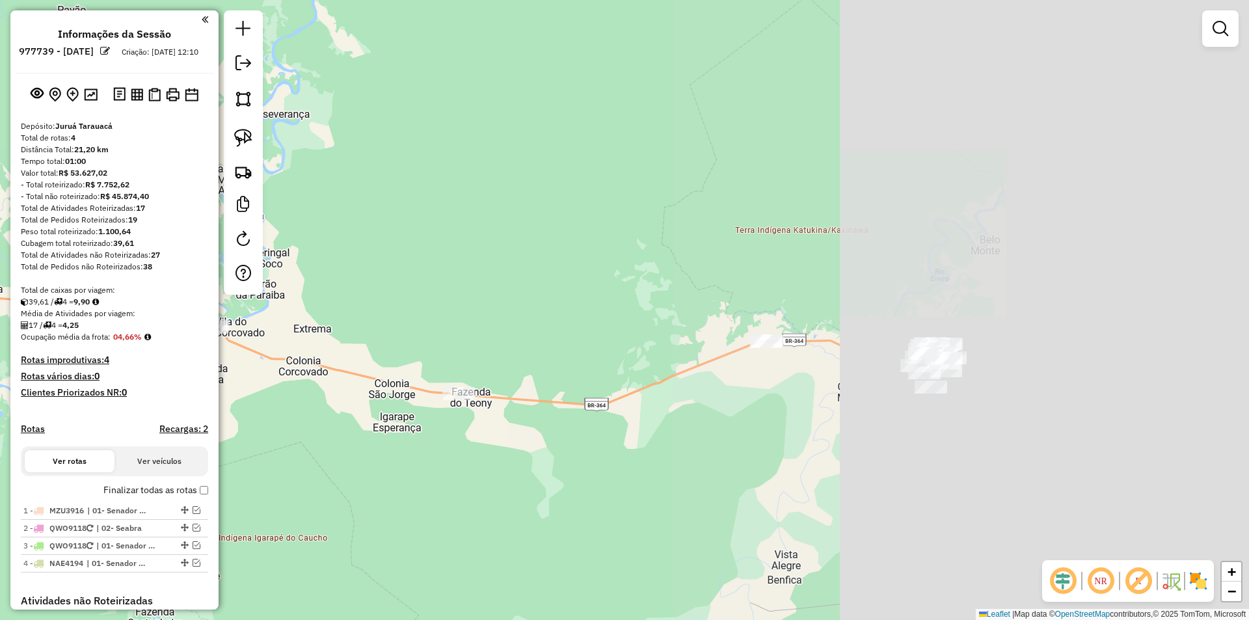
drag, startPoint x: 1057, startPoint y: 467, endPoint x: 472, endPoint y: 375, distance: 592.8
click at [472, 375] on div "Janela de atendimento Grade de atendimento Capacidade Transportadoras Veículos …" at bounding box center [624, 310] width 1249 height 620
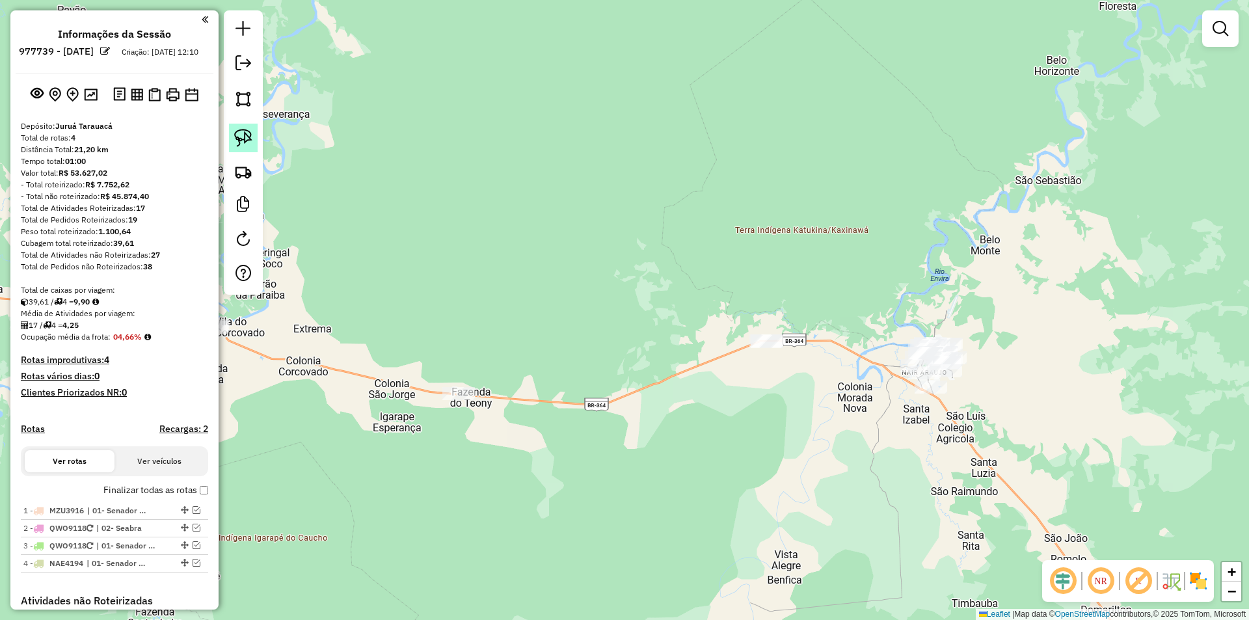
click at [251, 146] on img at bounding box center [243, 138] width 18 height 18
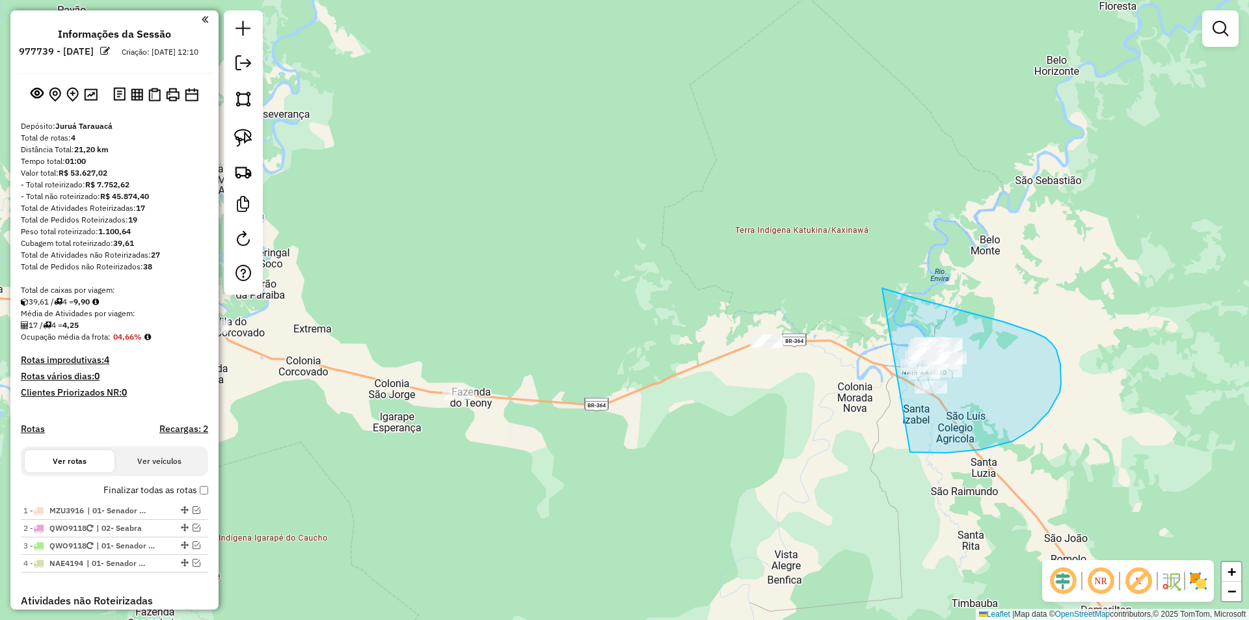
drag, startPoint x: 953, startPoint y: 308, endPoint x: 823, endPoint y: 424, distance: 174.2
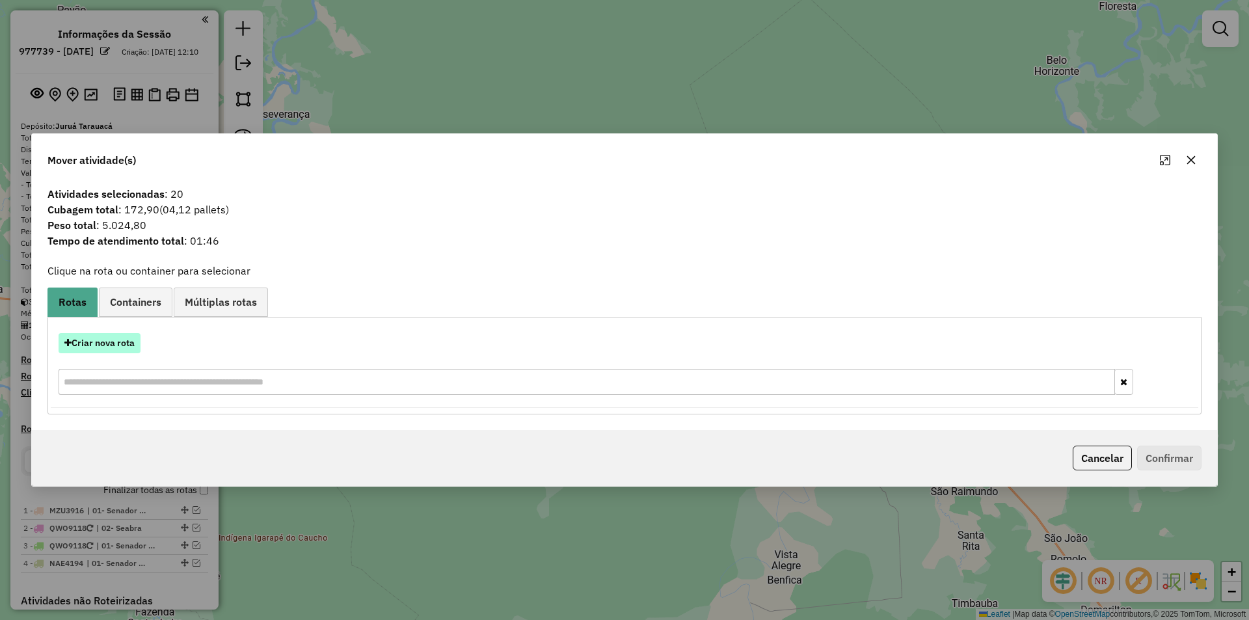
click at [95, 339] on button "Criar nova rota" at bounding box center [100, 343] width 82 height 20
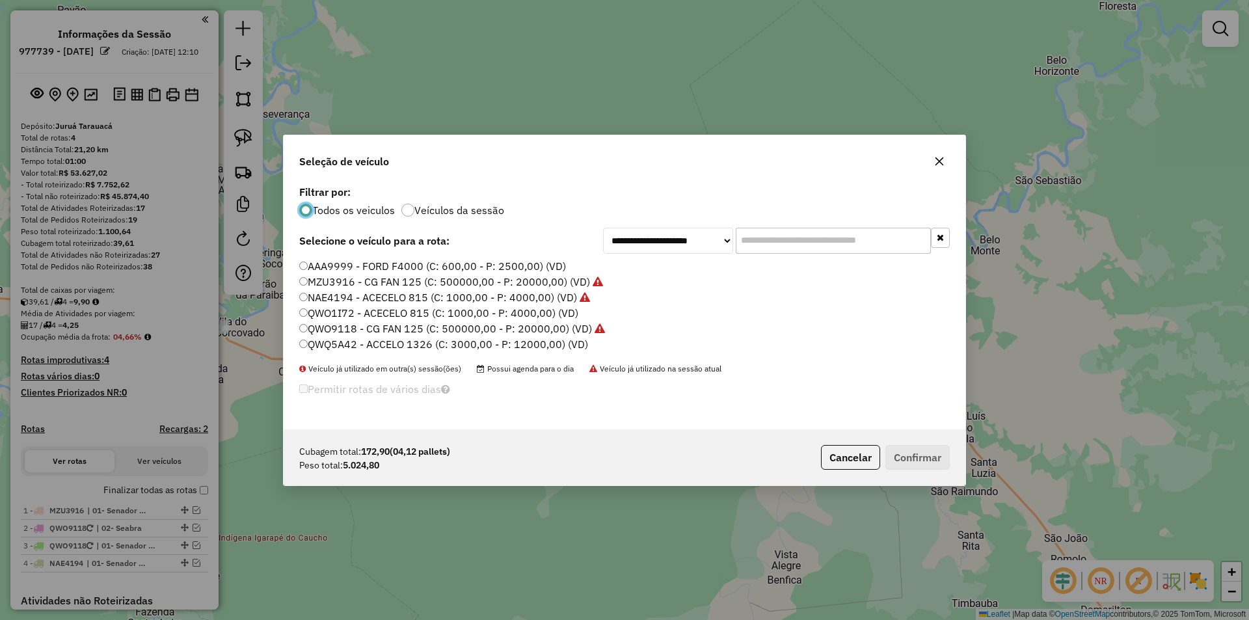
click at [352, 344] on label "QWQ5A42 - ACCELO 1326 (C: 3000,00 - P: 12000,00) (VD)" at bounding box center [443, 344] width 289 height 16
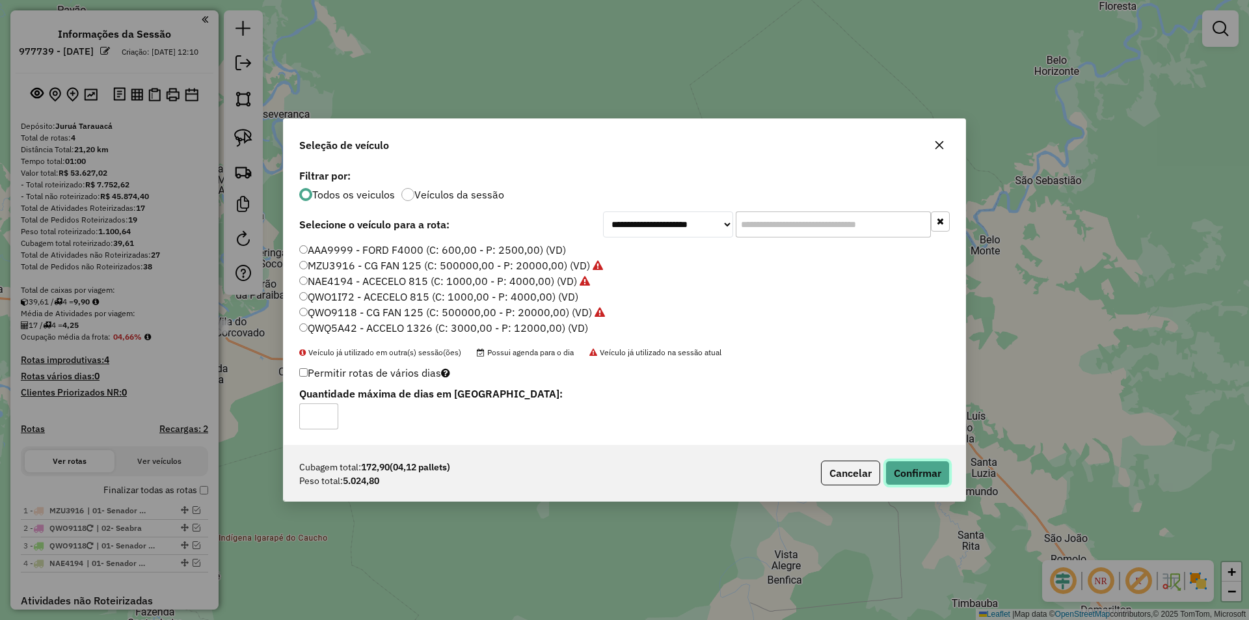
click at [948, 479] on button "Confirmar" at bounding box center [918, 473] width 64 height 25
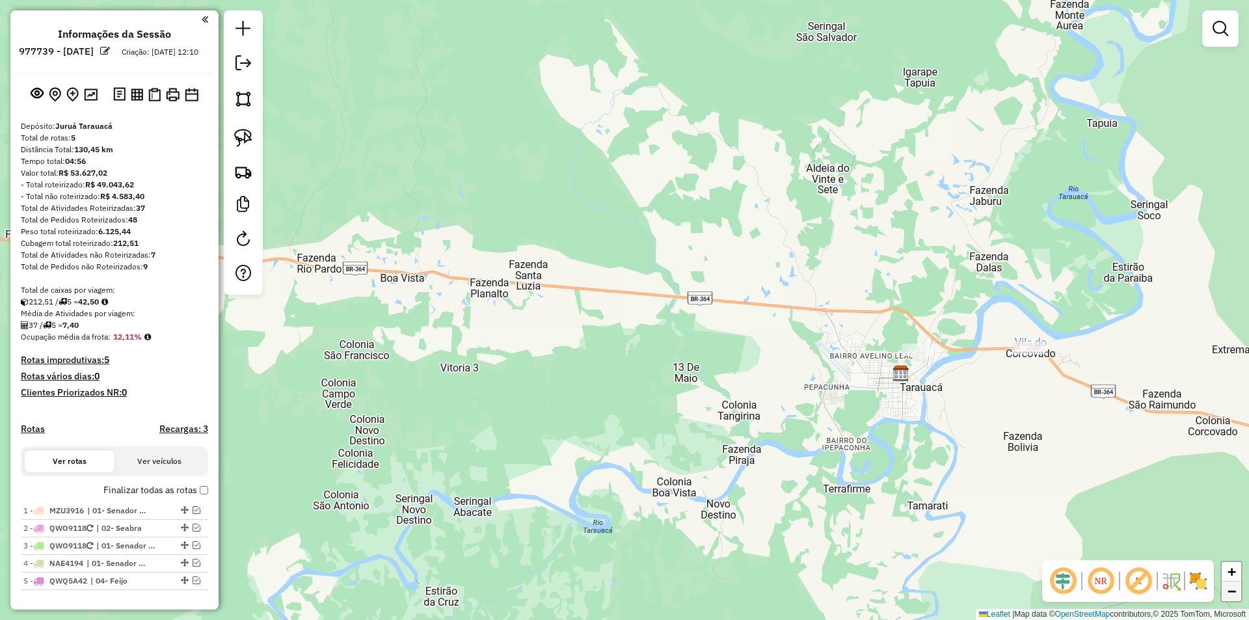
click at [1239, 601] on link "−" at bounding box center [1232, 592] width 20 height 20
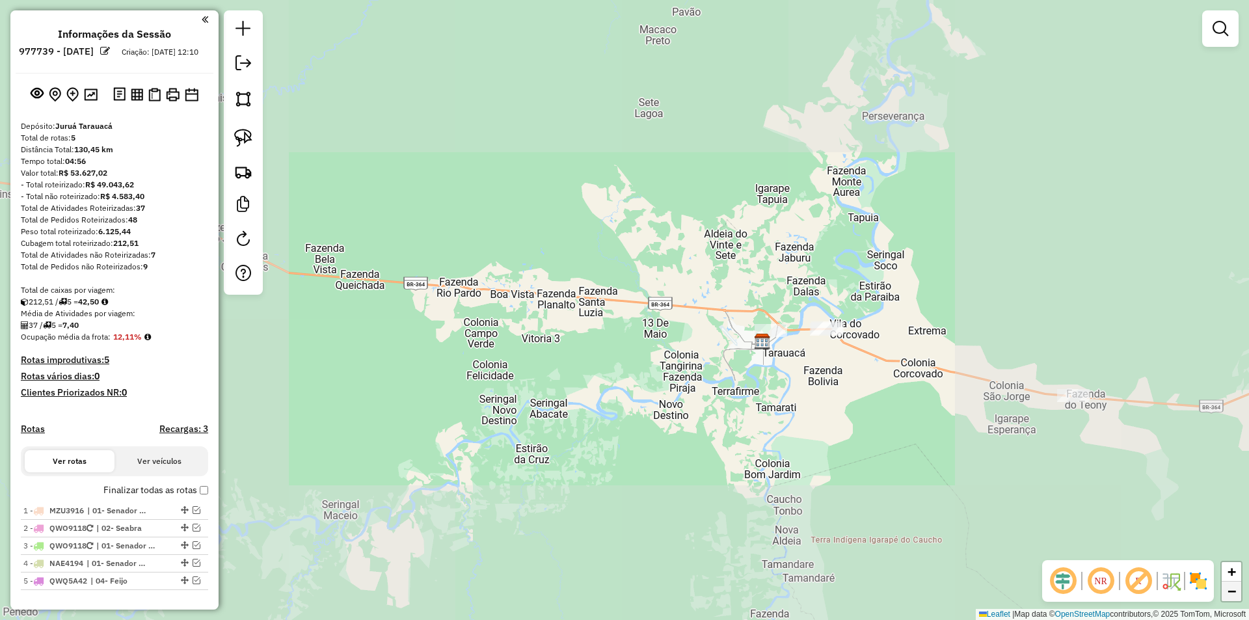
click at [1239, 601] on link "−" at bounding box center [1232, 592] width 20 height 20
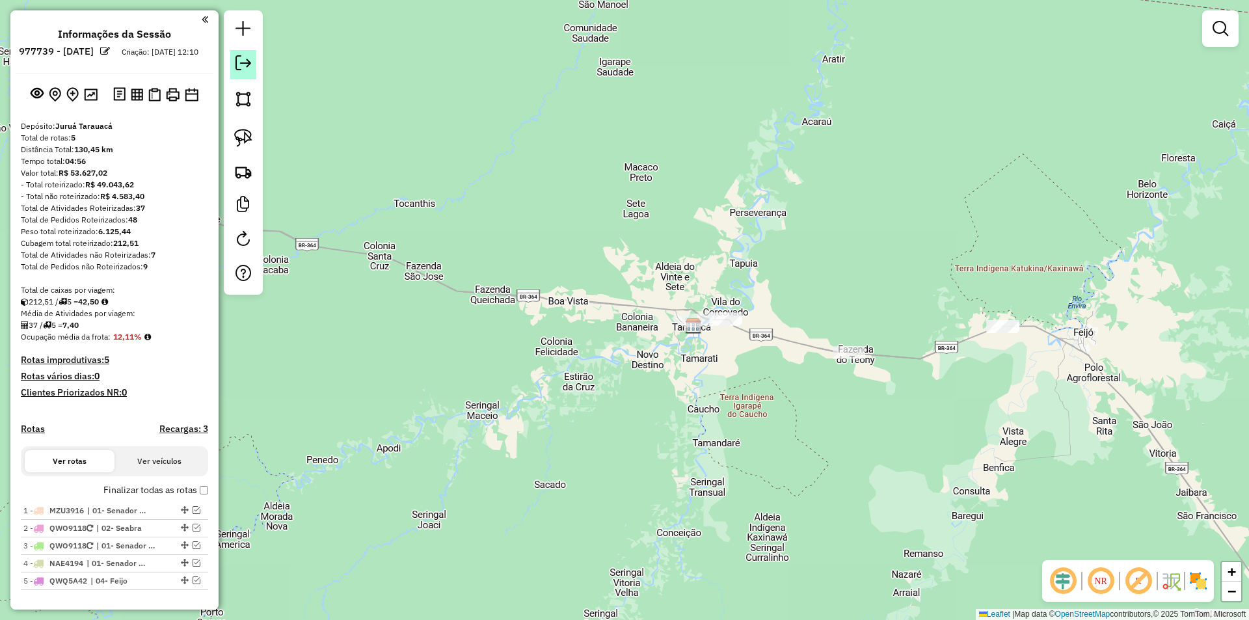
click at [238, 68] on em at bounding box center [244, 63] width 16 height 16
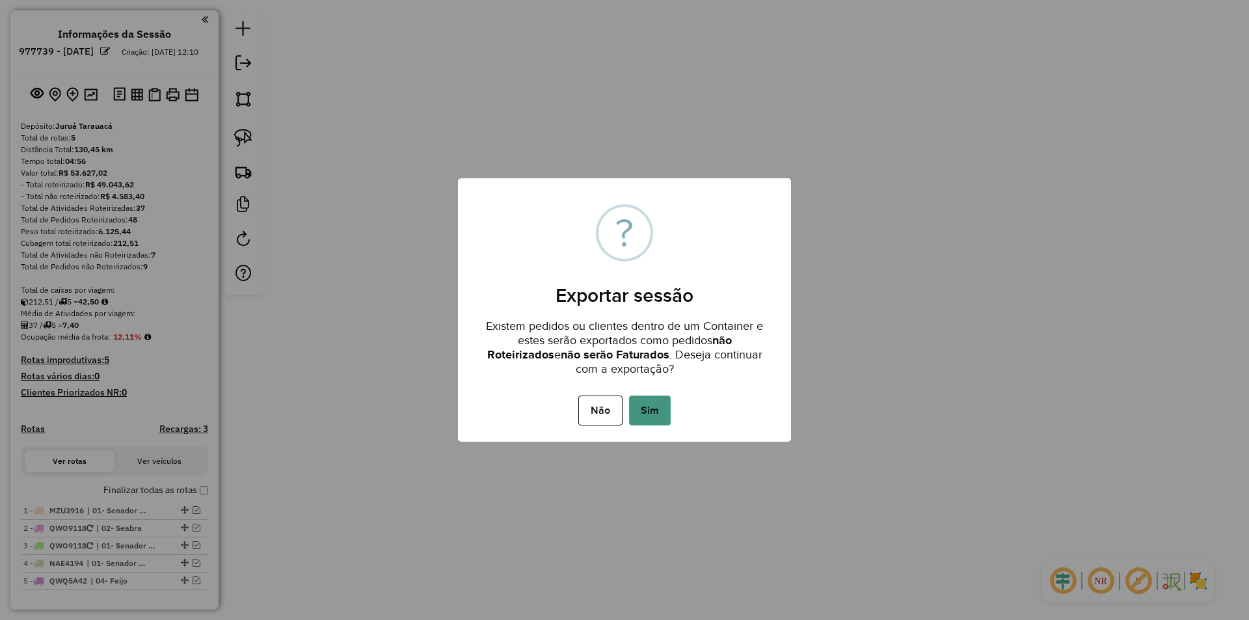
click at [651, 411] on button "Sim" at bounding box center [650, 411] width 42 height 30
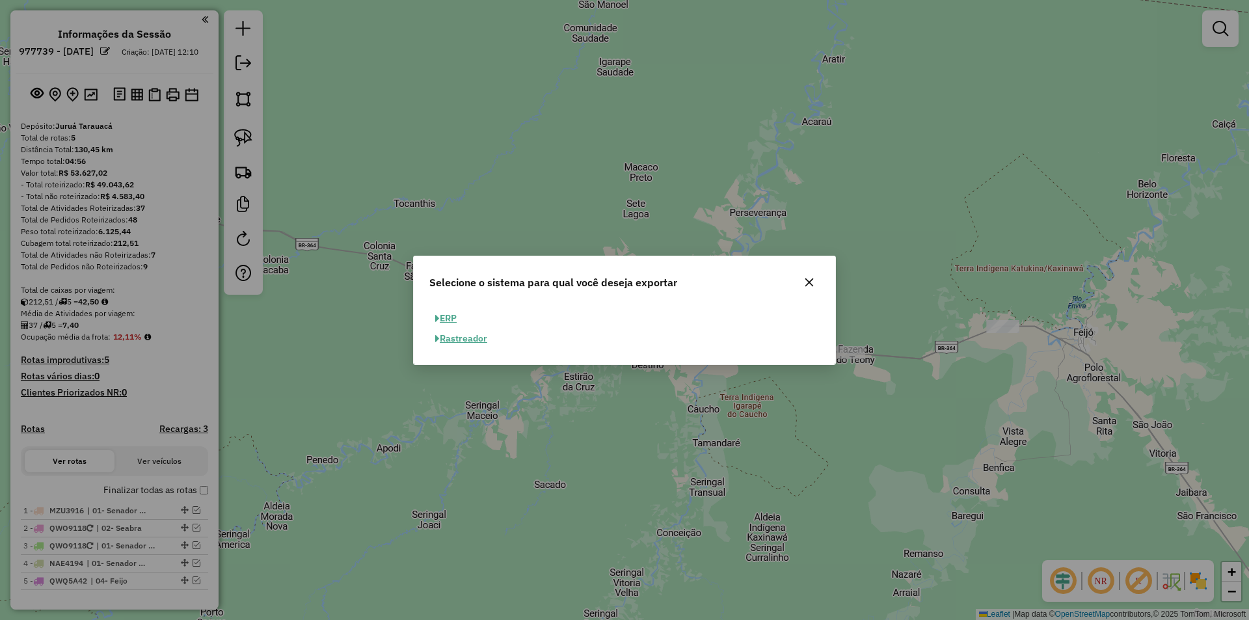
click at [433, 316] on button "ERP" at bounding box center [445, 318] width 33 height 20
select select "**"
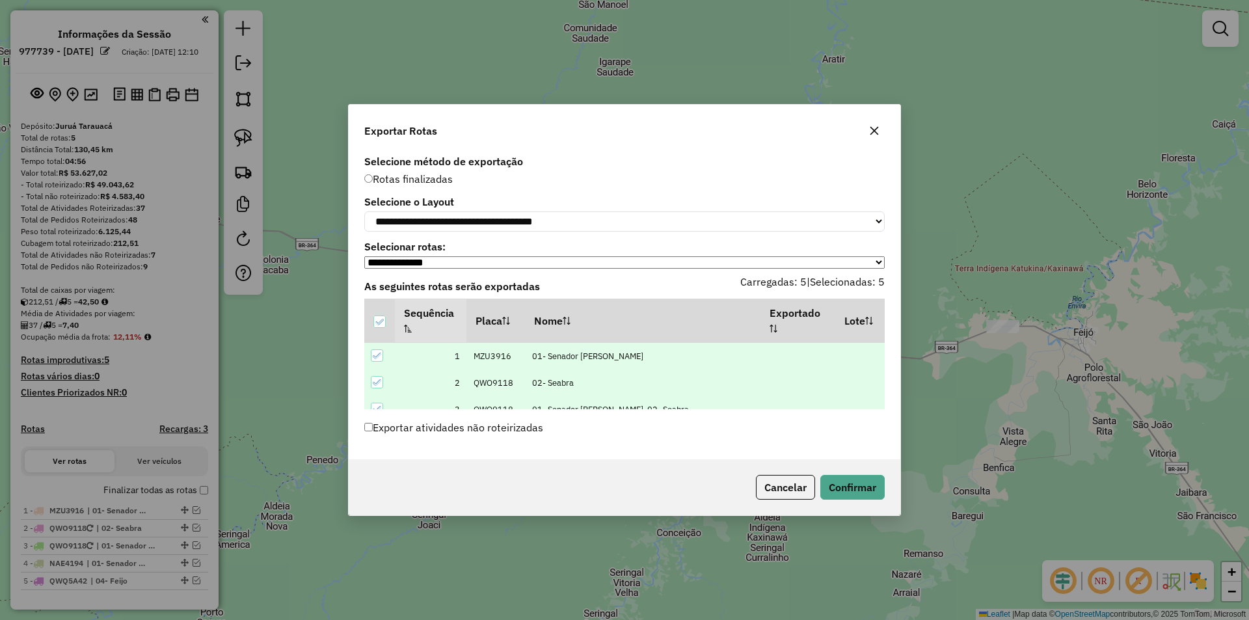
click at [886, 493] on div "Cancelar Confirmar" at bounding box center [625, 487] width 552 height 56
click at [870, 489] on button "Confirmar" at bounding box center [852, 487] width 64 height 25
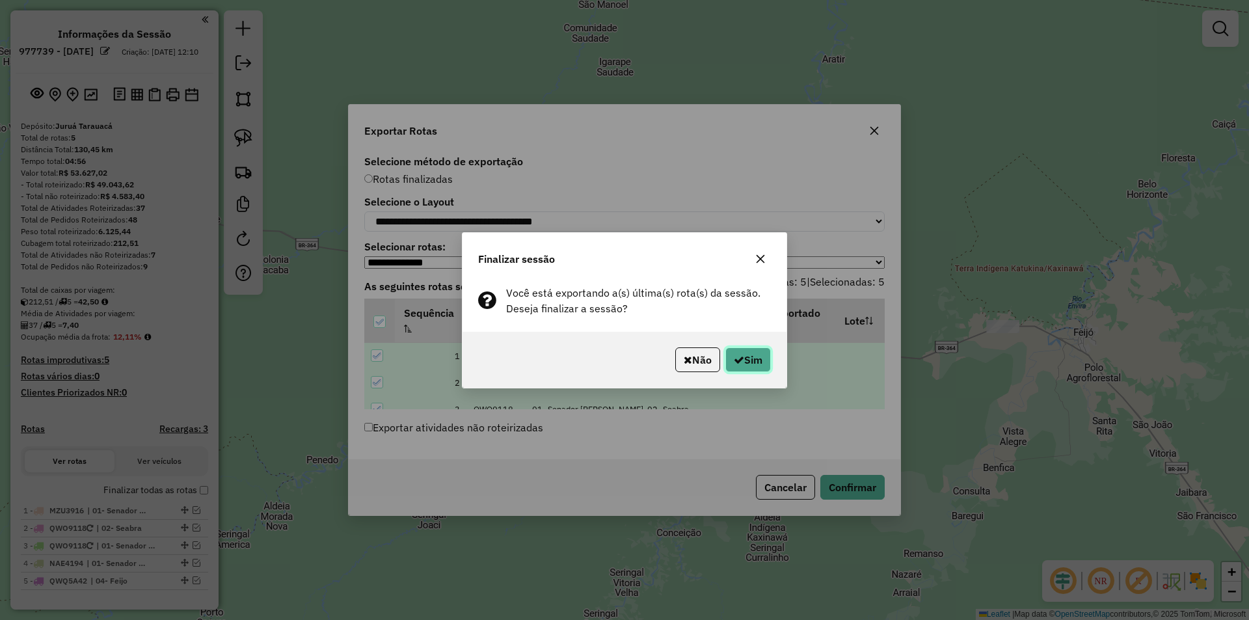
click at [737, 359] on icon "button" at bounding box center [739, 360] width 10 height 10
